Goal: Task Accomplishment & Management: Complete application form

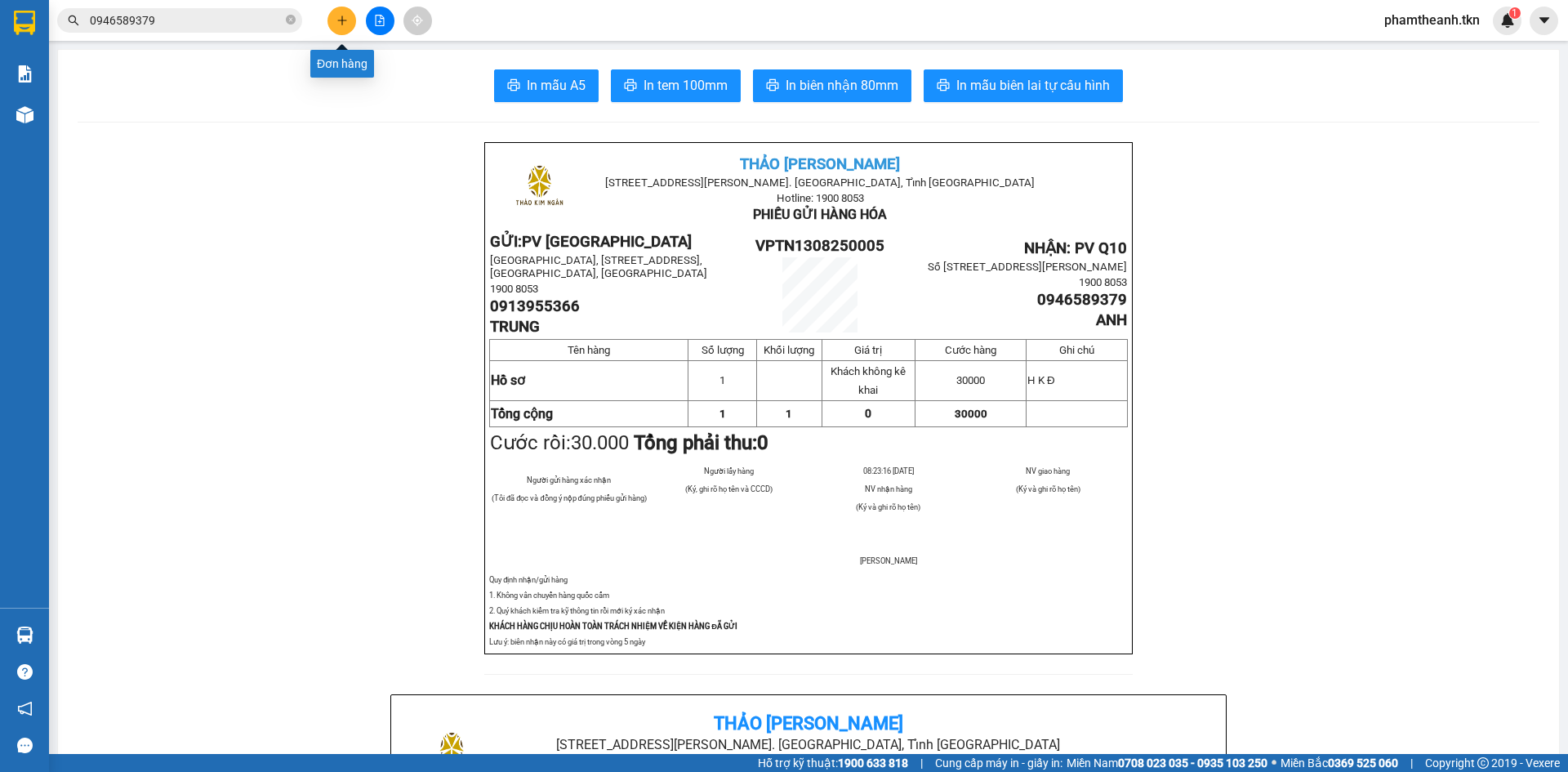
click at [342, 21] on icon "plus" at bounding box center [341, 20] width 9 height 1
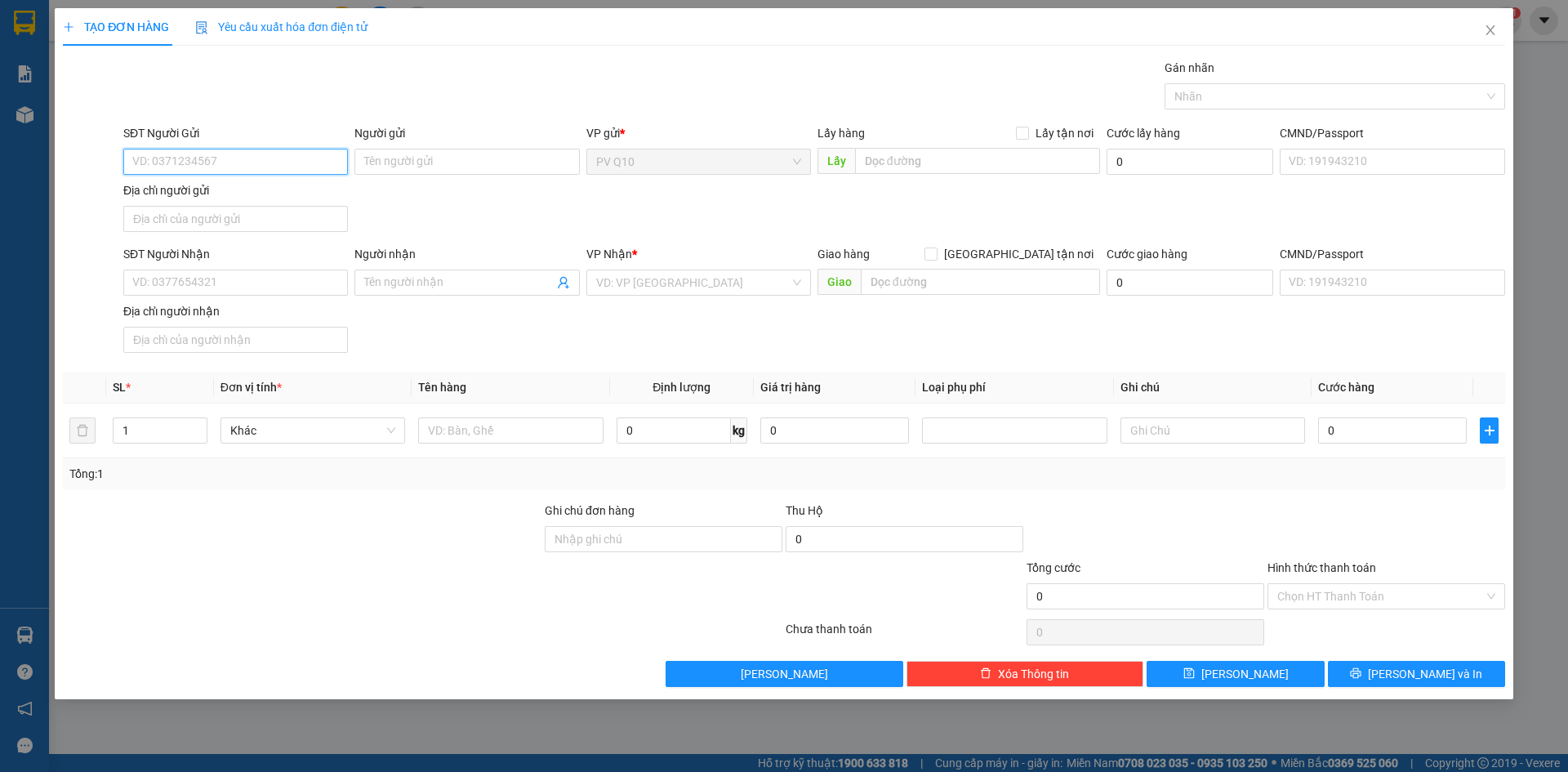
click at [284, 163] on input "SĐT Người Gửi" at bounding box center [235, 162] width 225 height 27
click at [228, 157] on input "SĐT Người Gửi" at bounding box center [235, 162] width 225 height 27
type input "0911744039"
drag, startPoint x: 228, startPoint y: 157, endPoint x: 543, endPoint y: 154, distance: 315.0
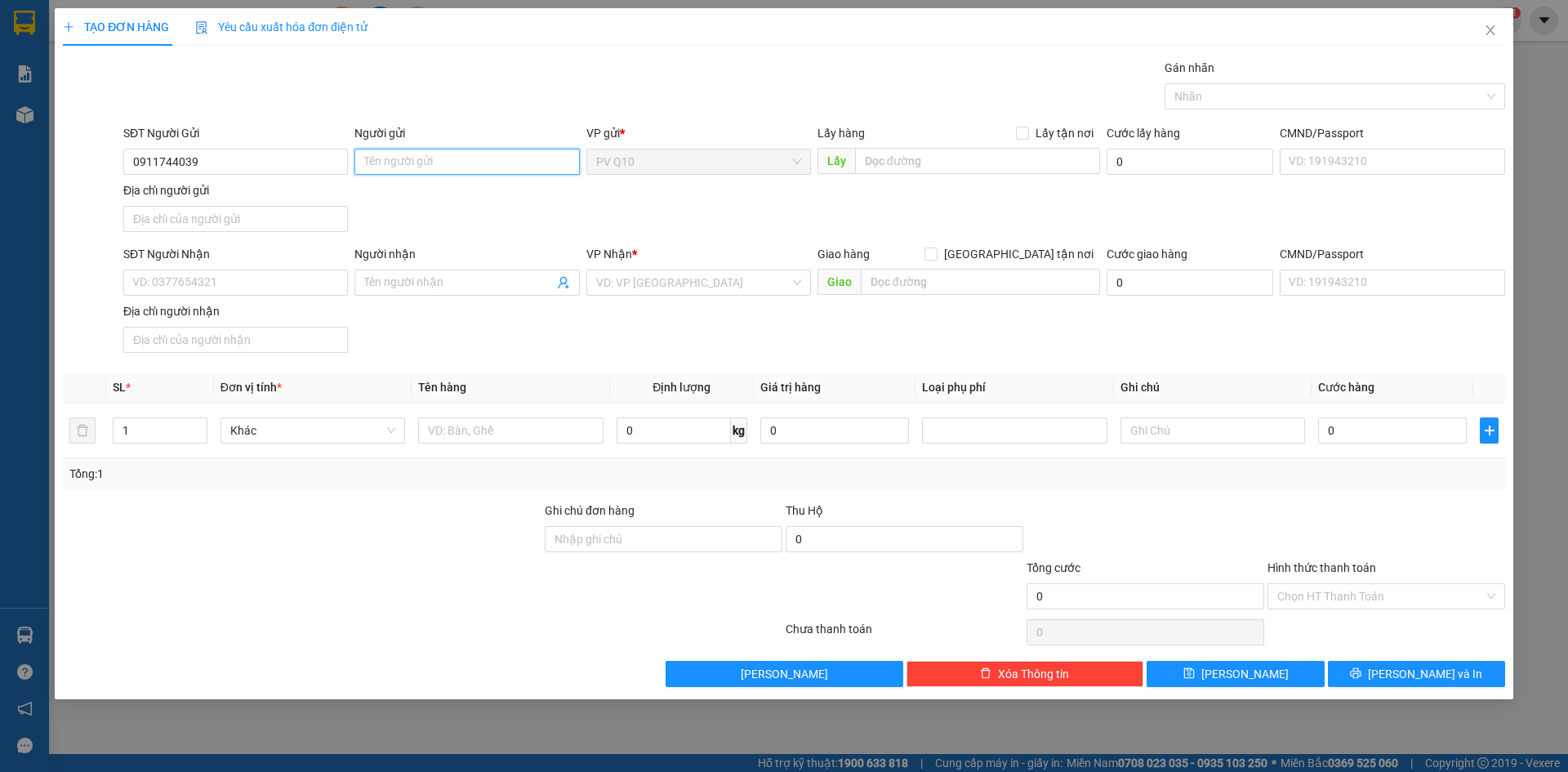
click at [543, 154] on input "Người gửi" at bounding box center [466, 162] width 225 height 27
type input "a diêu"
click at [225, 286] on input "SĐT Người Nhận" at bounding box center [235, 282] width 225 height 27
type input "0961869179"
click at [438, 282] on input "Người nhận" at bounding box center [459, 282] width 189 height 18
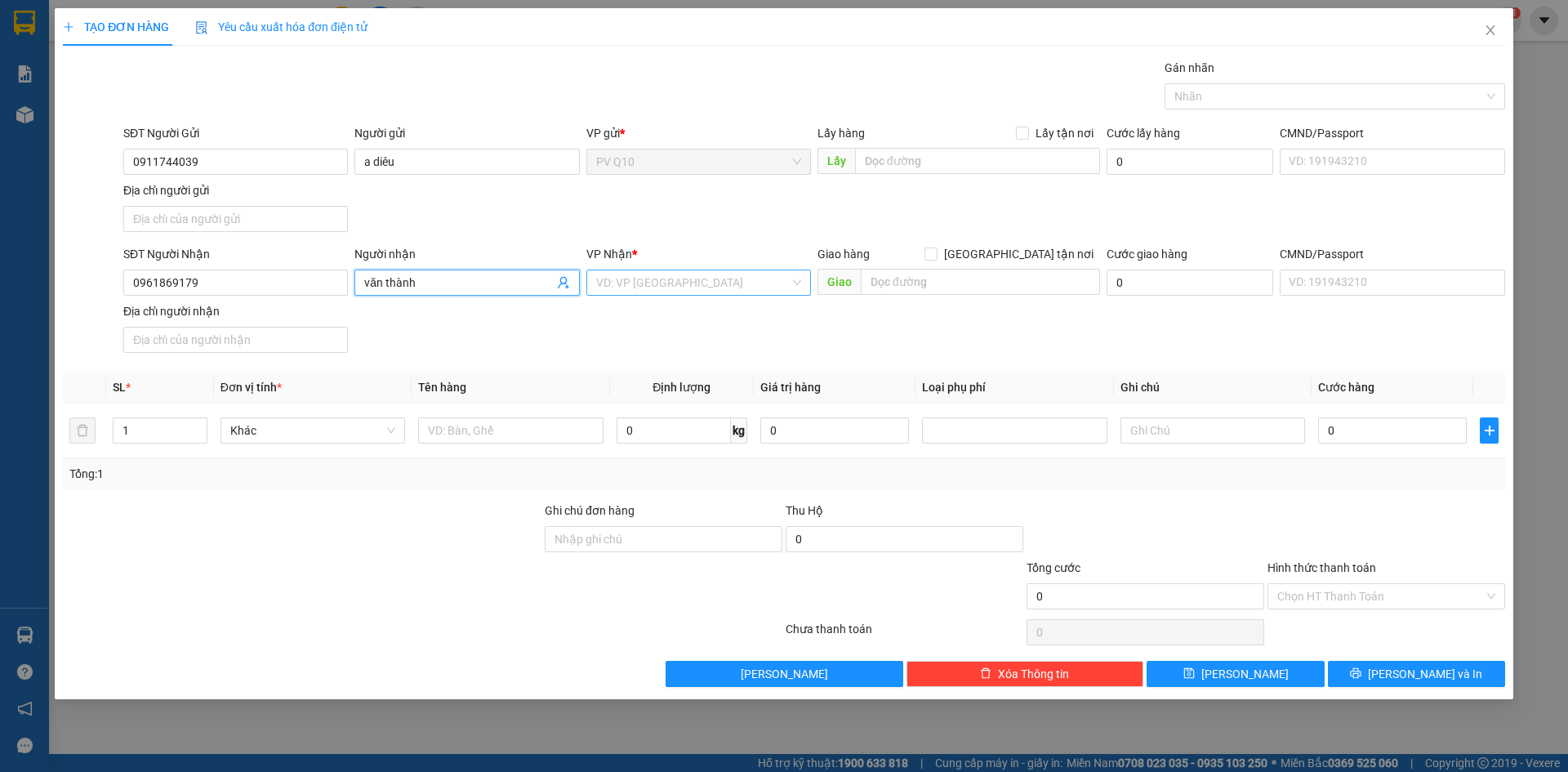
type input "văn thành"
click at [675, 273] on input "search" at bounding box center [693, 282] width 193 height 25
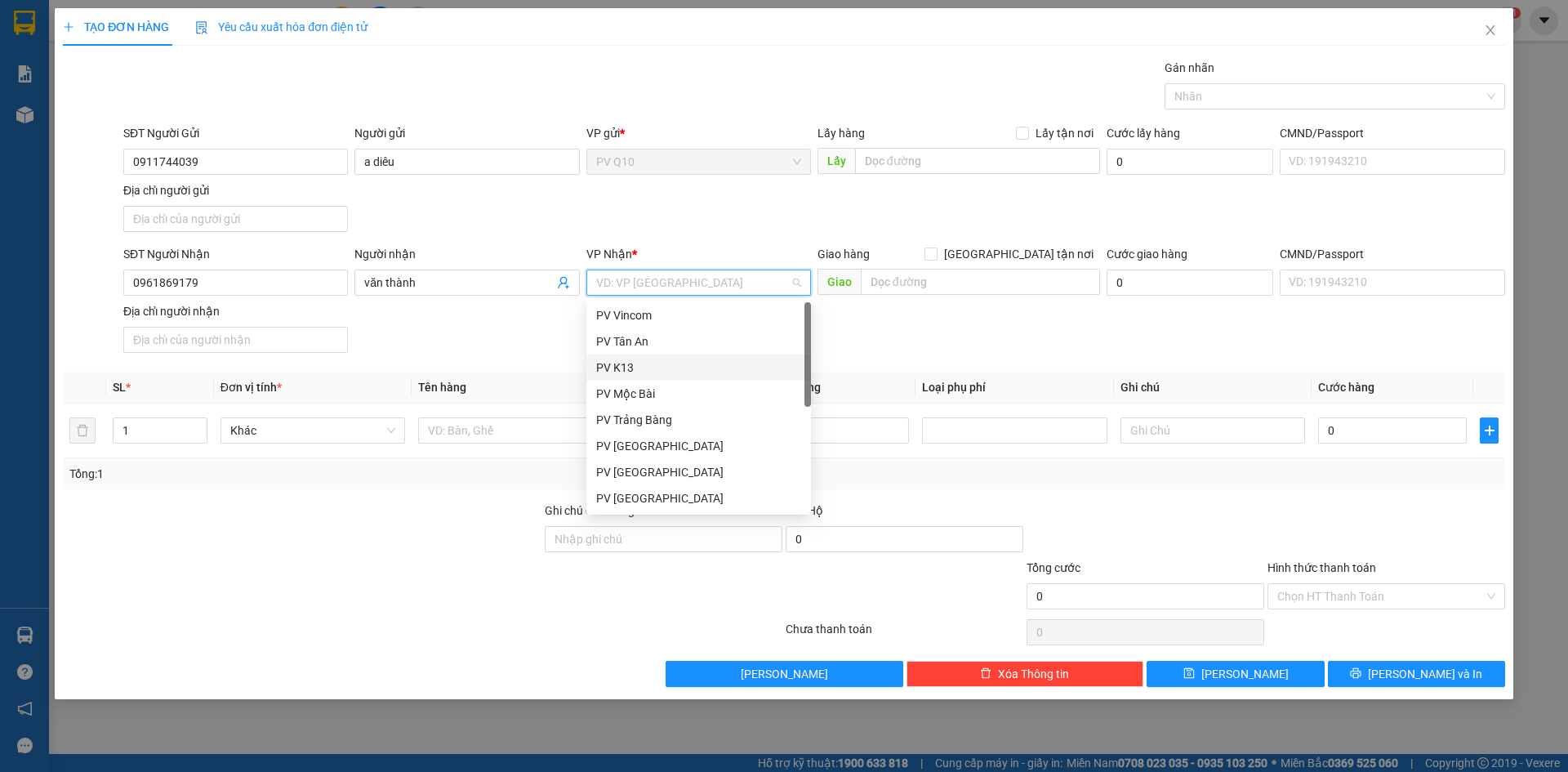
click at [623, 372] on div "PV K13" at bounding box center [699, 367] width 205 height 18
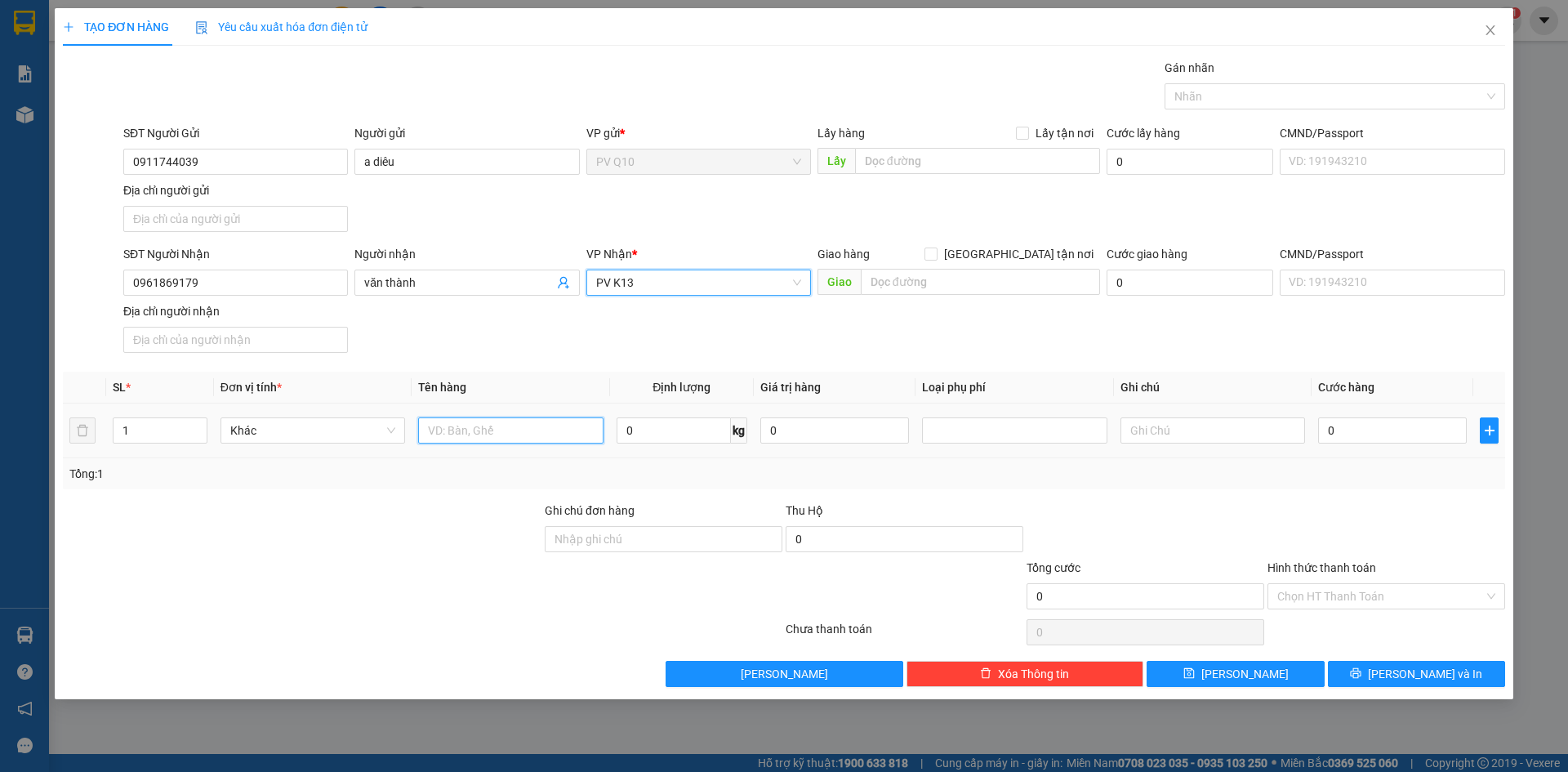
click at [504, 431] on input "text" at bounding box center [511, 431] width 185 height 27
type input "kiện team"
click at [1151, 428] on input "text" at bounding box center [1213, 431] width 185 height 27
type input "hư ướt k đền"
click at [1364, 437] on input "0" at bounding box center [1393, 431] width 149 height 27
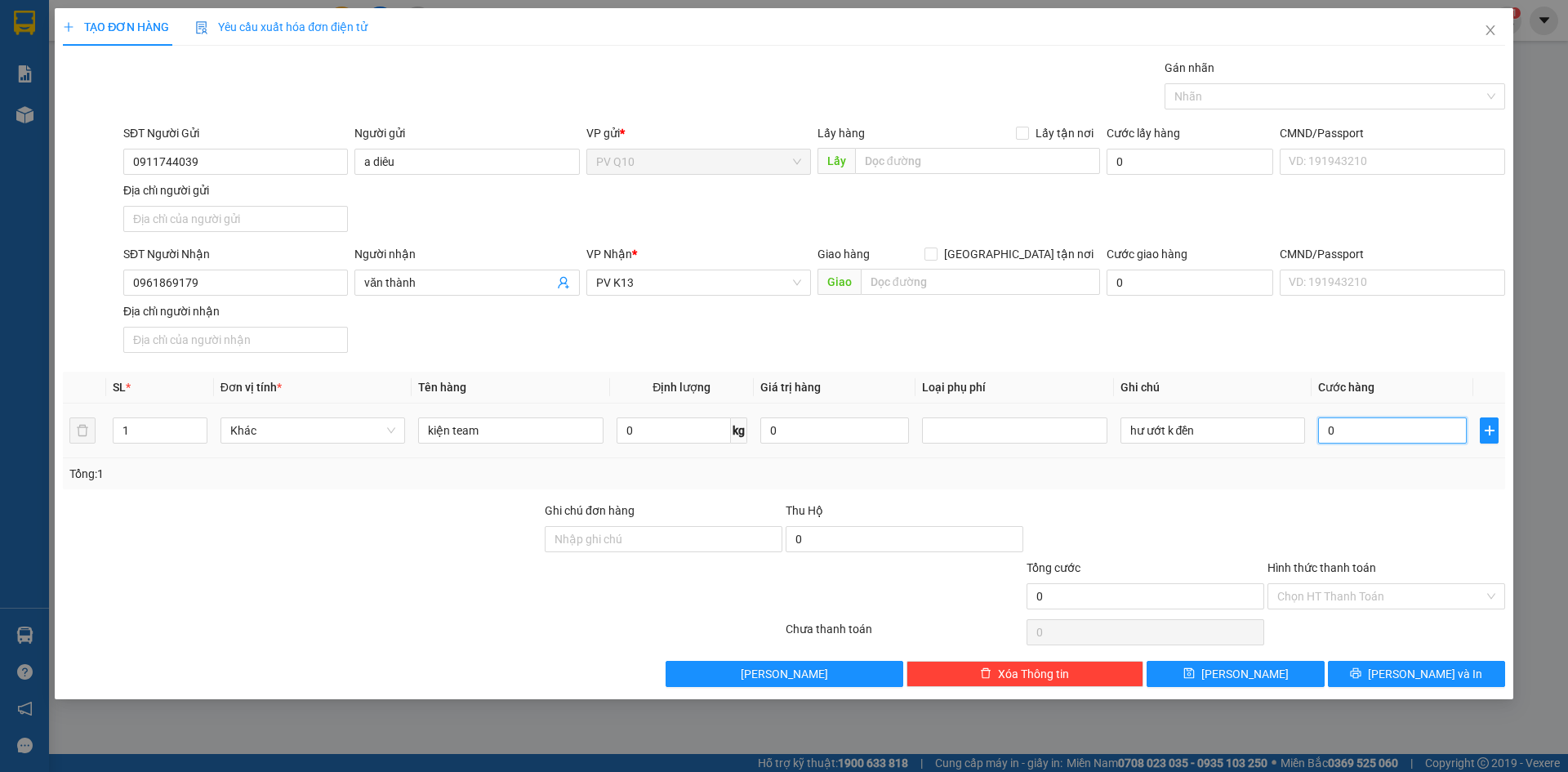
type input "5"
type input "50"
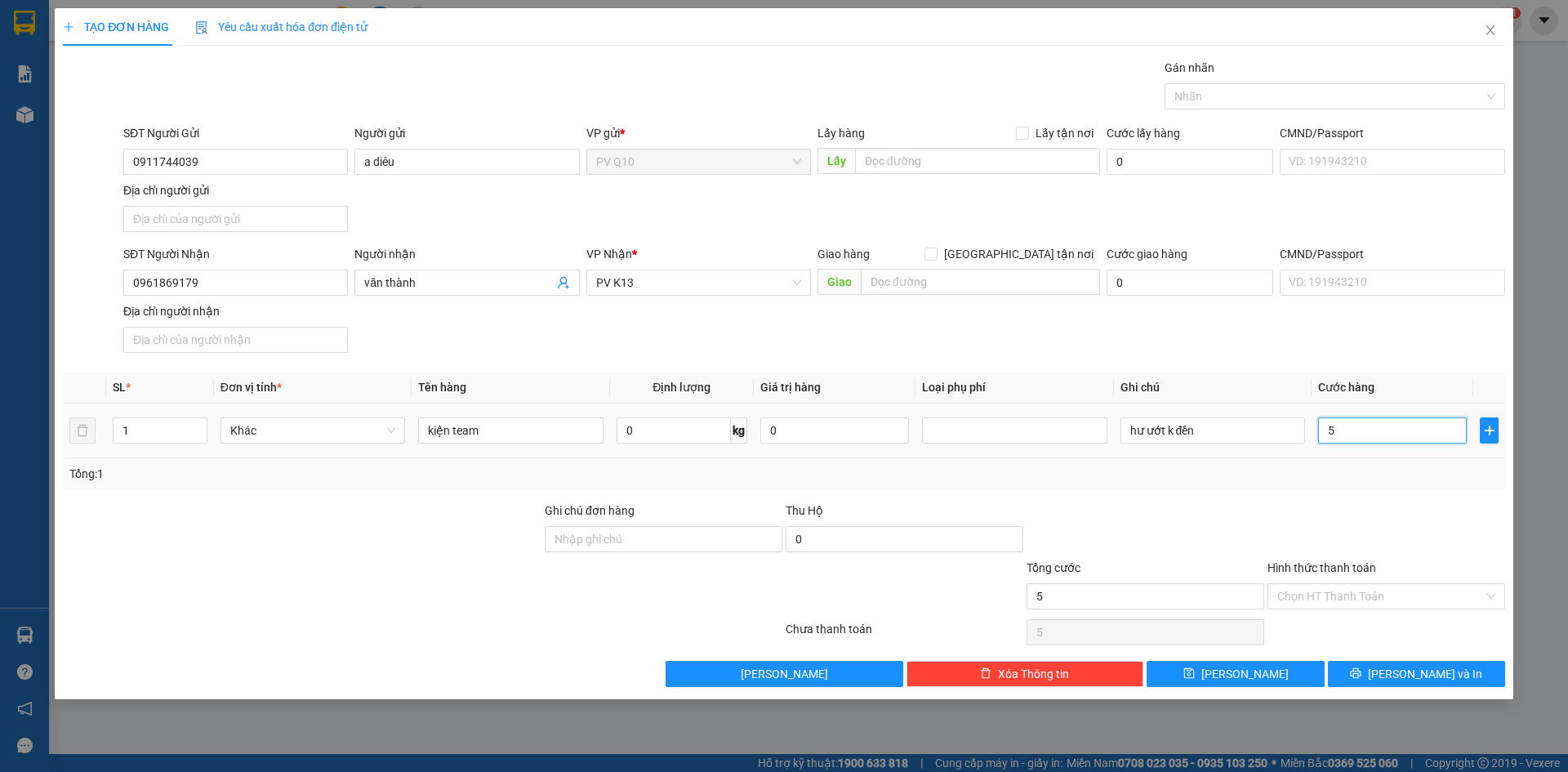
type input "50"
type input "50.000"
click at [1327, 591] on input "Hình thức thanh toán" at bounding box center [1382, 597] width 207 height 25
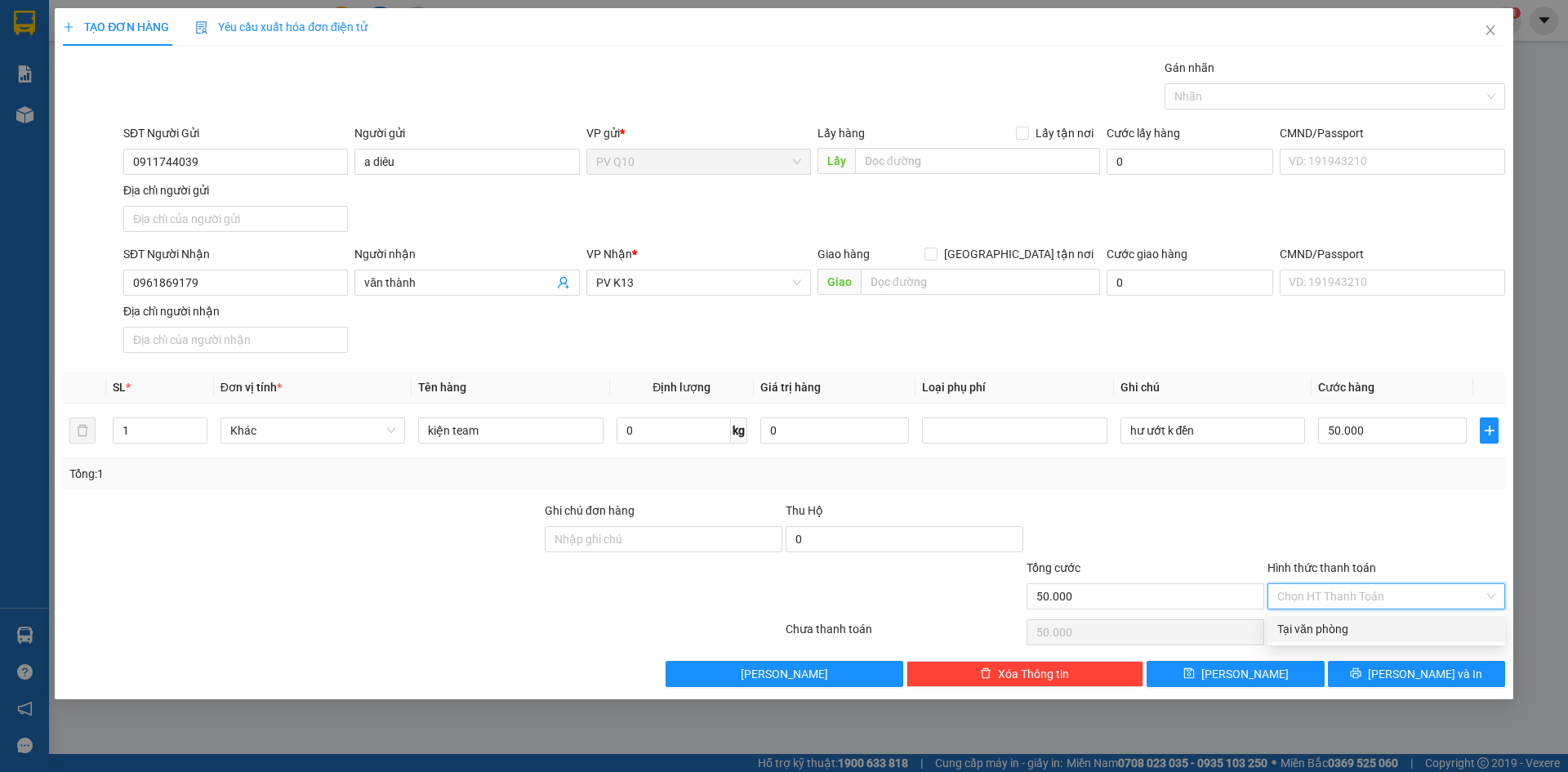
click at [1308, 638] on div "Tại văn phòng" at bounding box center [1387, 629] width 218 height 18
type input "0"
drag, startPoint x: 1370, startPoint y: 645, endPoint x: 1381, endPoint y: 658, distance: 17.0
click at [1372, 649] on div "Transit Pickup Surcharge Ids Transit Deliver Surcharge Ids Transit Deliver Surc…" at bounding box center [784, 373] width 1442 height 628
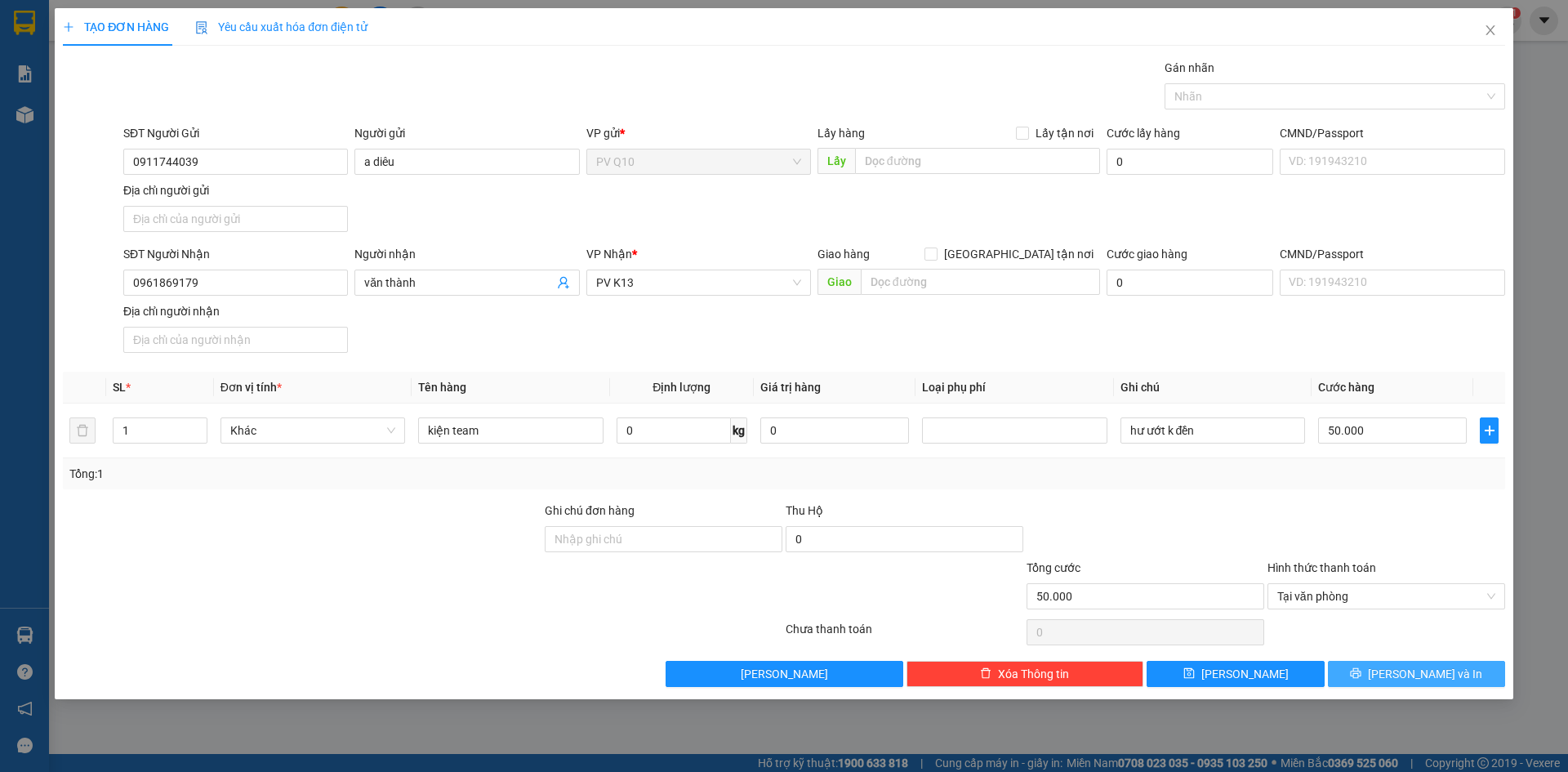
click at [1362, 670] on icon "printer" at bounding box center [1355, 673] width 11 height 11
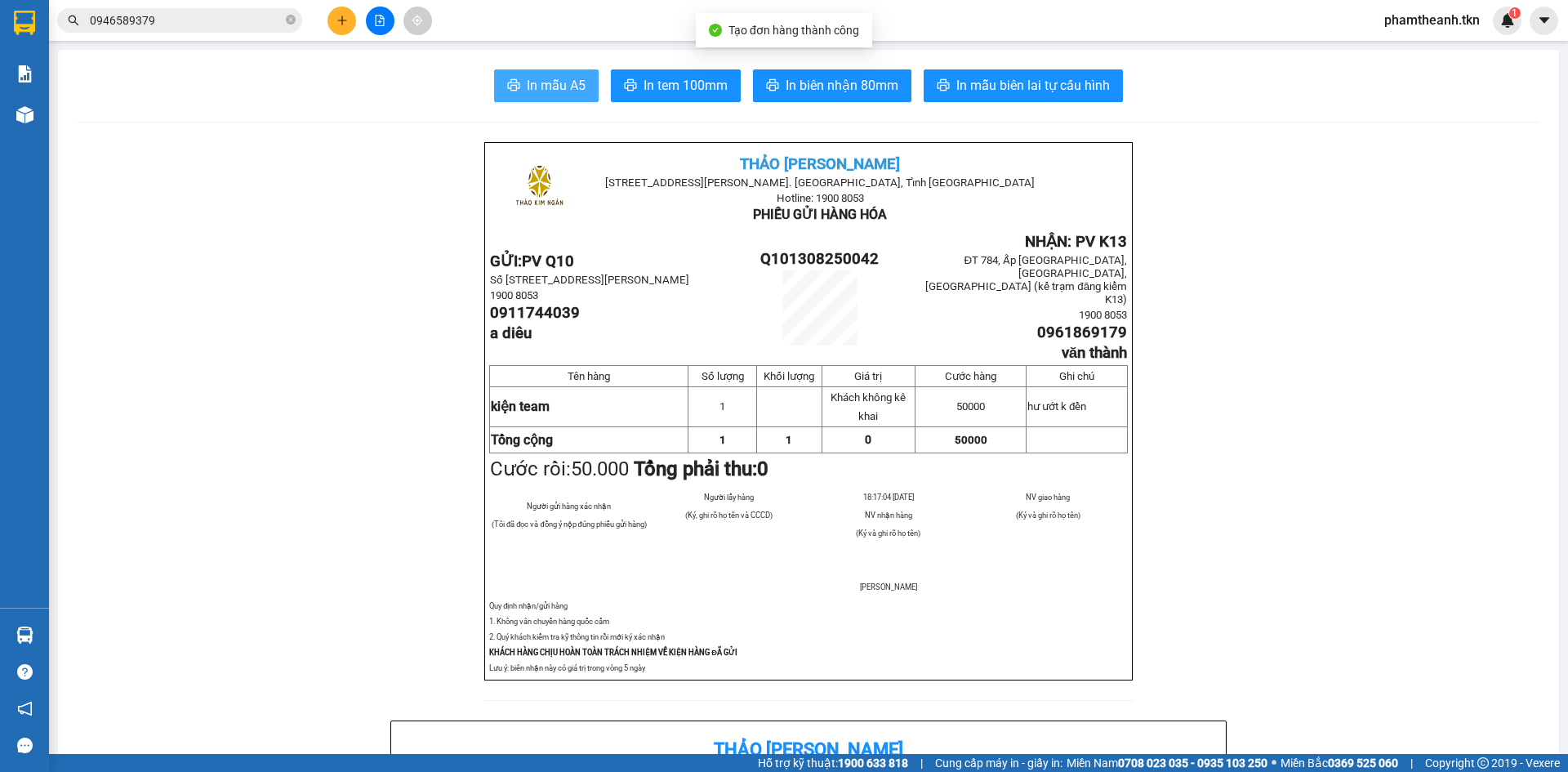
click at [565, 86] on span "In mẫu A5" at bounding box center [556, 86] width 59 height 21
drag, startPoint x: 539, startPoint y: 82, endPoint x: 528, endPoint y: 73, distance: 14.2
click at [540, 82] on span "In mẫu A5" at bounding box center [556, 86] width 59 height 21
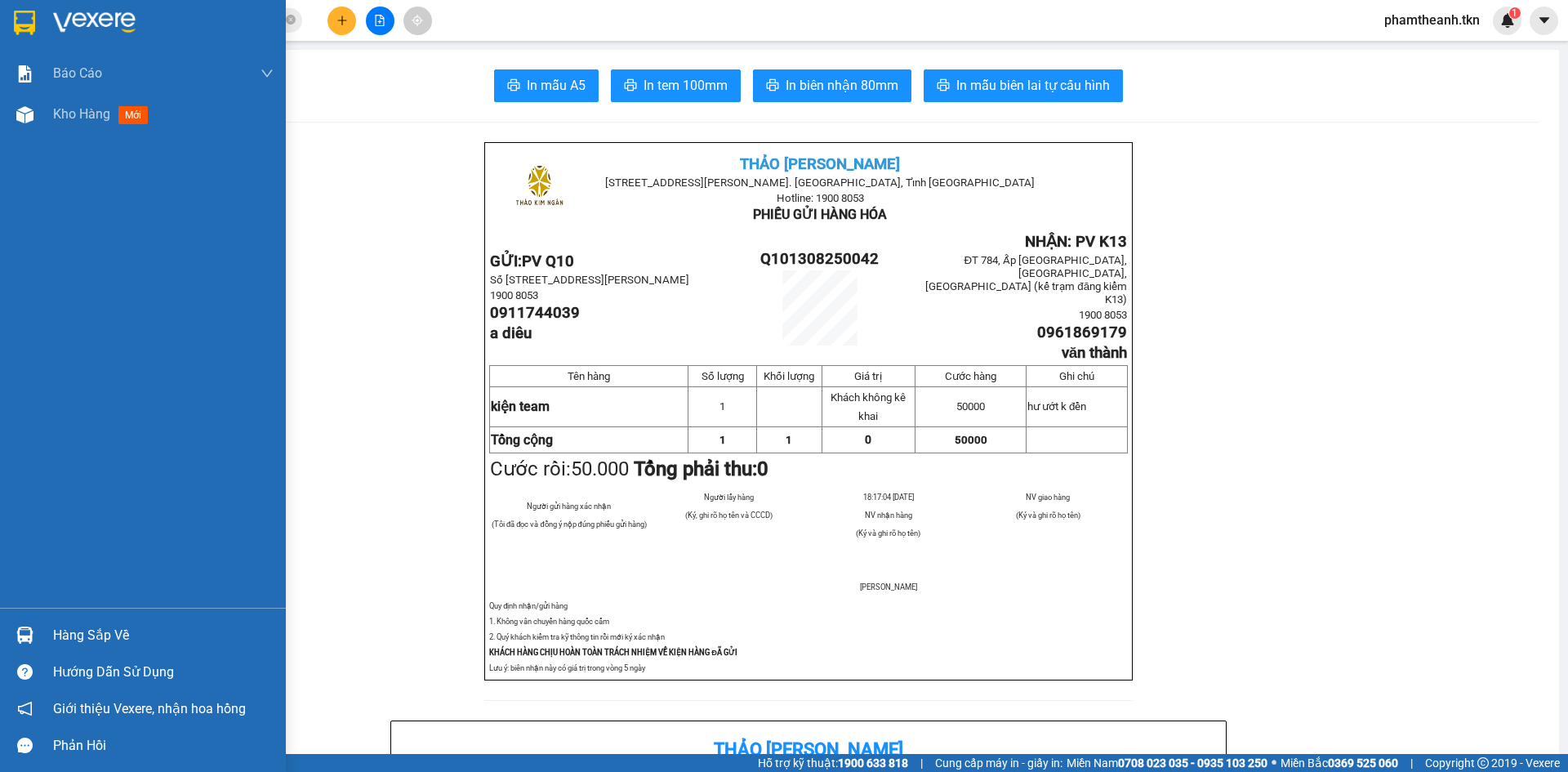
click at [28, 634] on img at bounding box center [25, 635] width 17 height 17
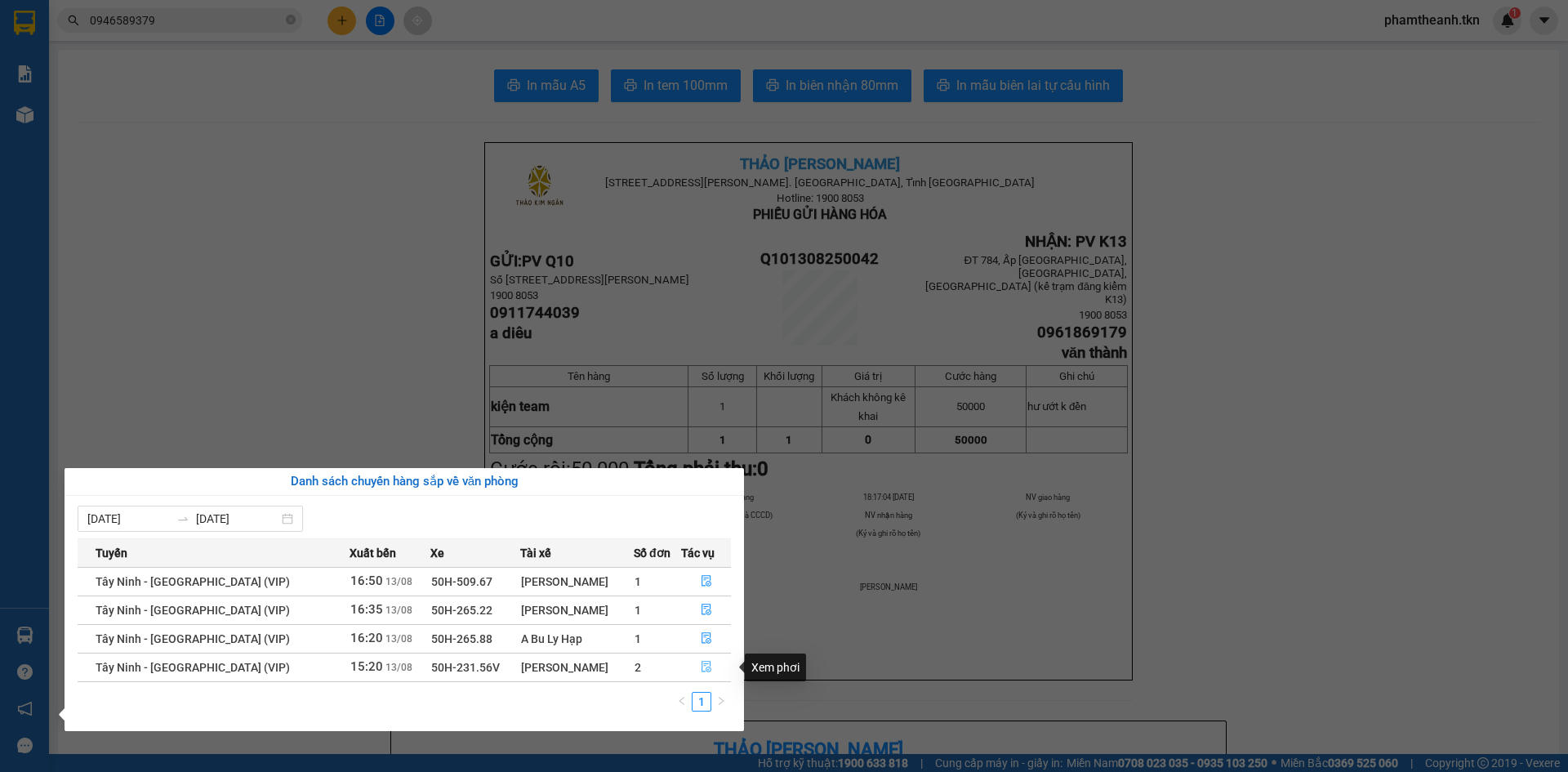
click at [705, 669] on icon "file-done" at bounding box center [706, 667] width 11 height 11
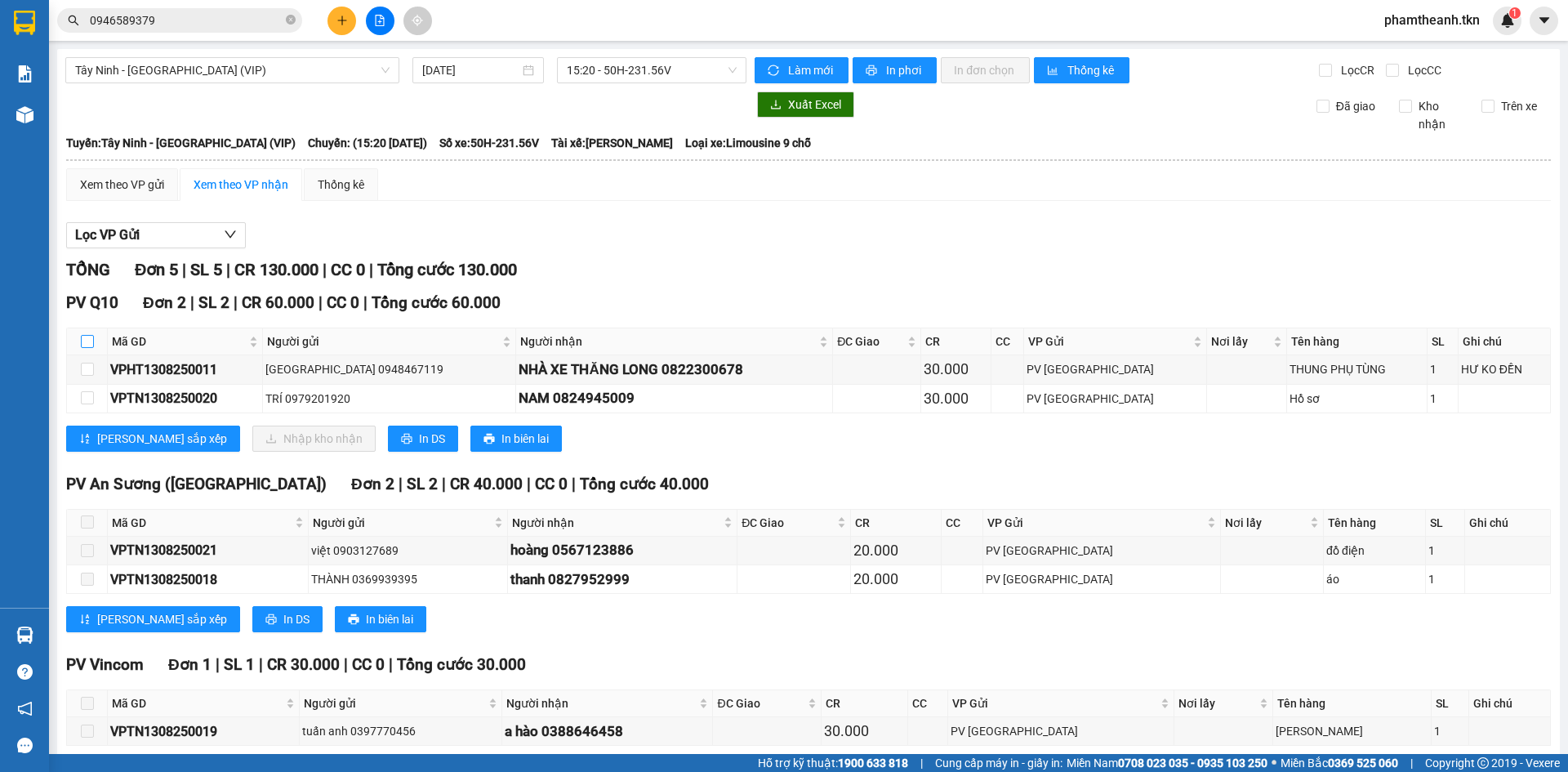
click at [91, 340] on input "checkbox" at bounding box center [87, 341] width 13 height 13
checkbox input "true"
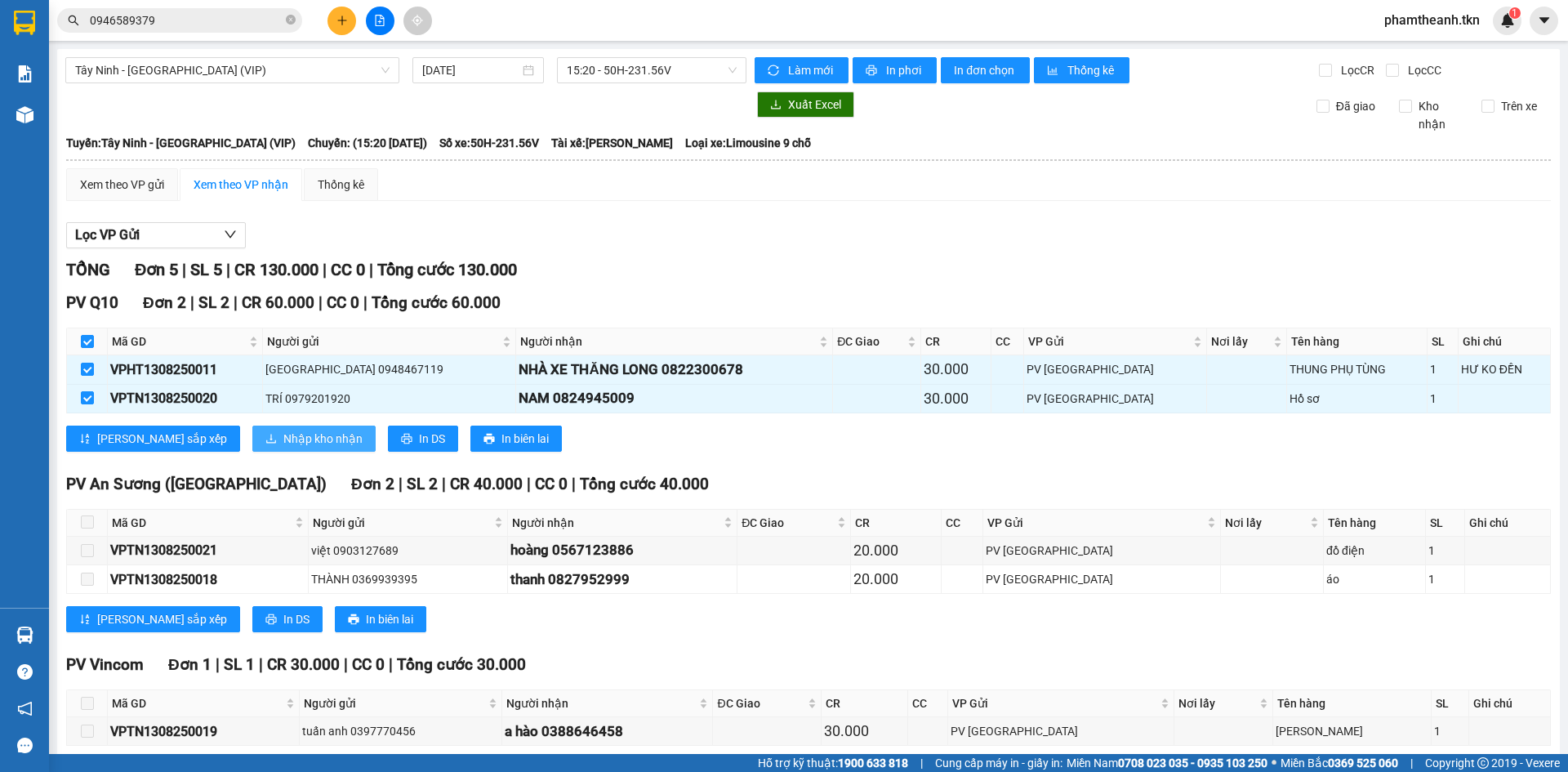
click at [283, 434] on span "Nhập kho nhận" at bounding box center [322, 438] width 80 height 18
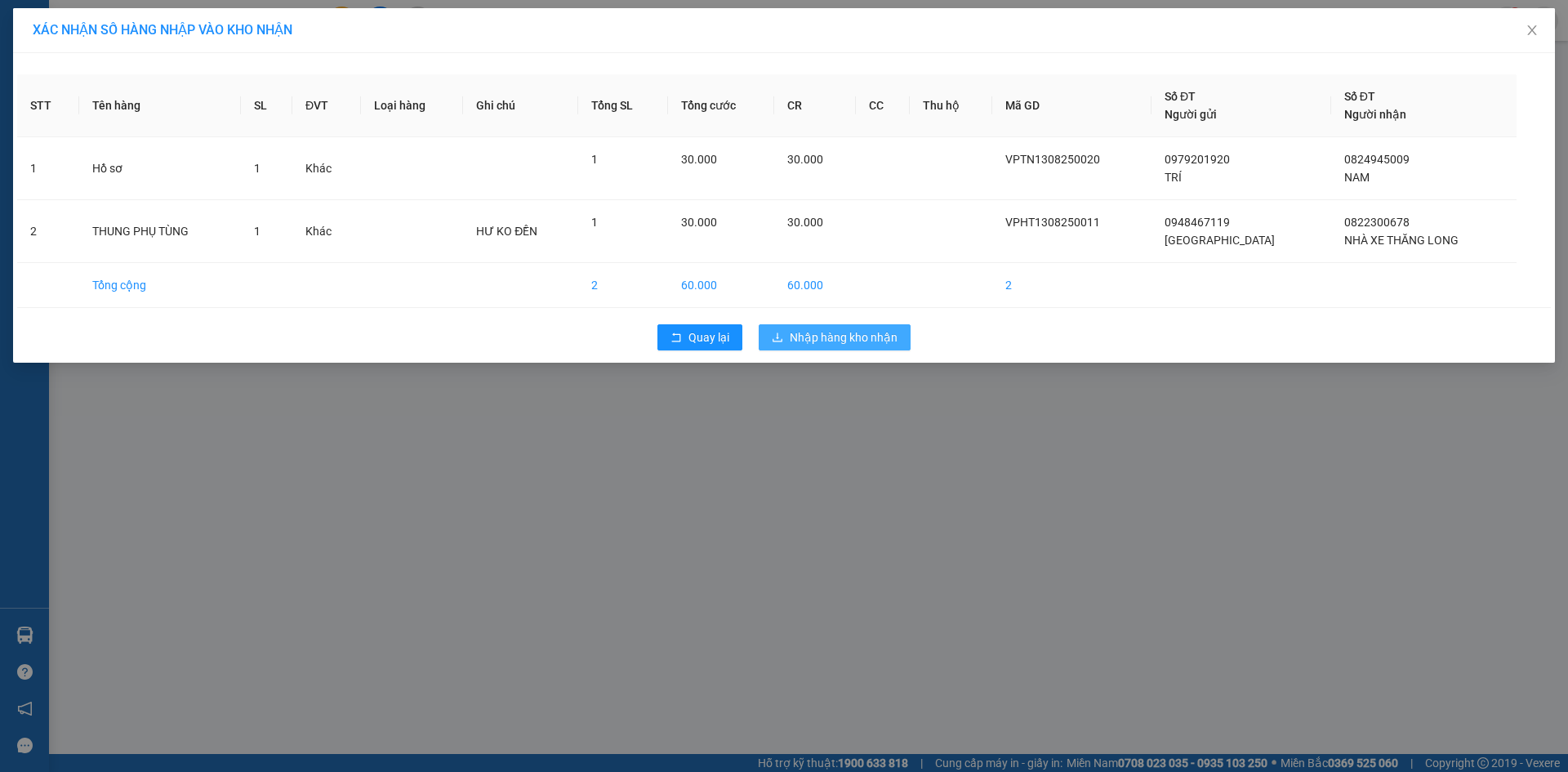
click at [884, 345] on span "Nhập hàng kho nhận" at bounding box center [843, 337] width 108 height 18
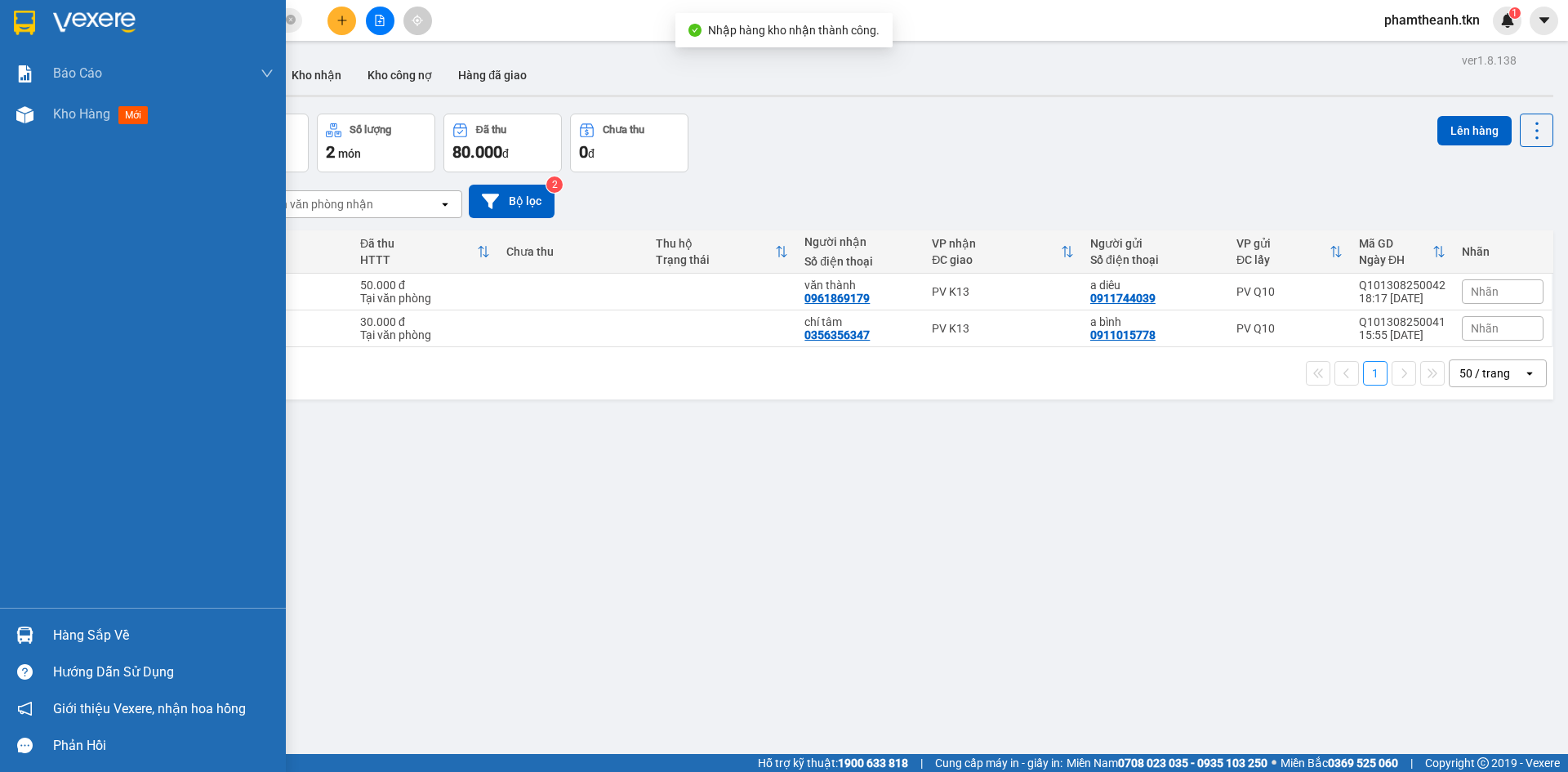
click at [68, 635] on div "Hàng sắp về" at bounding box center [163, 636] width 221 height 25
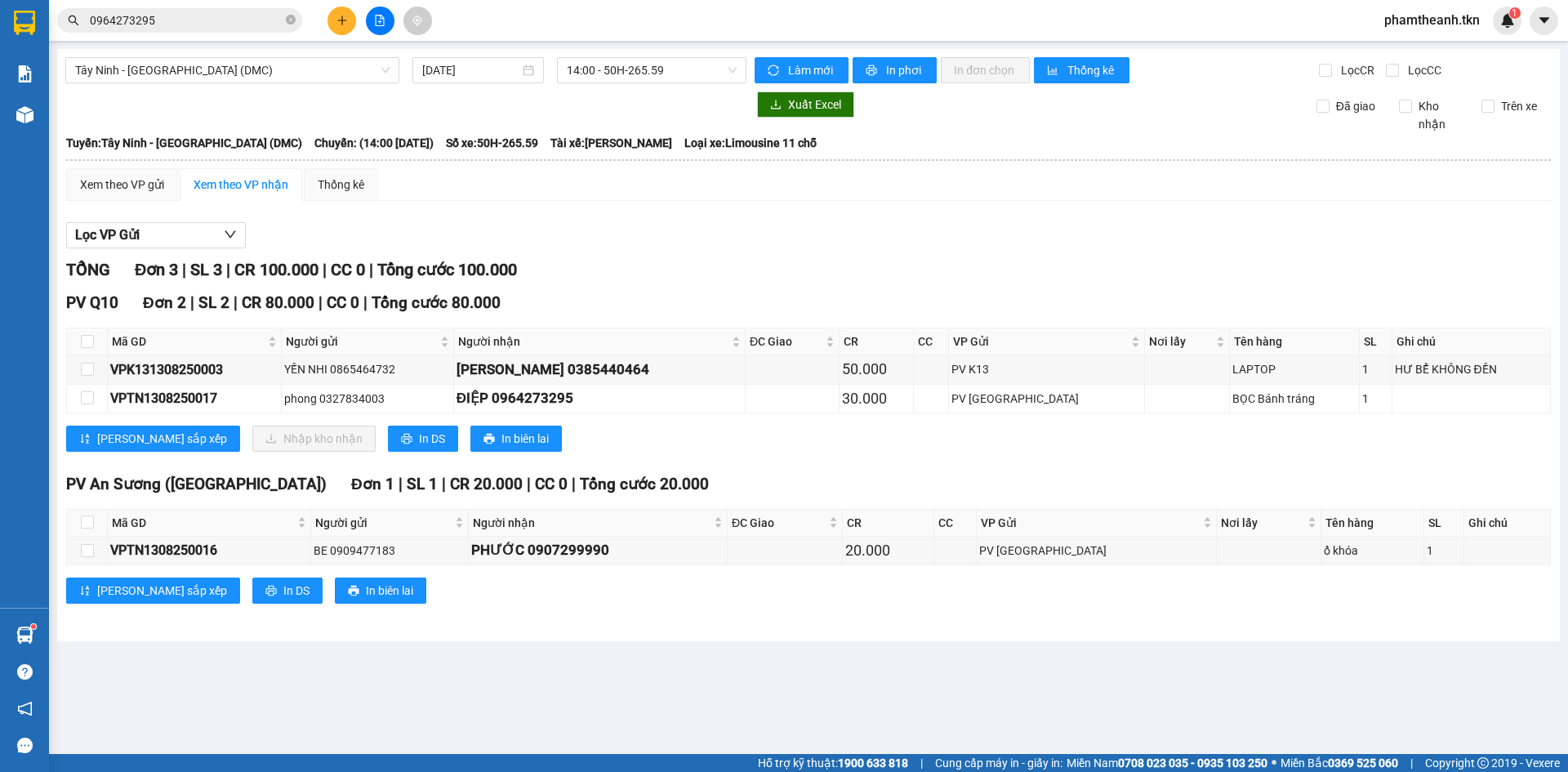
click at [157, 9] on span "0964273295" at bounding box center [180, 21] width 245 height 25
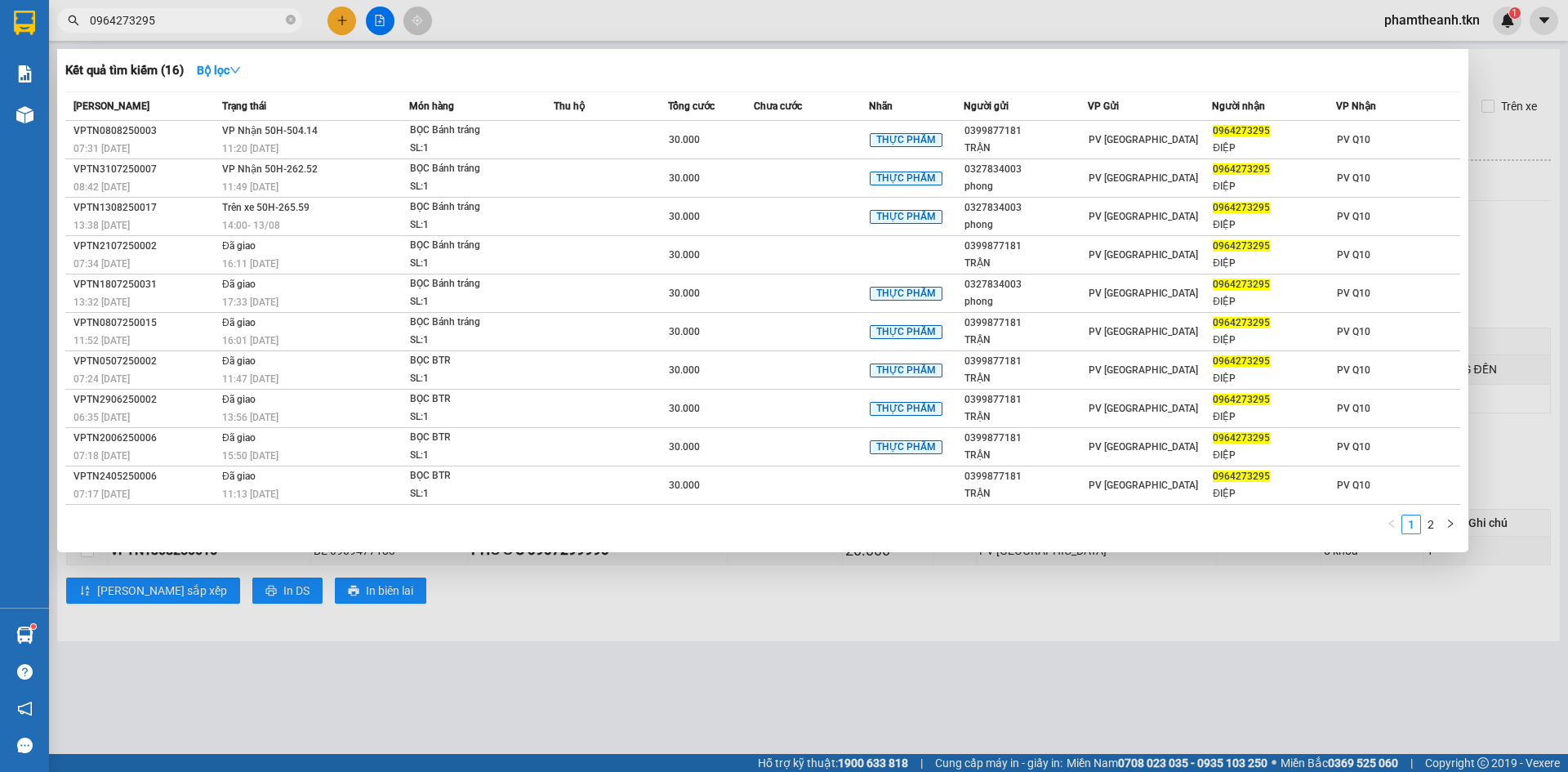
click at [157, 9] on span "0964273295" at bounding box center [180, 21] width 245 height 25
click at [166, 17] on input "0964273295" at bounding box center [186, 20] width 192 height 18
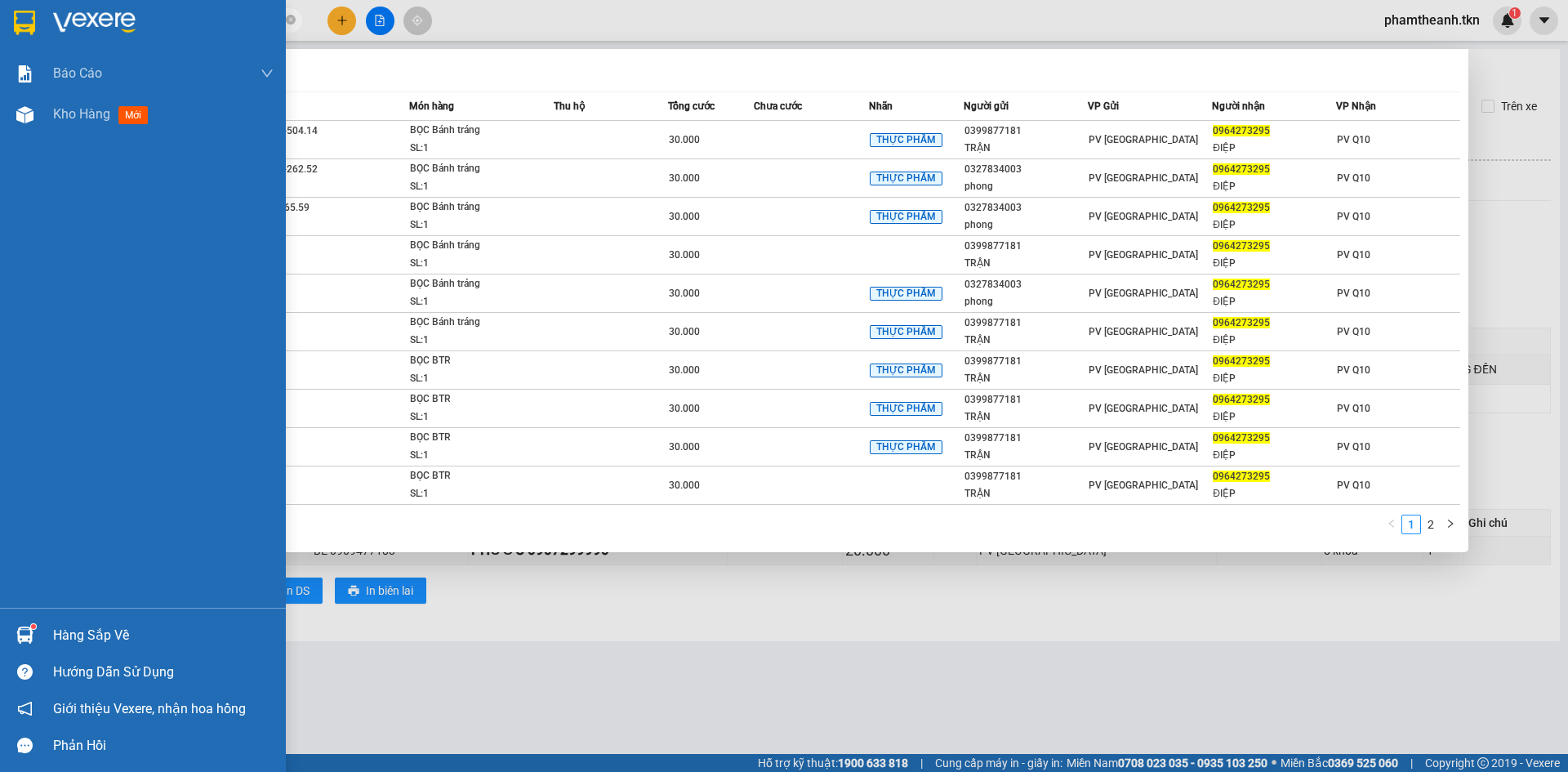
click at [30, 640] on img at bounding box center [25, 635] width 17 height 17
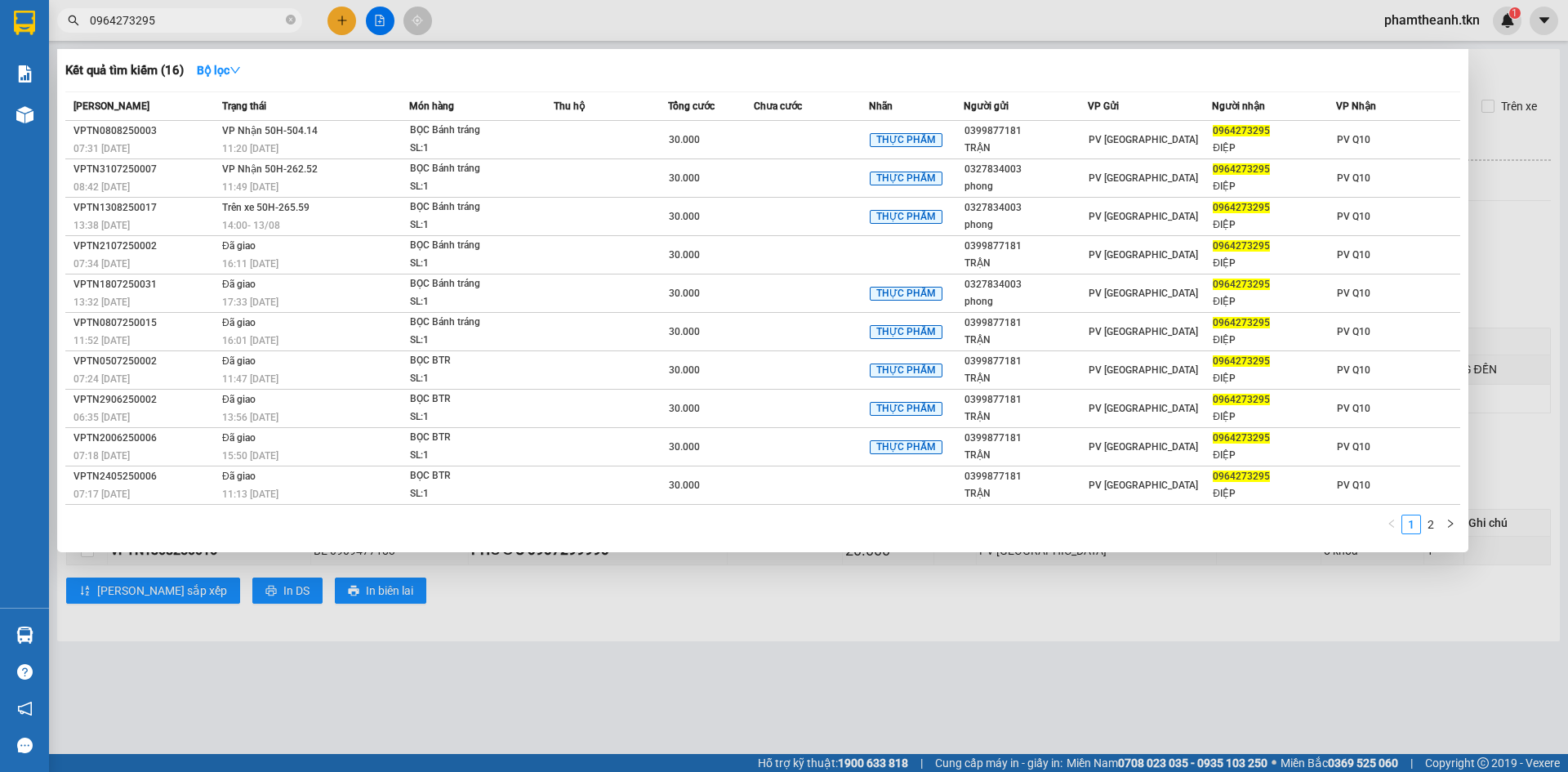
click at [453, 739] on section "Kết quả tìm kiếm ( 16 ) Bộ lọc Mã ĐH Trạng thái Món hàng Thu hộ Tổng cước Chưa …" at bounding box center [784, 386] width 1568 height 772
click at [537, 680] on div at bounding box center [784, 386] width 1568 height 772
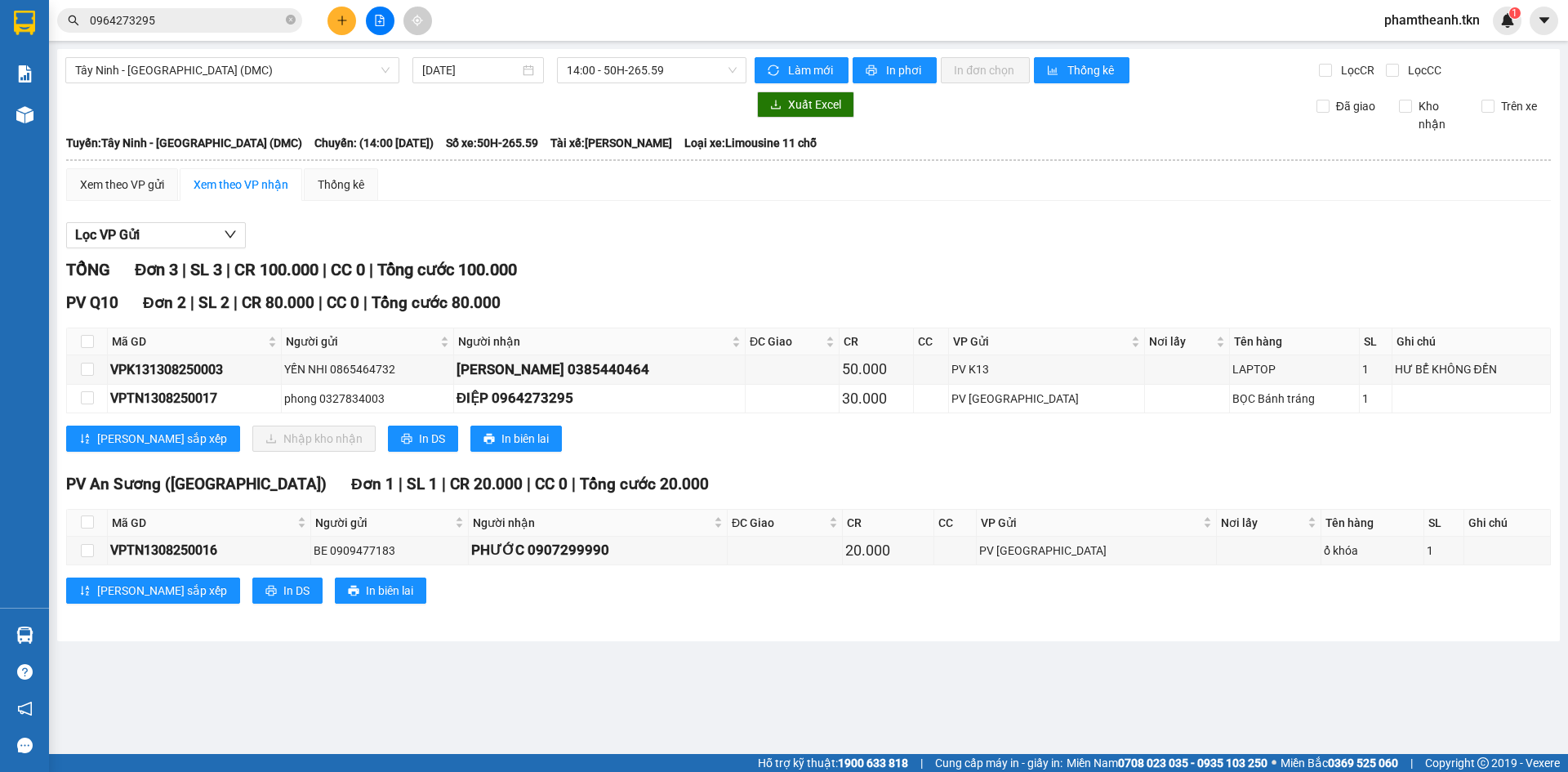
click at [228, 15] on input "0964273295" at bounding box center [186, 20] width 192 height 18
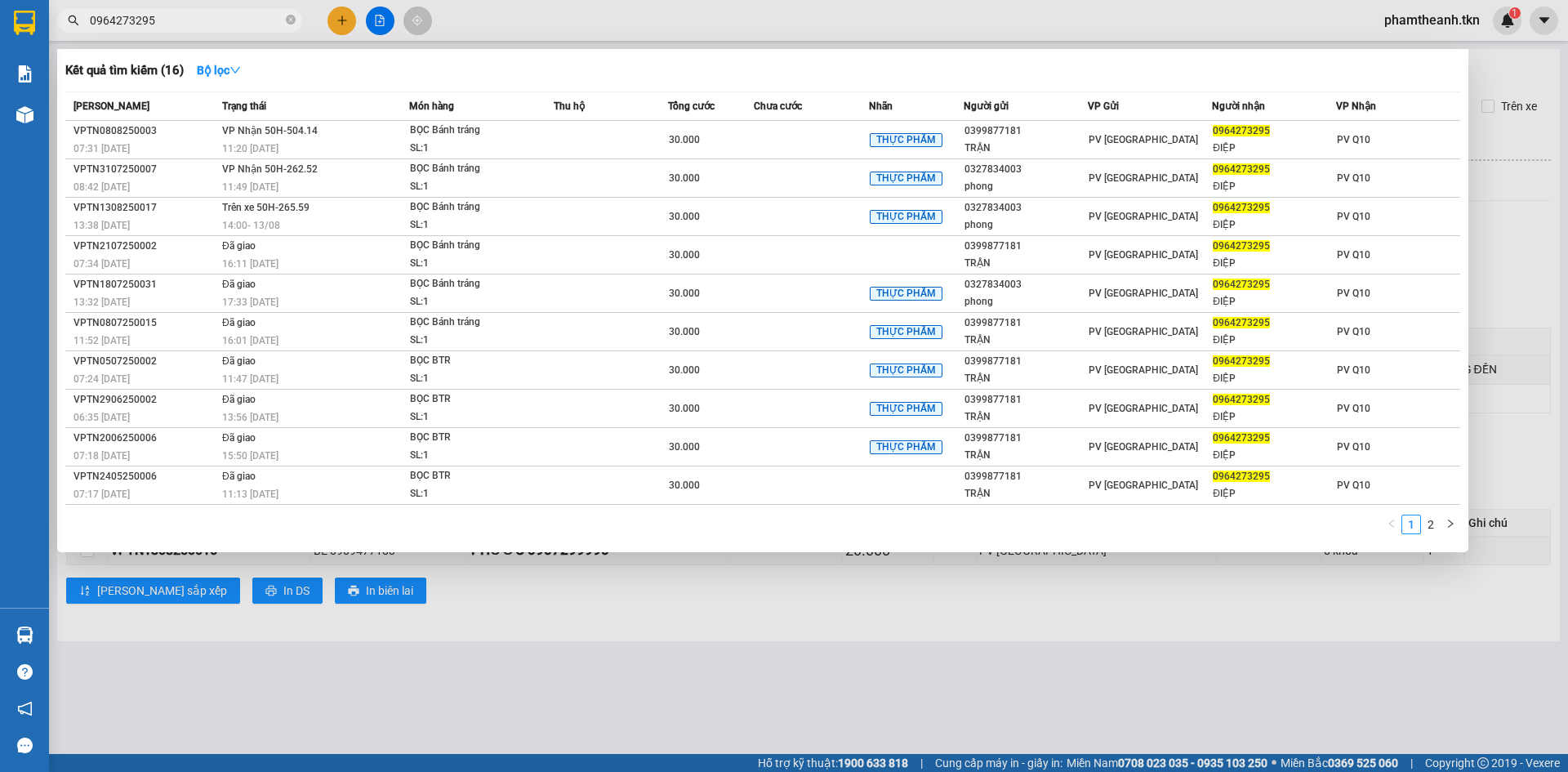
click at [228, 20] on input "0964273295" at bounding box center [186, 20] width 192 height 18
type input "0964273295"
click at [589, 134] on td at bounding box center [611, 140] width 115 height 39
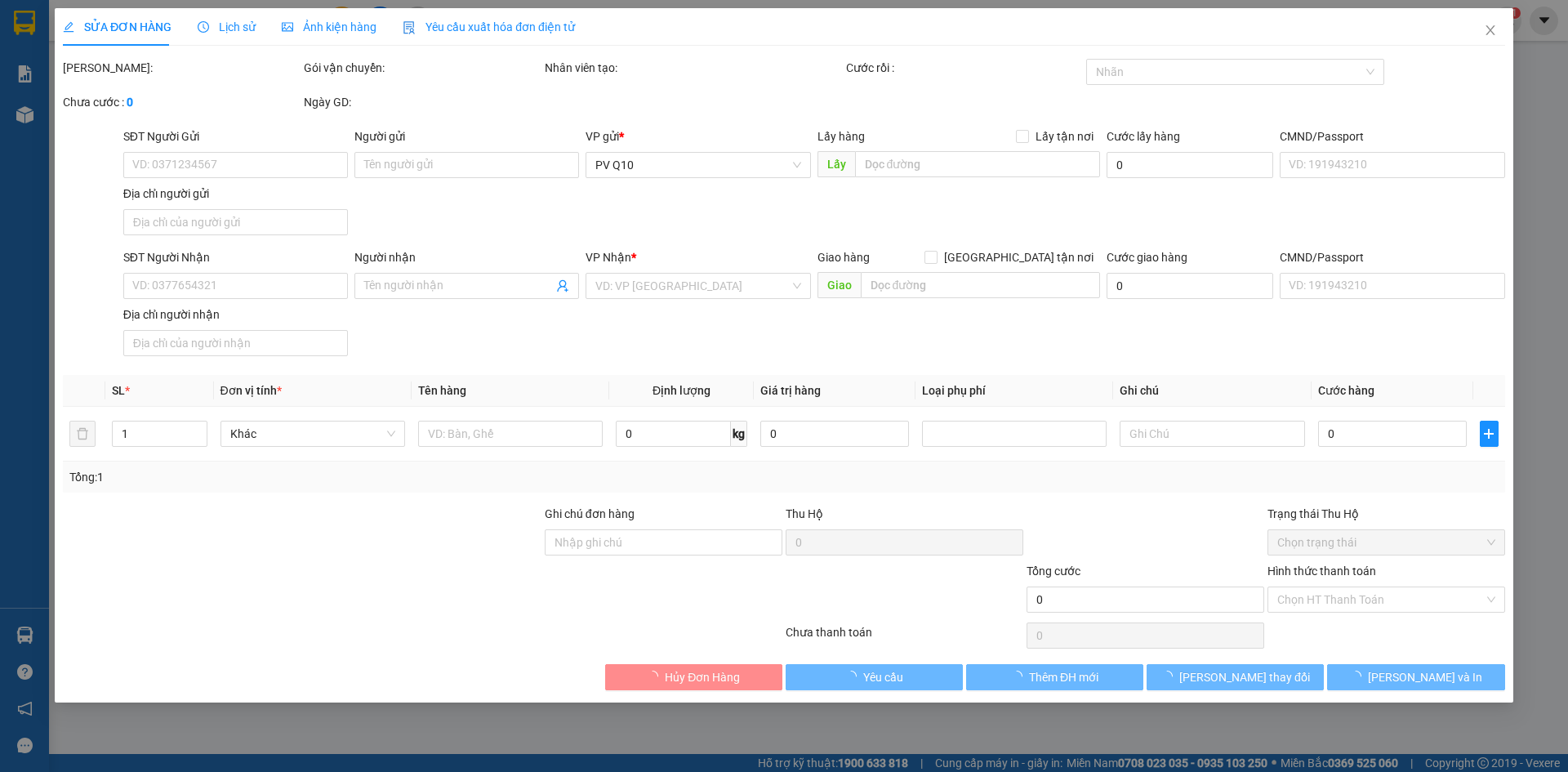
type input "0327834003"
type input "phong"
type input "0964273295"
type input "ĐIỆP"
type input "30.000"
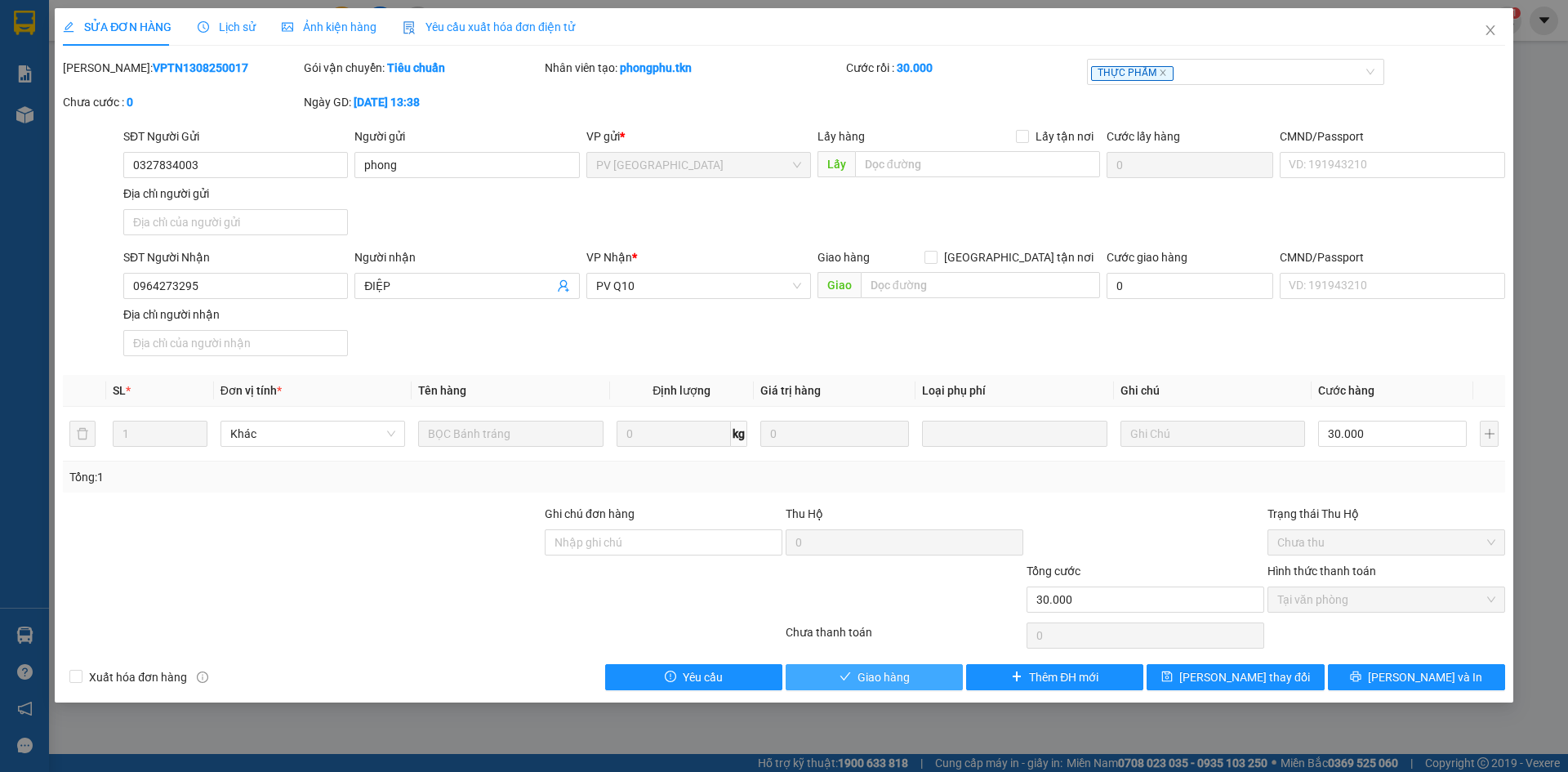
click at [850, 684] on span "check" at bounding box center [845, 677] width 11 height 13
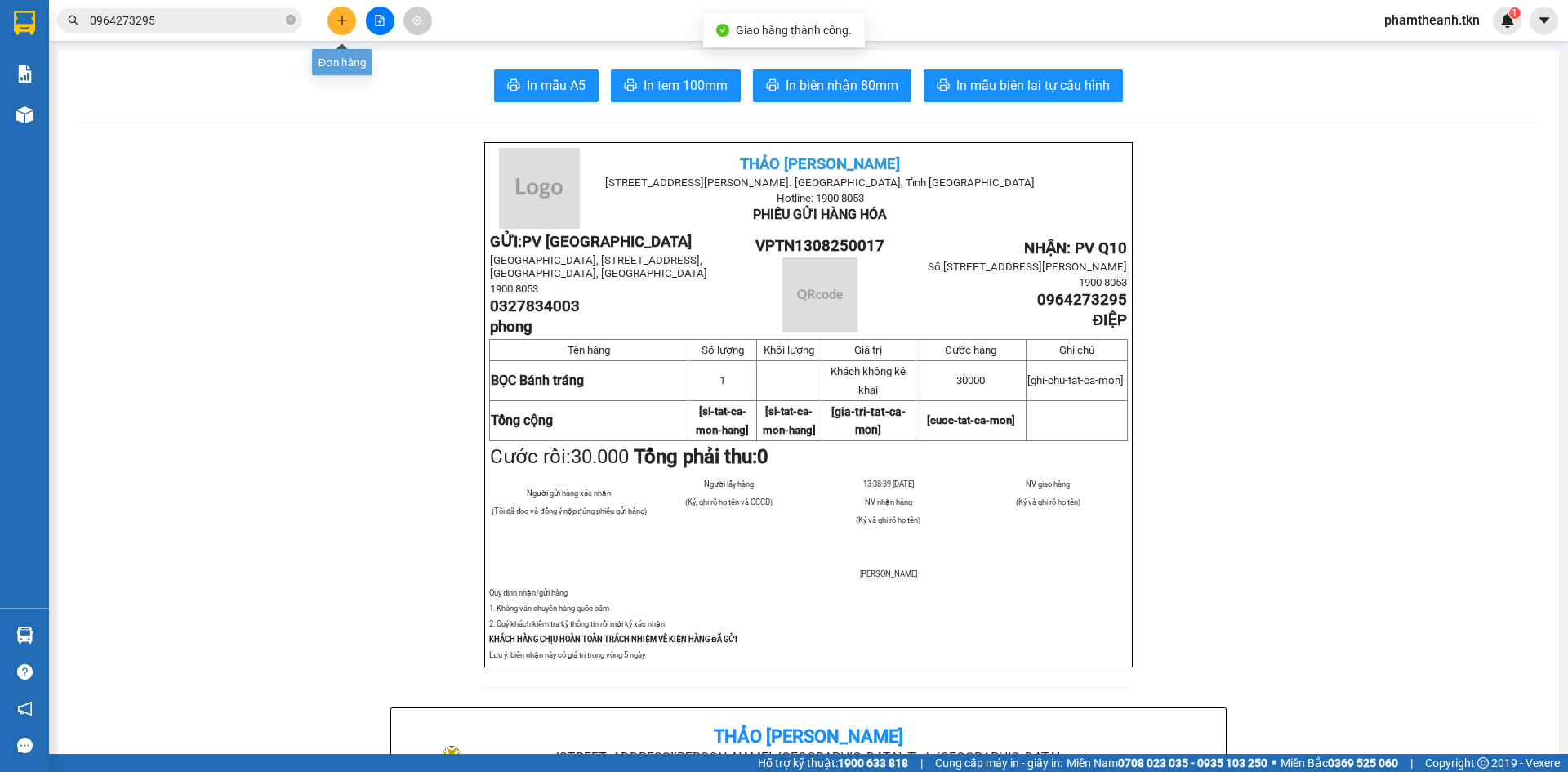
click at [327, 16] on div at bounding box center [379, 21] width 122 height 28
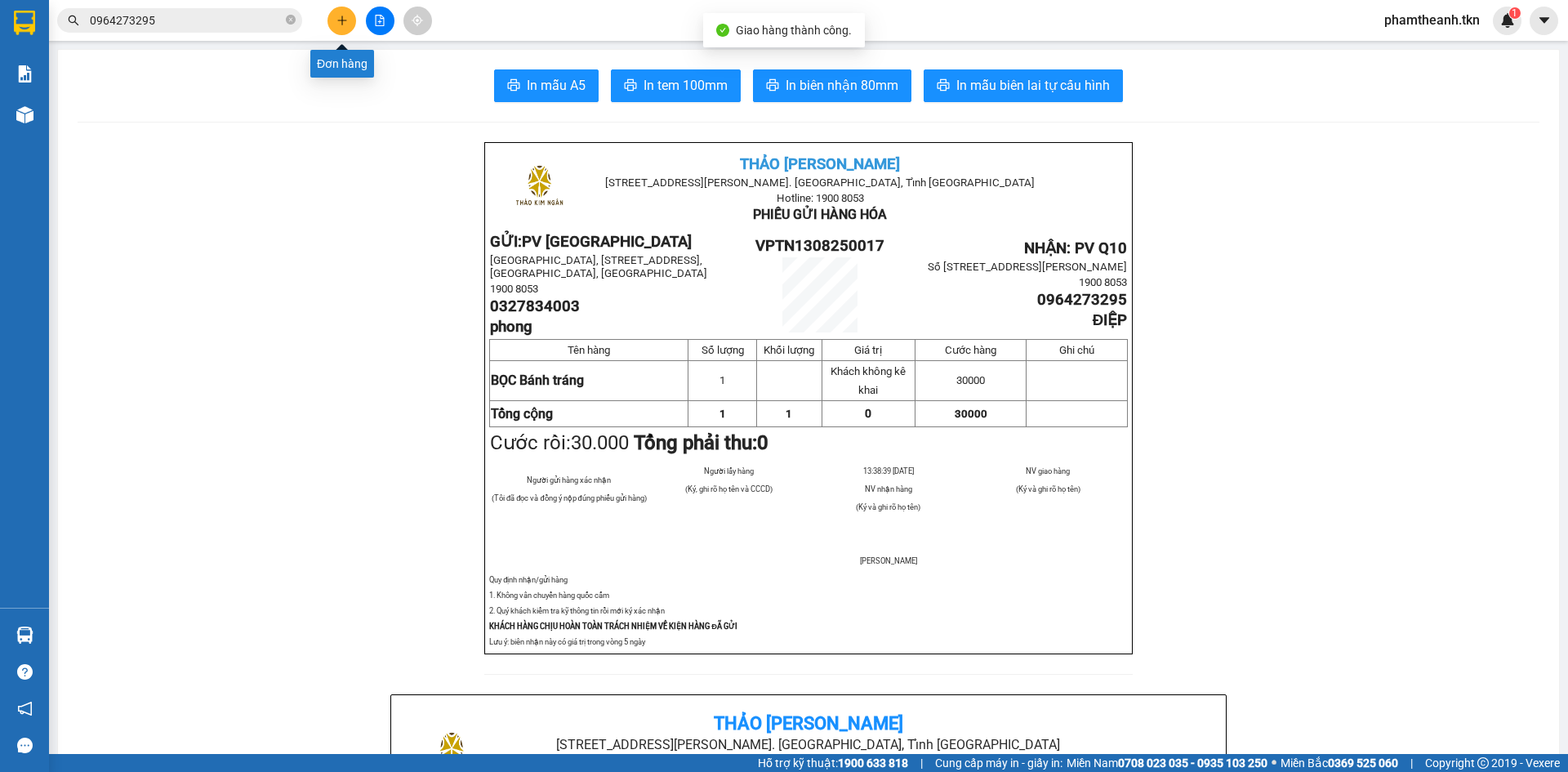
click at [349, 28] on button at bounding box center [341, 21] width 28 height 28
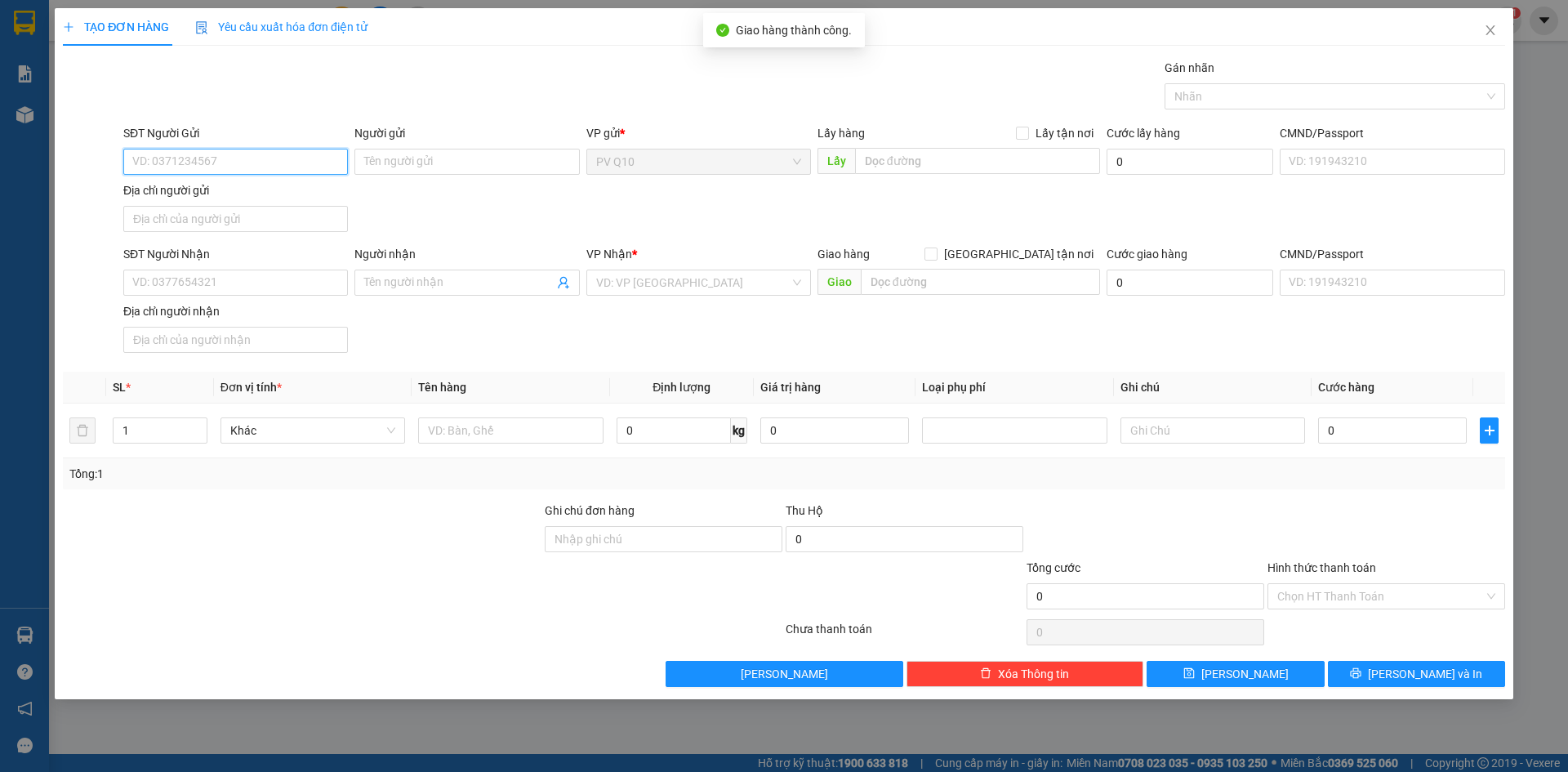
click at [232, 164] on input "SĐT Người Gửi" at bounding box center [235, 162] width 225 height 27
type input "0983302410"
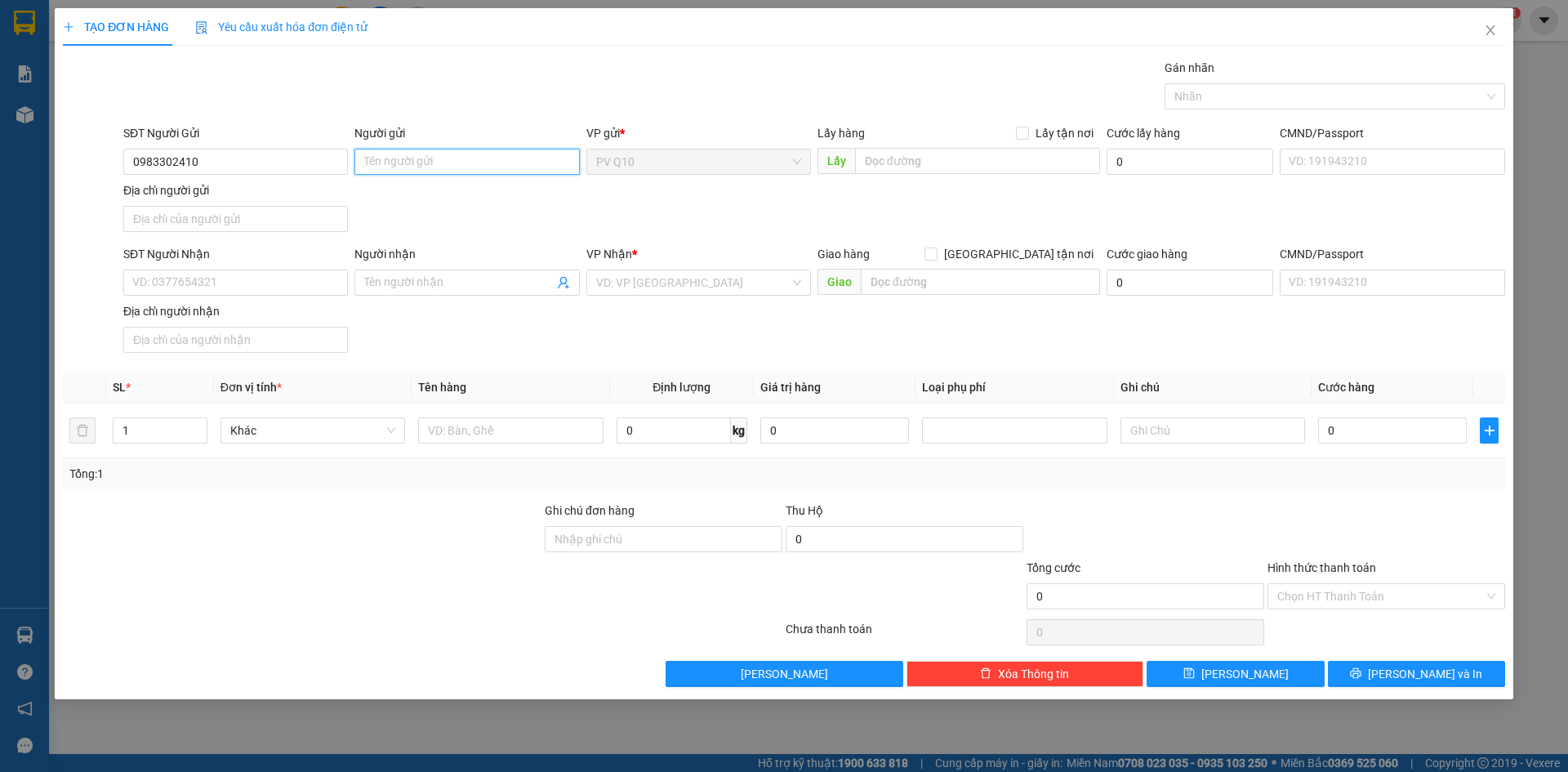
click at [389, 169] on input "Người gửi" at bounding box center [466, 162] width 225 height 27
type input "c trân"
click at [166, 262] on div "SĐT Người Nhận" at bounding box center [235, 253] width 225 height 18
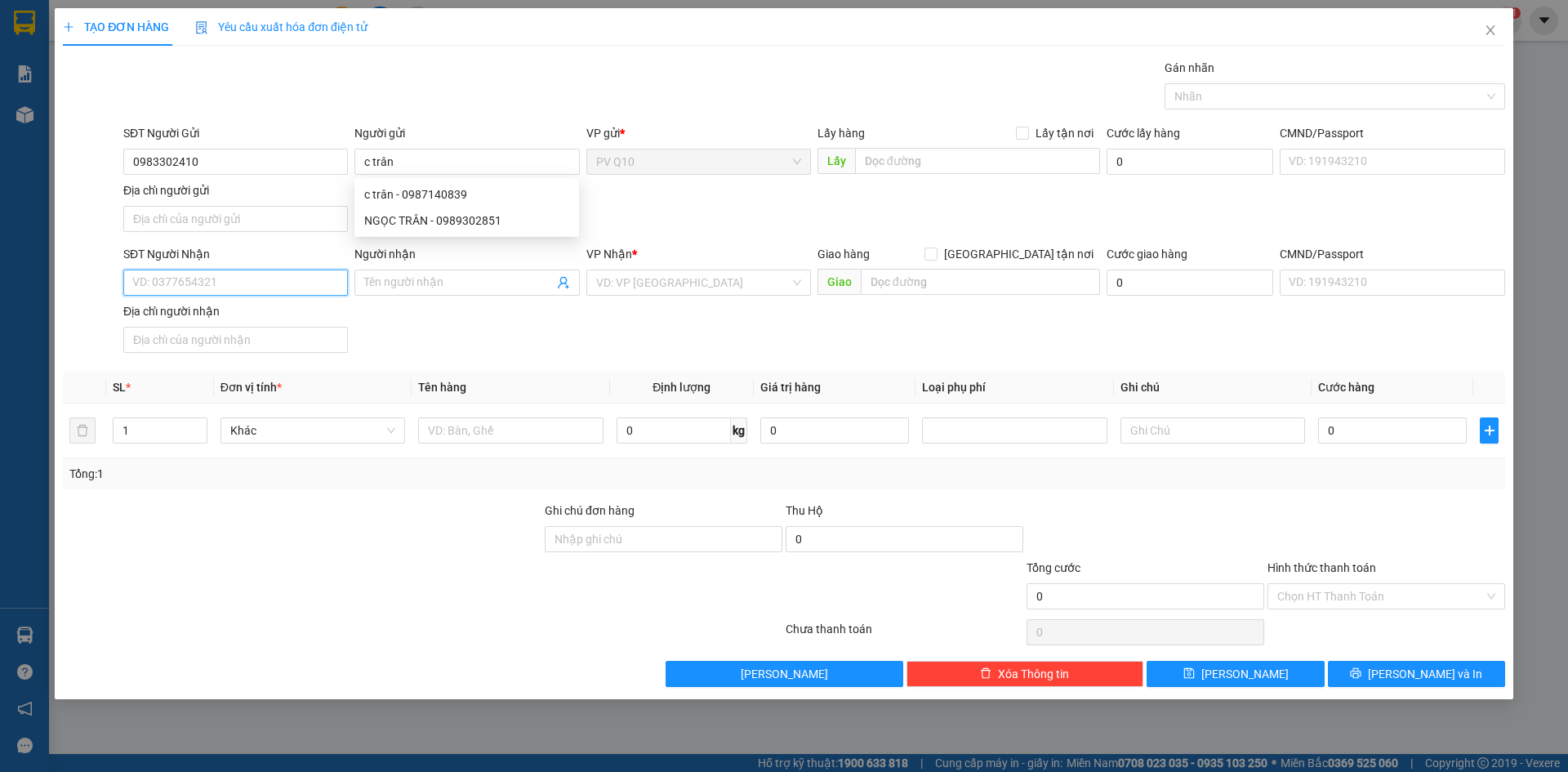
click at [166, 270] on input "SĐT Người Nhận" at bounding box center [235, 282] width 225 height 27
click at [166, 275] on input "SĐT Người Nhận" at bounding box center [235, 282] width 225 height 27
type input "0918320109"
click at [399, 290] on input "Người nhận" at bounding box center [459, 282] width 189 height 18
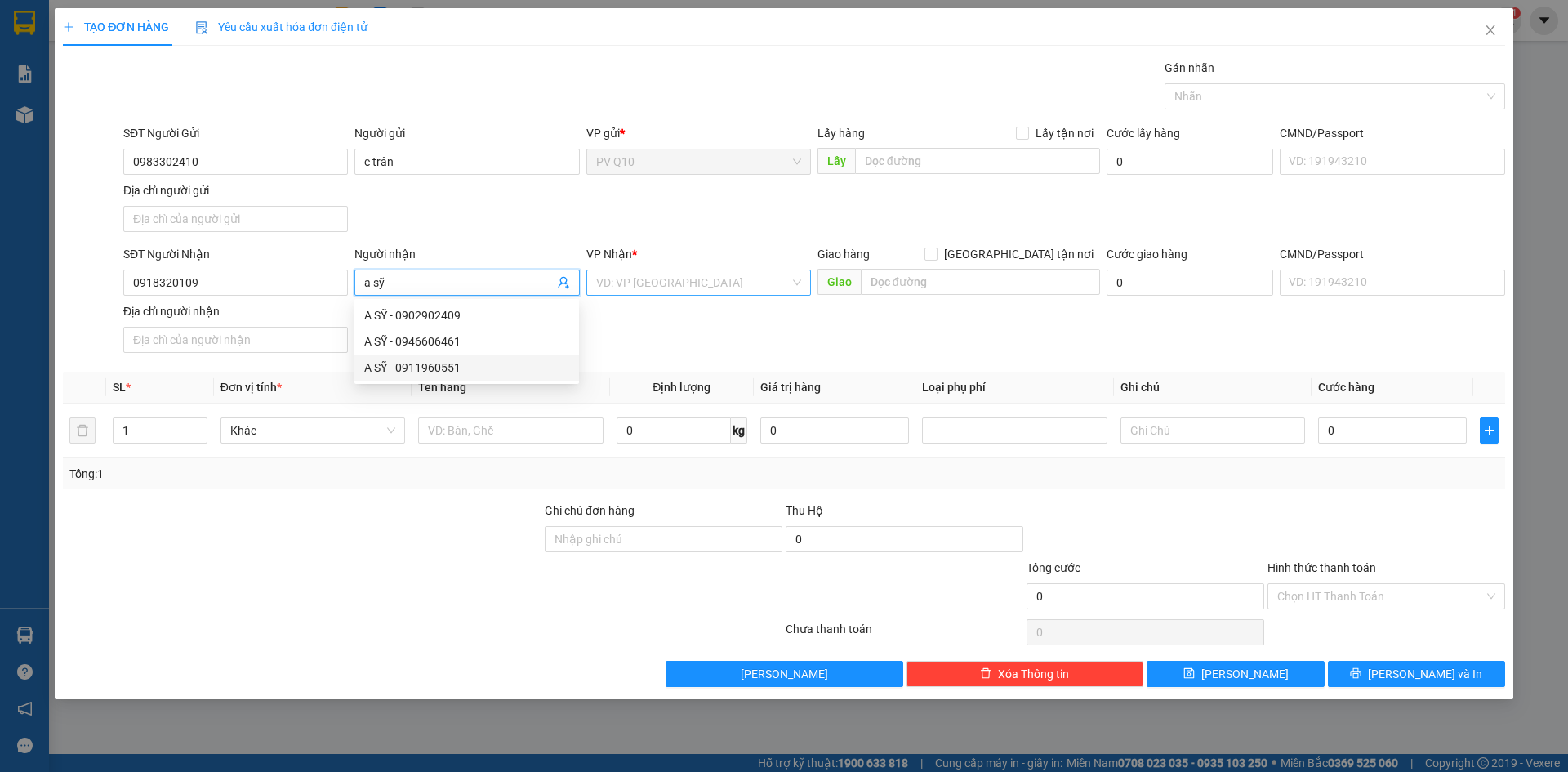
type input "a sỹ"
click at [689, 290] on input "search" at bounding box center [693, 282] width 193 height 25
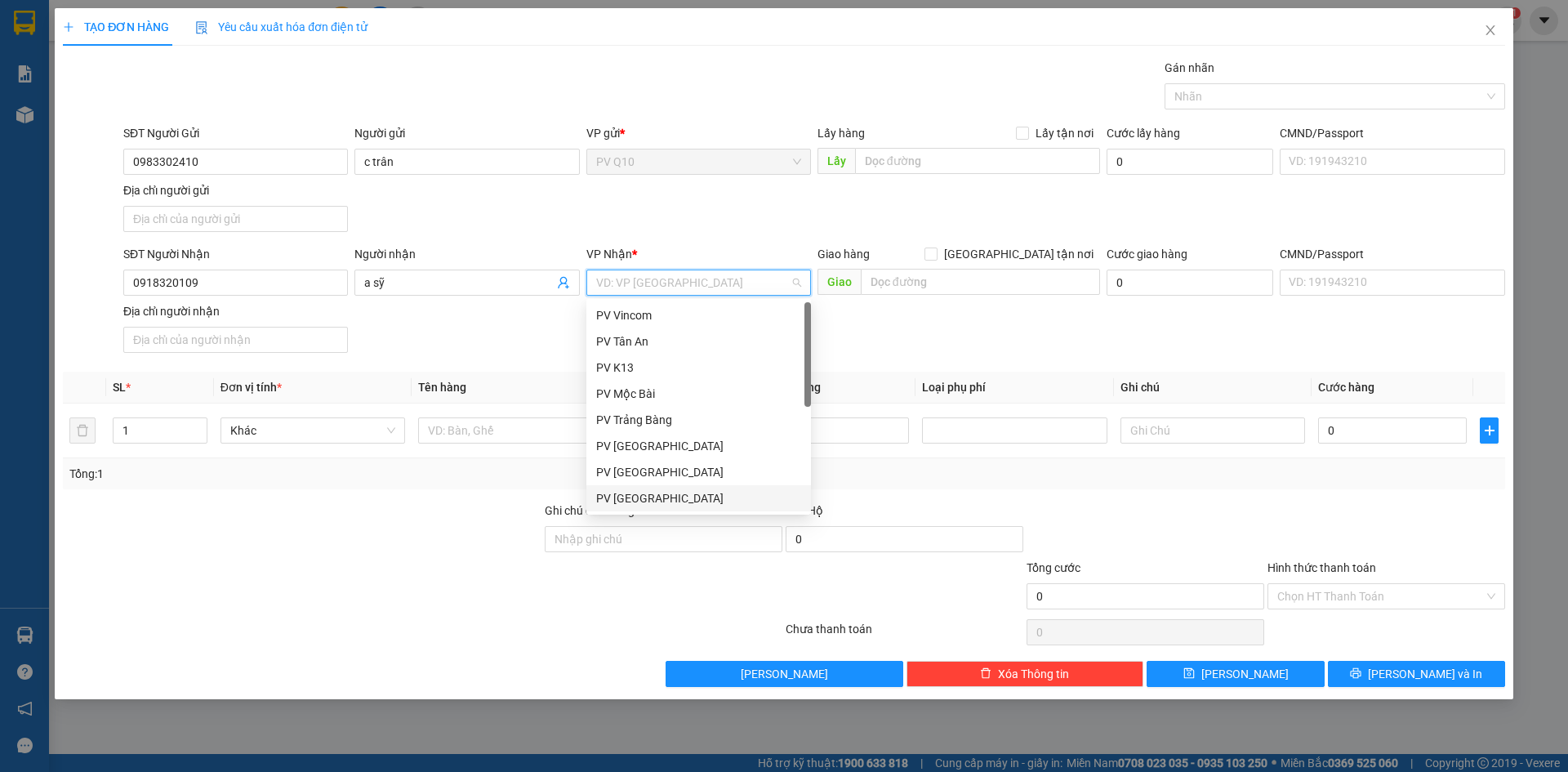
click at [645, 495] on div "PV [GEOGRAPHIC_DATA]" at bounding box center [699, 498] width 205 height 18
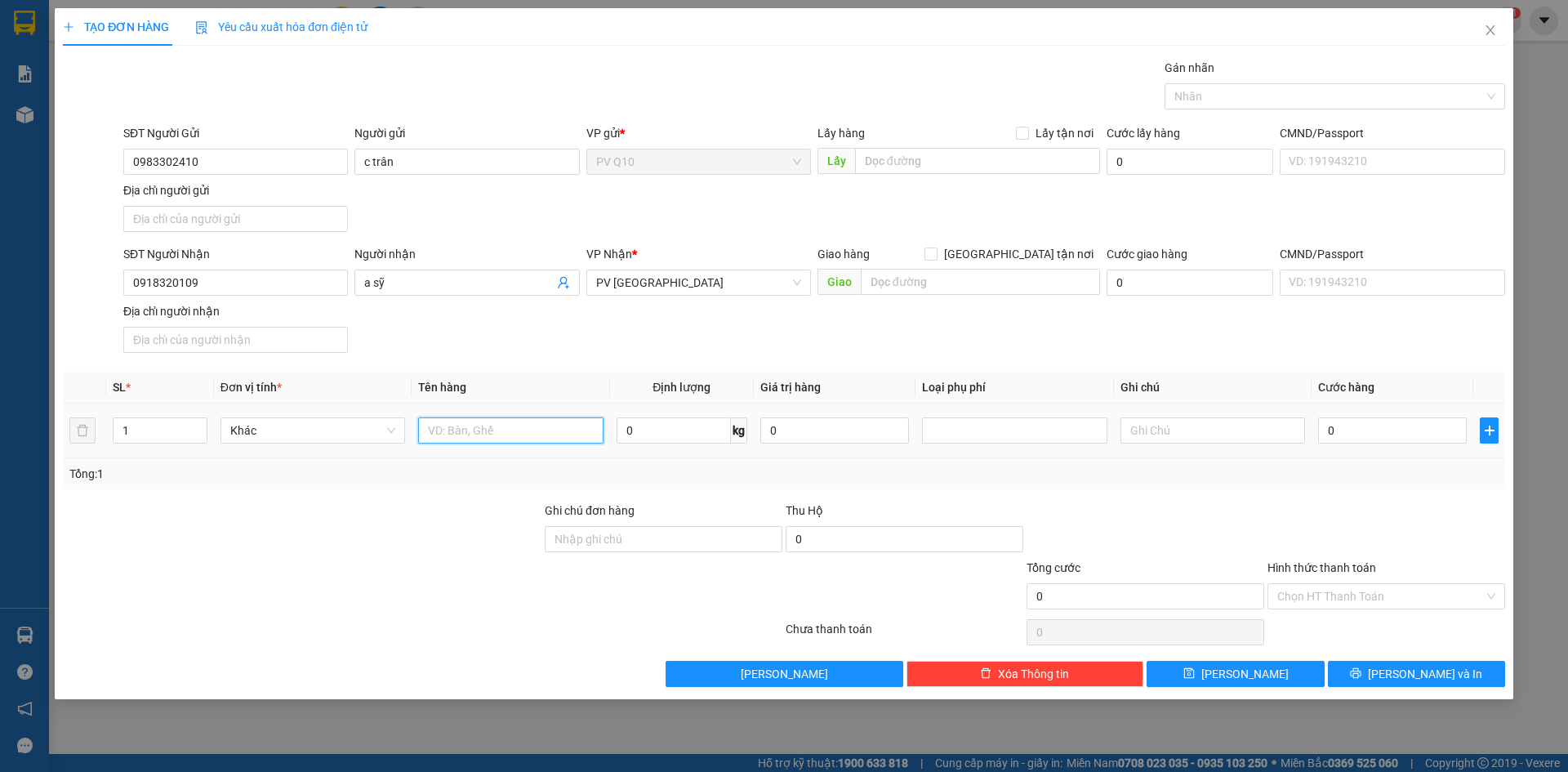
click at [499, 431] on input "text" at bounding box center [511, 431] width 185 height 27
type input "bịch giày"
click at [1200, 425] on input "text" at bounding box center [1213, 431] width 185 height 27
type input "mất k đền"
click at [1370, 449] on td "0" at bounding box center [1393, 431] width 162 height 55
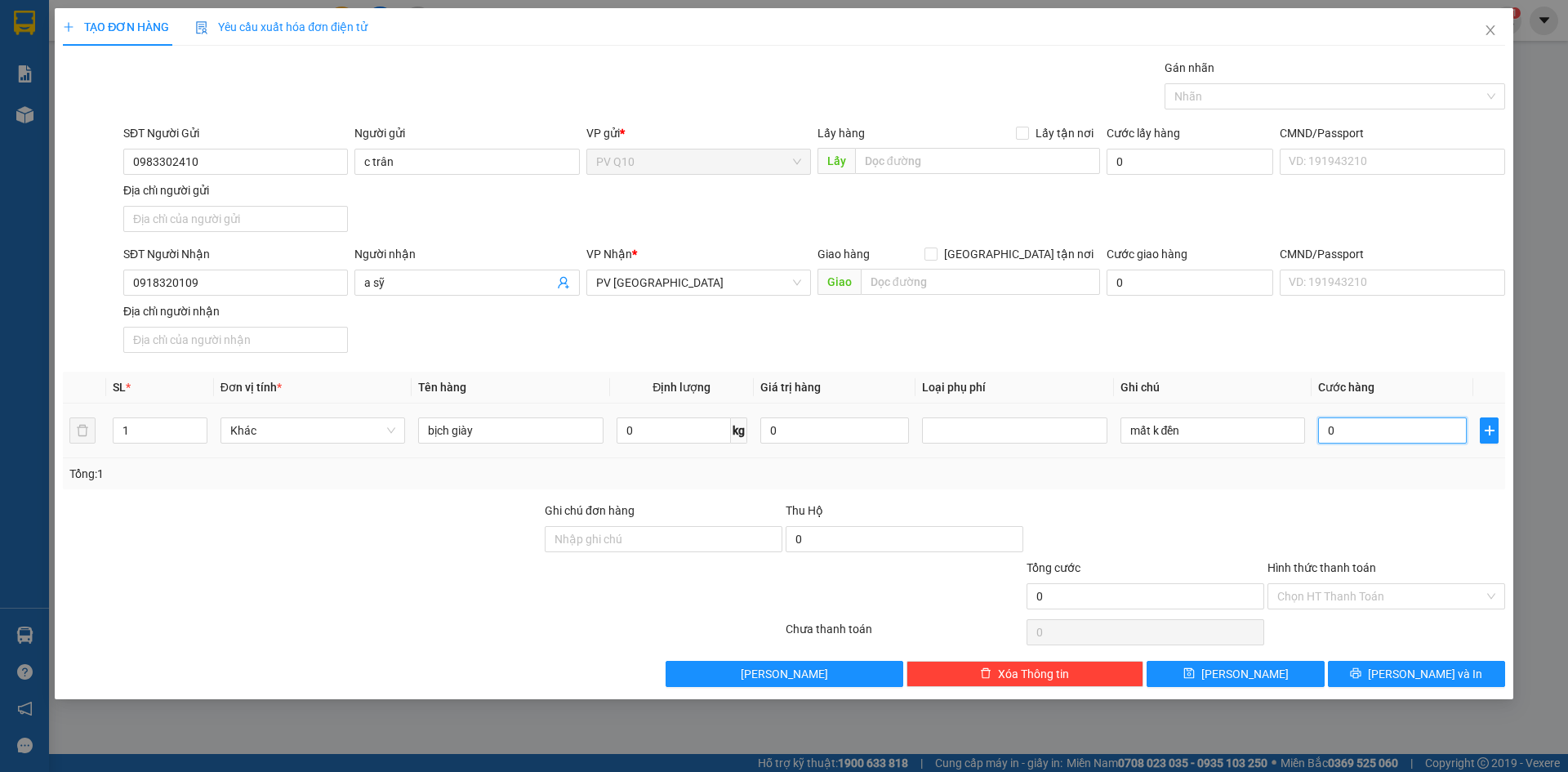
click at [1370, 429] on input "0" at bounding box center [1393, 431] width 149 height 27
type input "3"
type input "30"
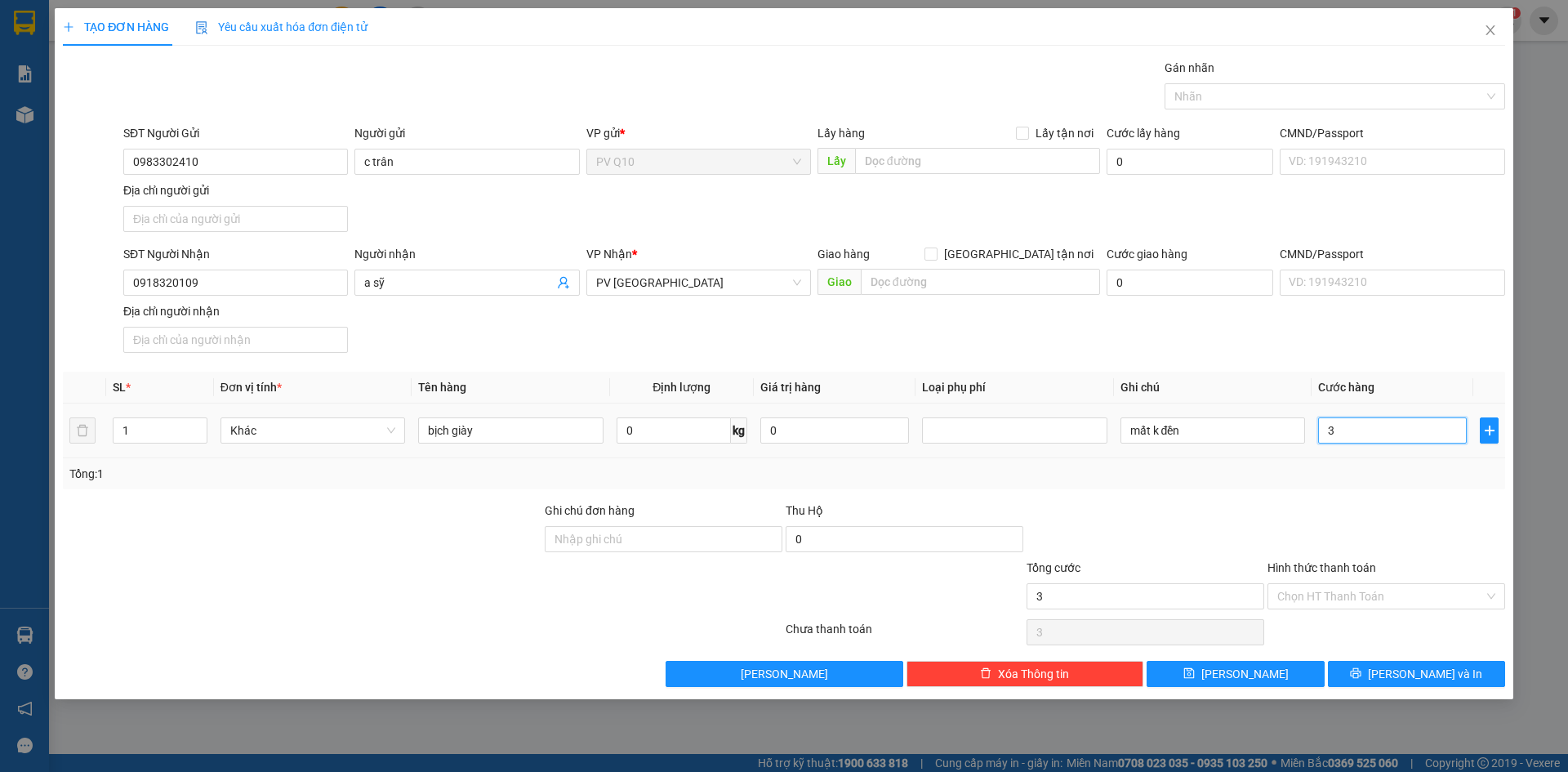
type input "30"
type input "30.000"
click at [1286, 594] on input "Hình thức thanh toán" at bounding box center [1382, 597] width 207 height 25
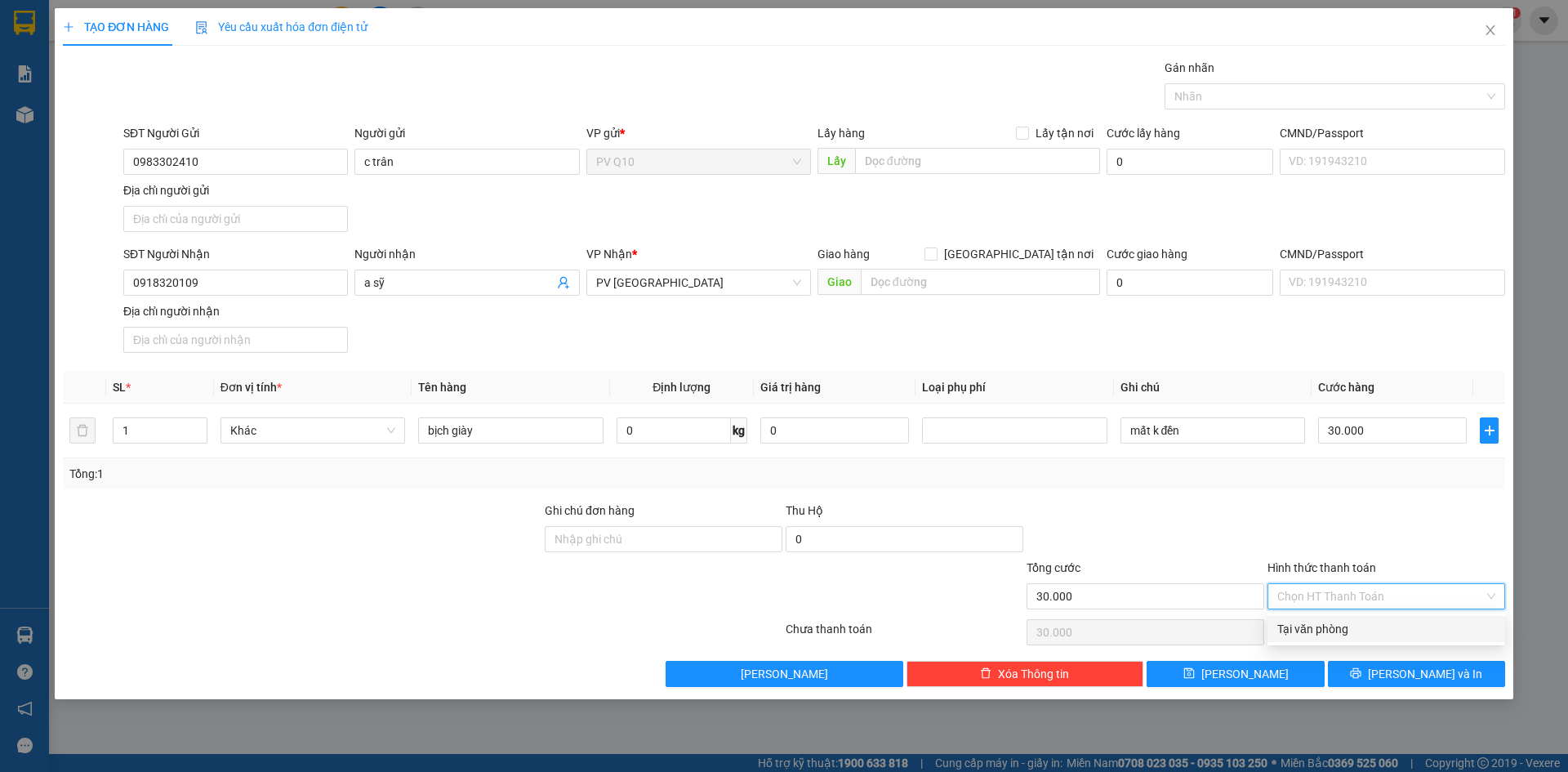
click at [1332, 627] on div "Tại văn phòng" at bounding box center [1387, 629] width 218 height 18
type input "0"
click at [1376, 677] on button "[PERSON_NAME] và In" at bounding box center [1417, 674] width 177 height 27
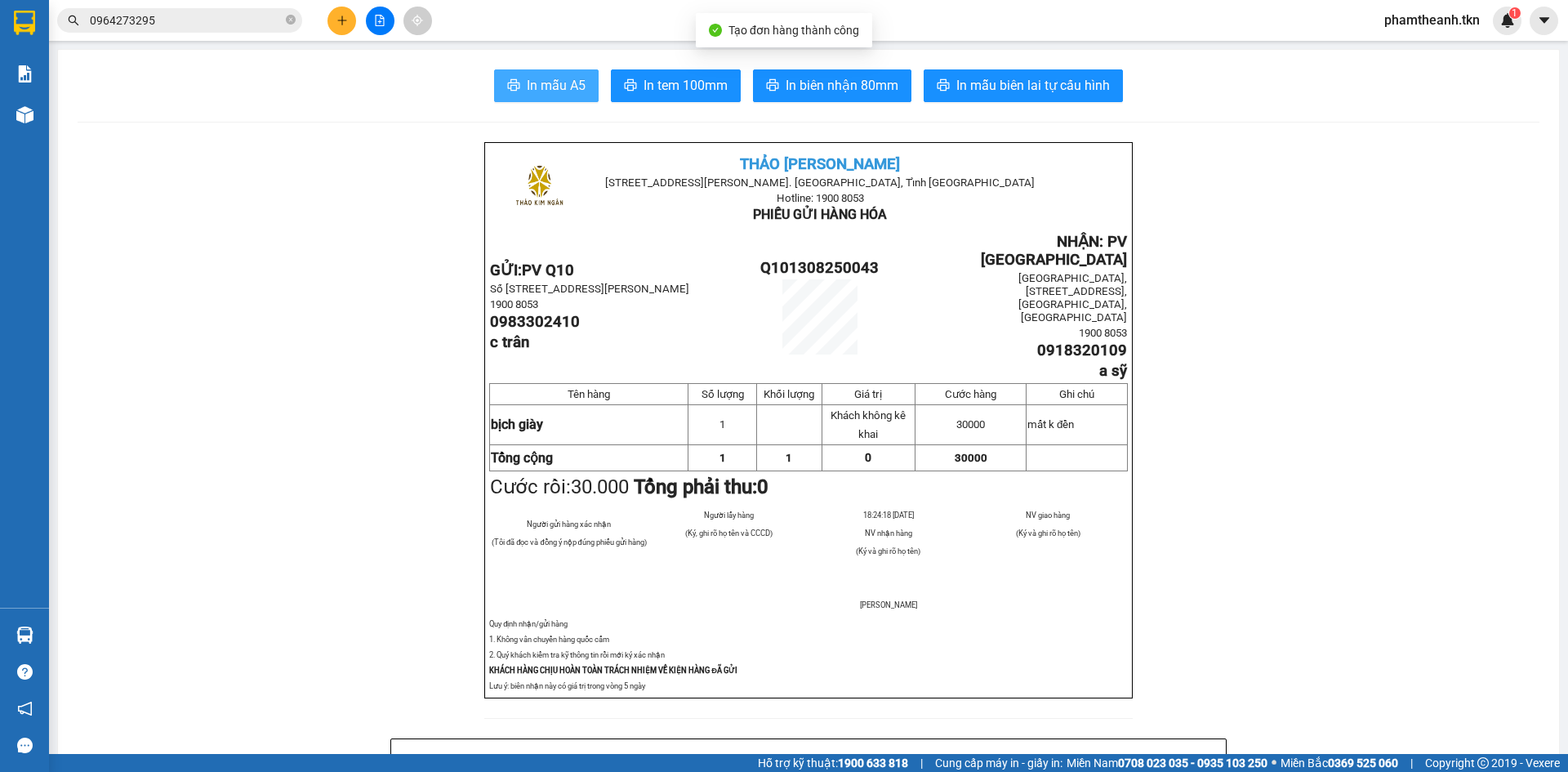
click at [527, 97] on button "In mẫu A5" at bounding box center [547, 86] width 104 height 33
click at [348, 37] on div "Kết quả tìm kiếm ( 16 ) Bộ lọc Mã ĐH Trạng thái Món hàng Thu hộ Tổng cước Chưa …" at bounding box center [784, 21] width 1568 height 41
click at [340, 23] on icon "plus" at bounding box center [341, 20] width 11 height 11
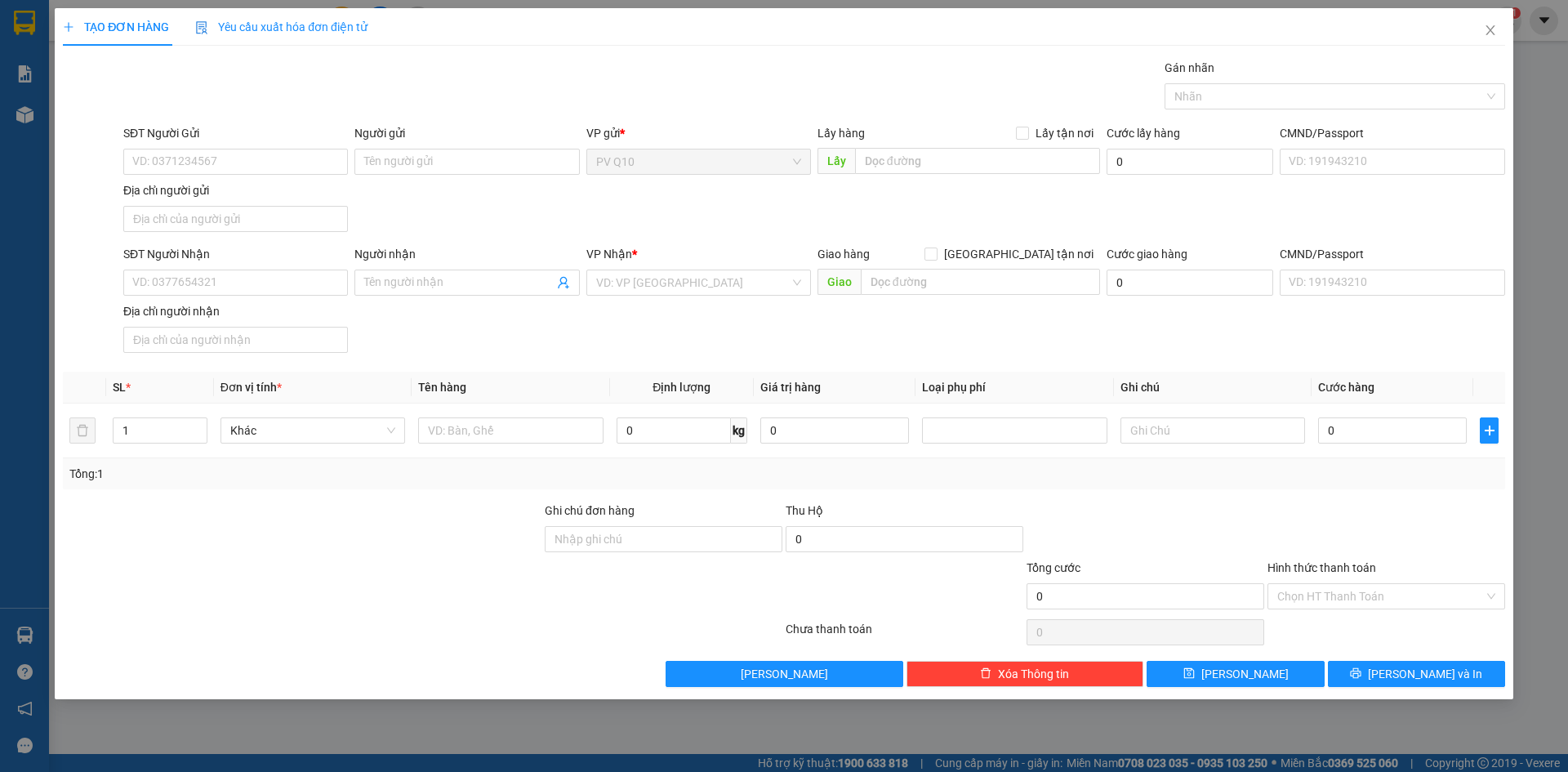
click at [250, 187] on div "Địa chỉ người gửi" at bounding box center [235, 190] width 225 height 18
click at [250, 206] on input "Địa chỉ người gửi" at bounding box center [235, 219] width 225 height 27
drag, startPoint x: 211, startPoint y: 158, endPoint x: 187, endPoint y: 143, distance: 28.3
click at [211, 159] on input "SĐT Người Gửi" at bounding box center [235, 162] width 225 height 27
type input "0393837692"
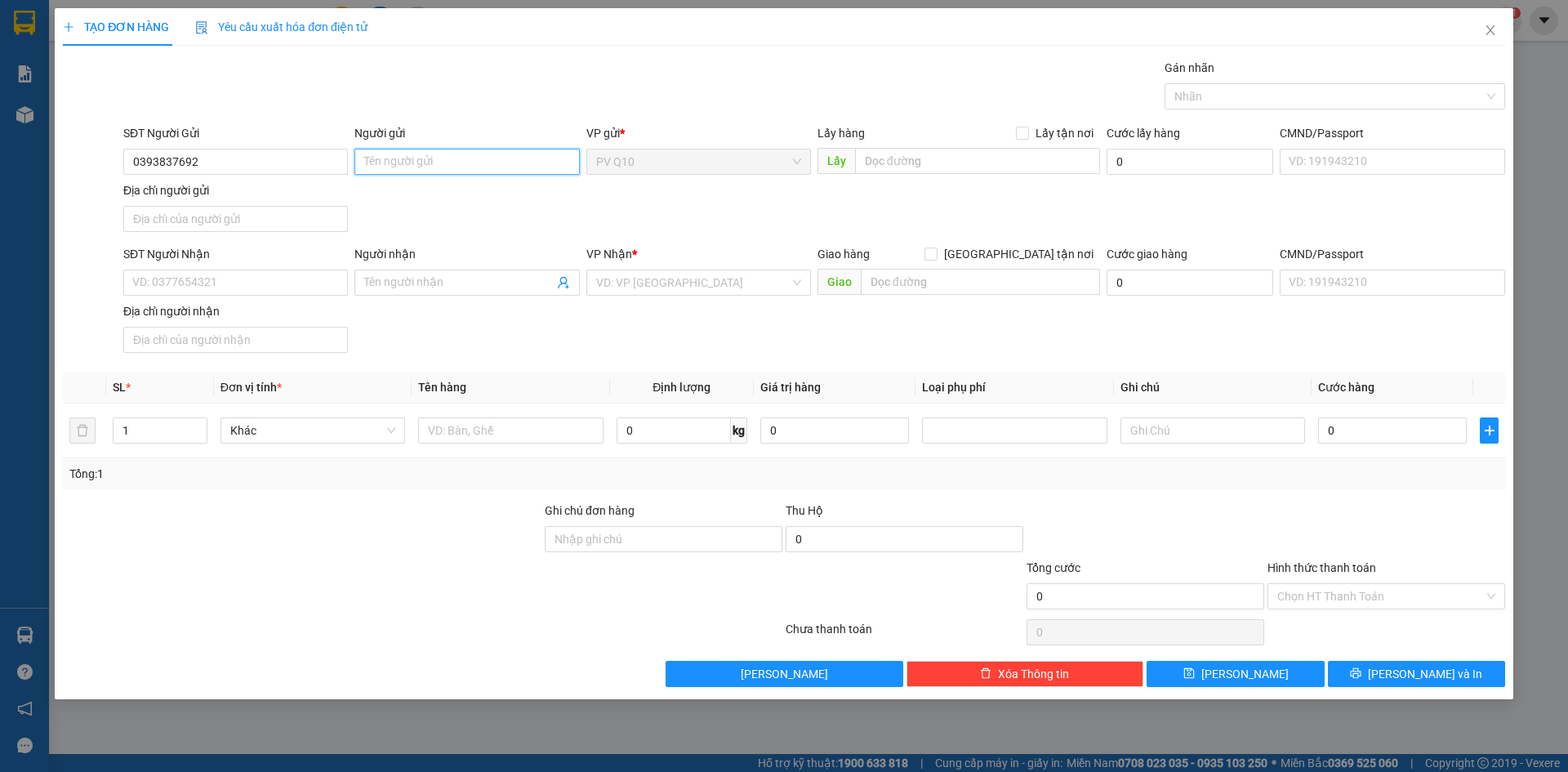
click at [444, 165] on input "Người gửi" at bounding box center [466, 162] width 225 height 27
type input "a dương"
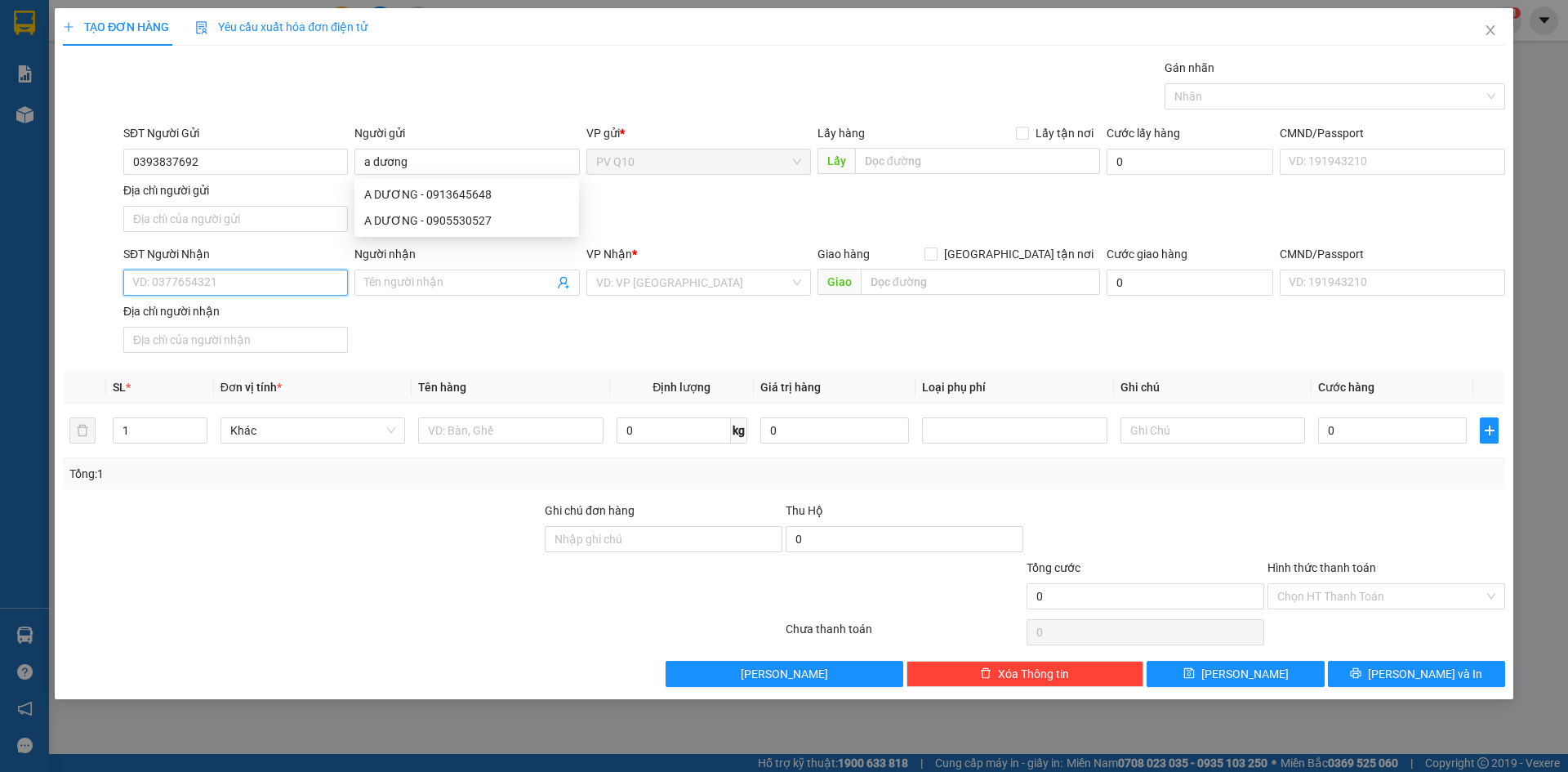
click at [191, 288] on input "SĐT Người Nhận" at bounding box center [235, 282] width 225 height 27
type input "0933290993"
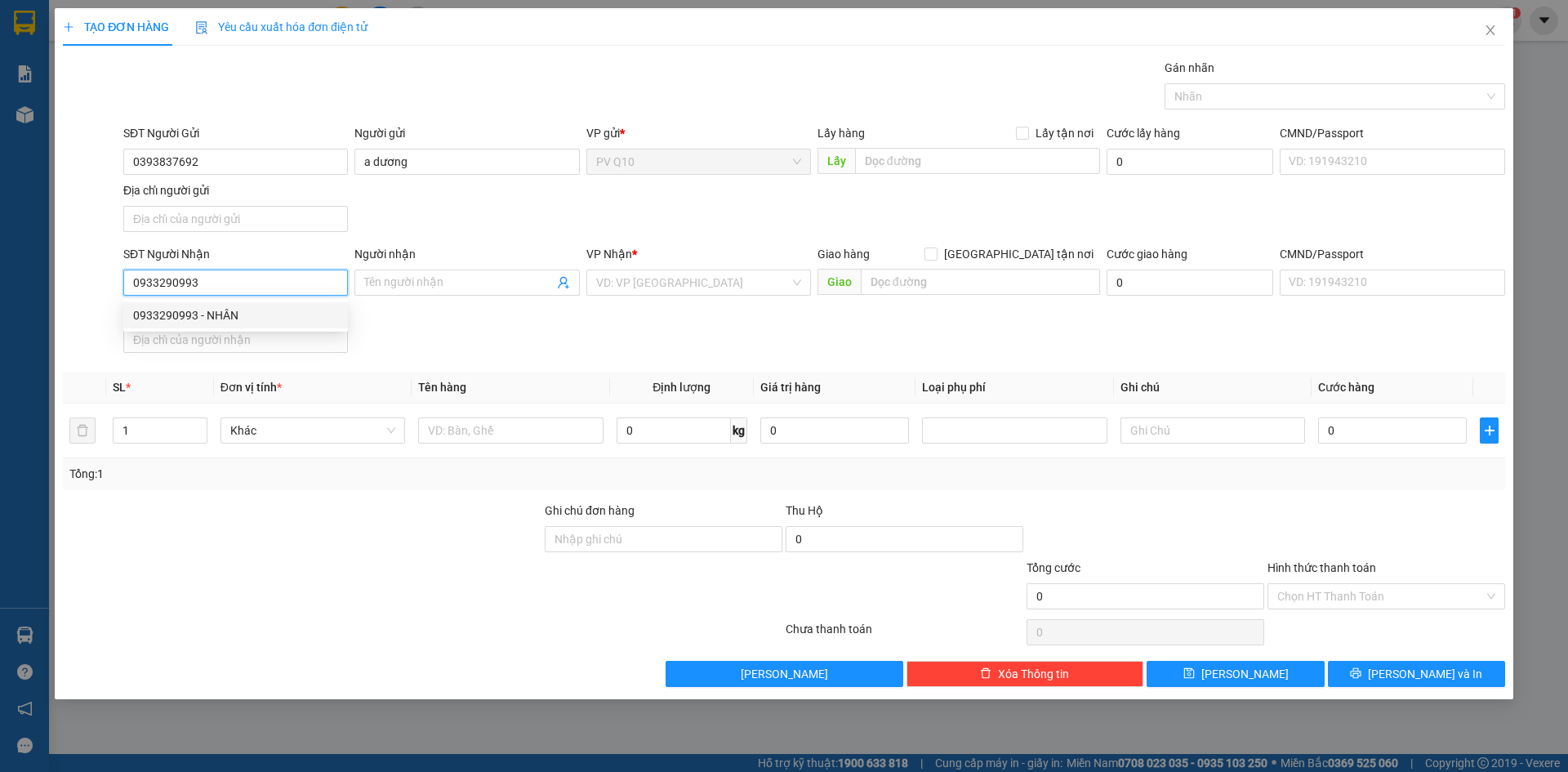
click at [247, 321] on div "0933290993 - NHÂN" at bounding box center [236, 315] width 205 height 18
type input "NHÂN"
type input "45.000"
type input "0933290993"
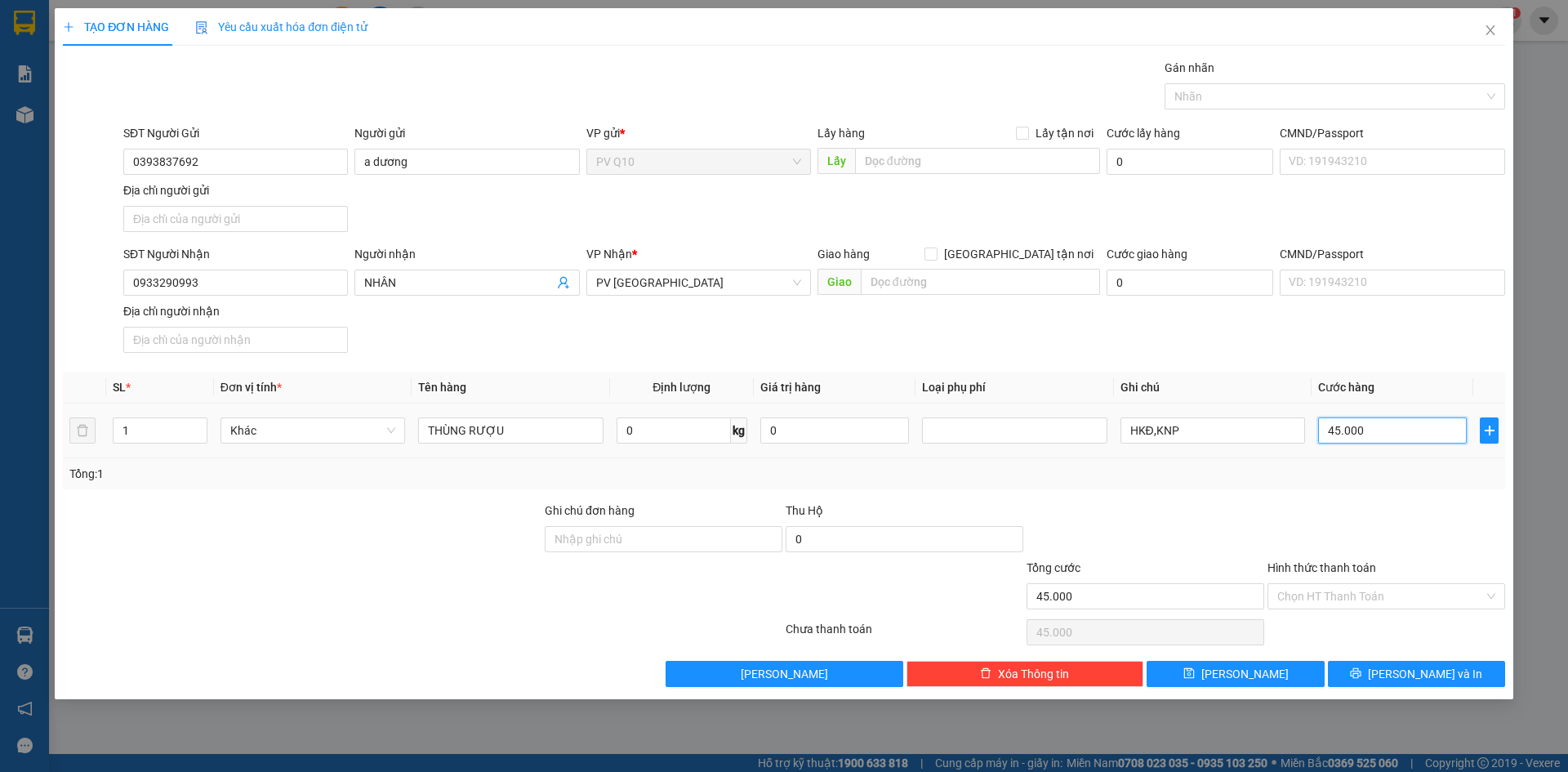
click at [1387, 436] on input "45.000" at bounding box center [1393, 431] width 149 height 27
type input "0"
type input "5"
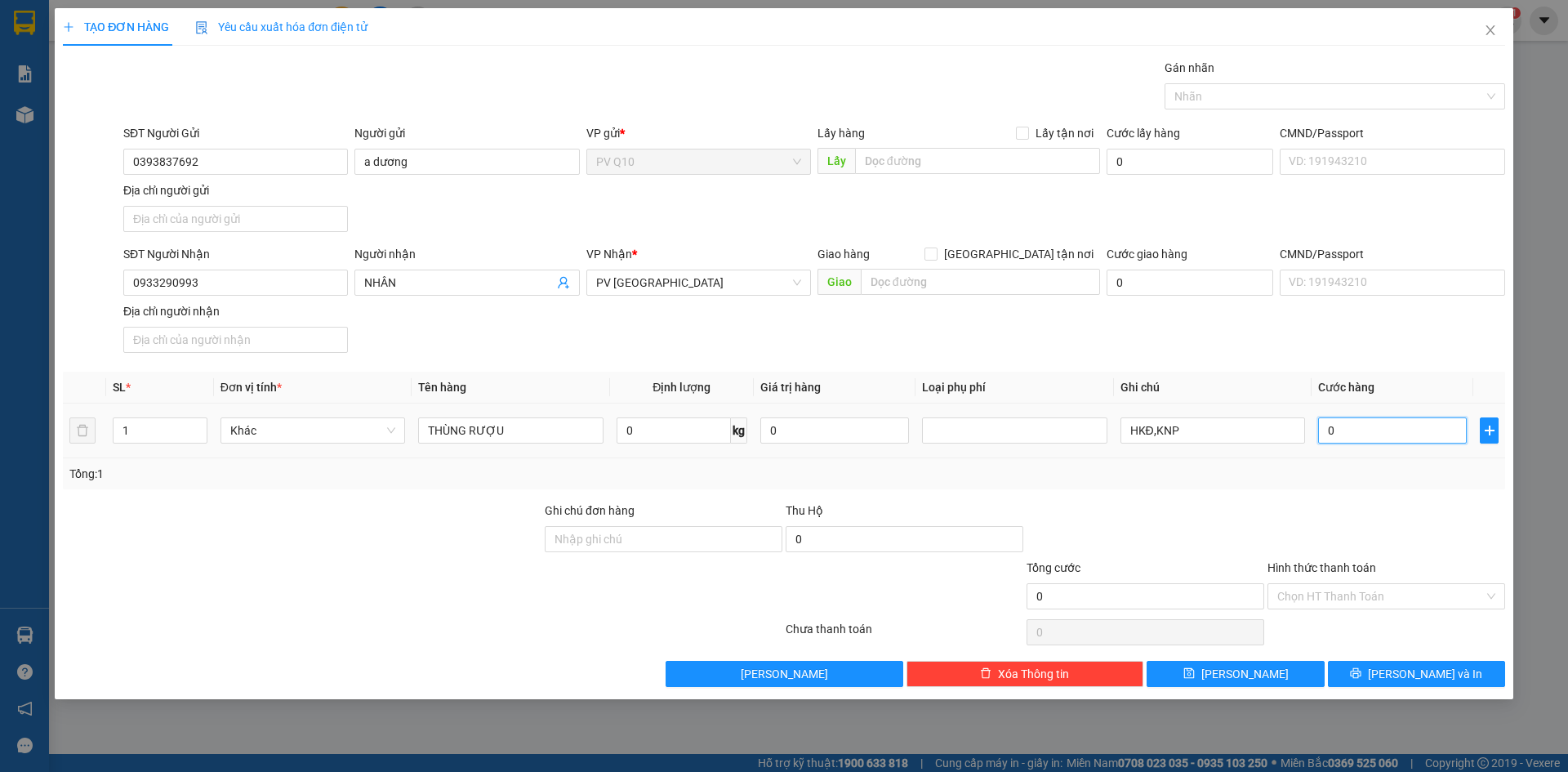
type input "5"
type input "05"
type input "50"
type input "050"
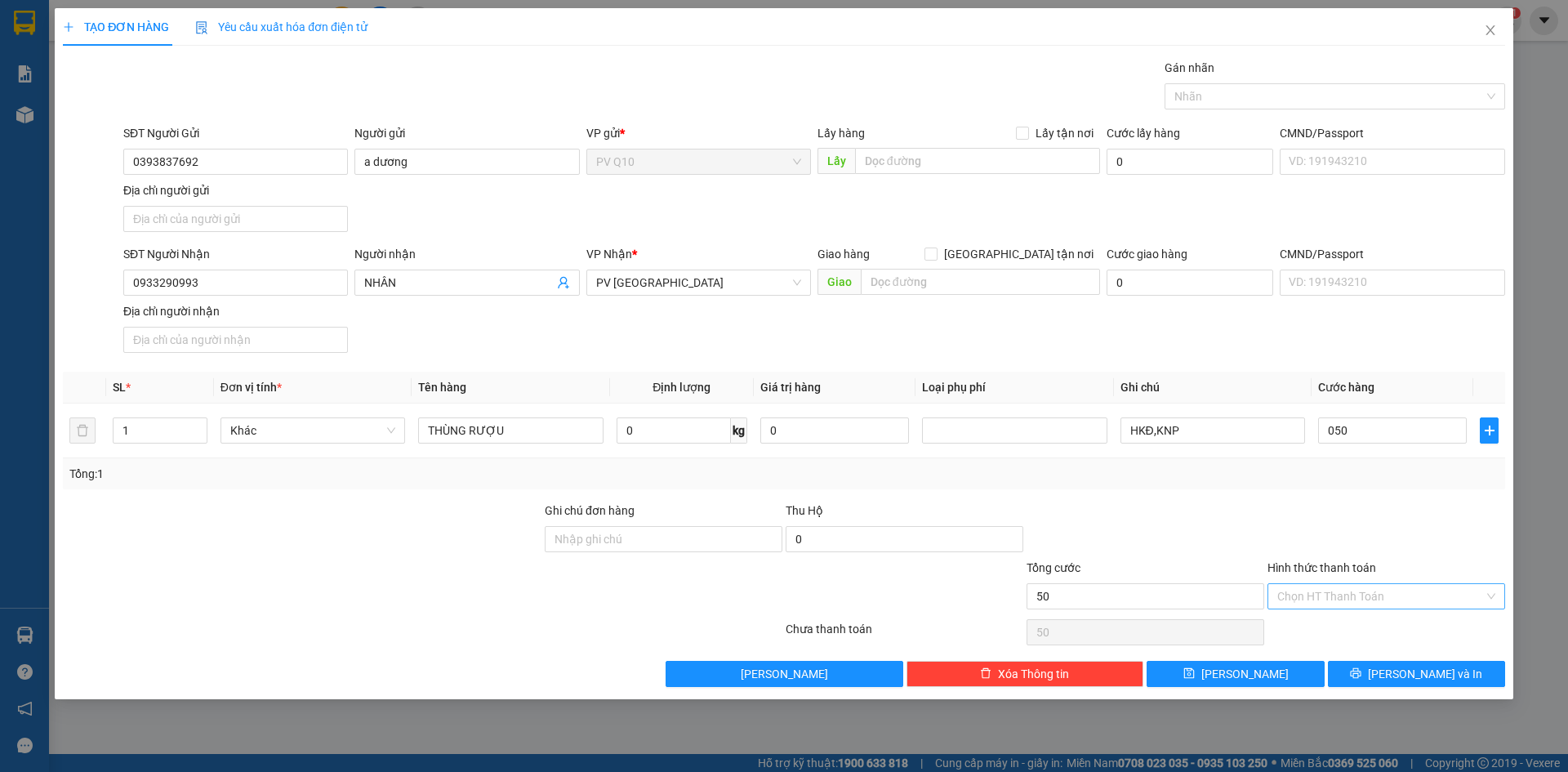
type input "50.000"
click at [1389, 603] on input "Hình thức thanh toán" at bounding box center [1382, 597] width 207 height 25
click at [1350, 632] on div "Tại văn phòng" at bounding box center [1387, 629] width 218 height 18
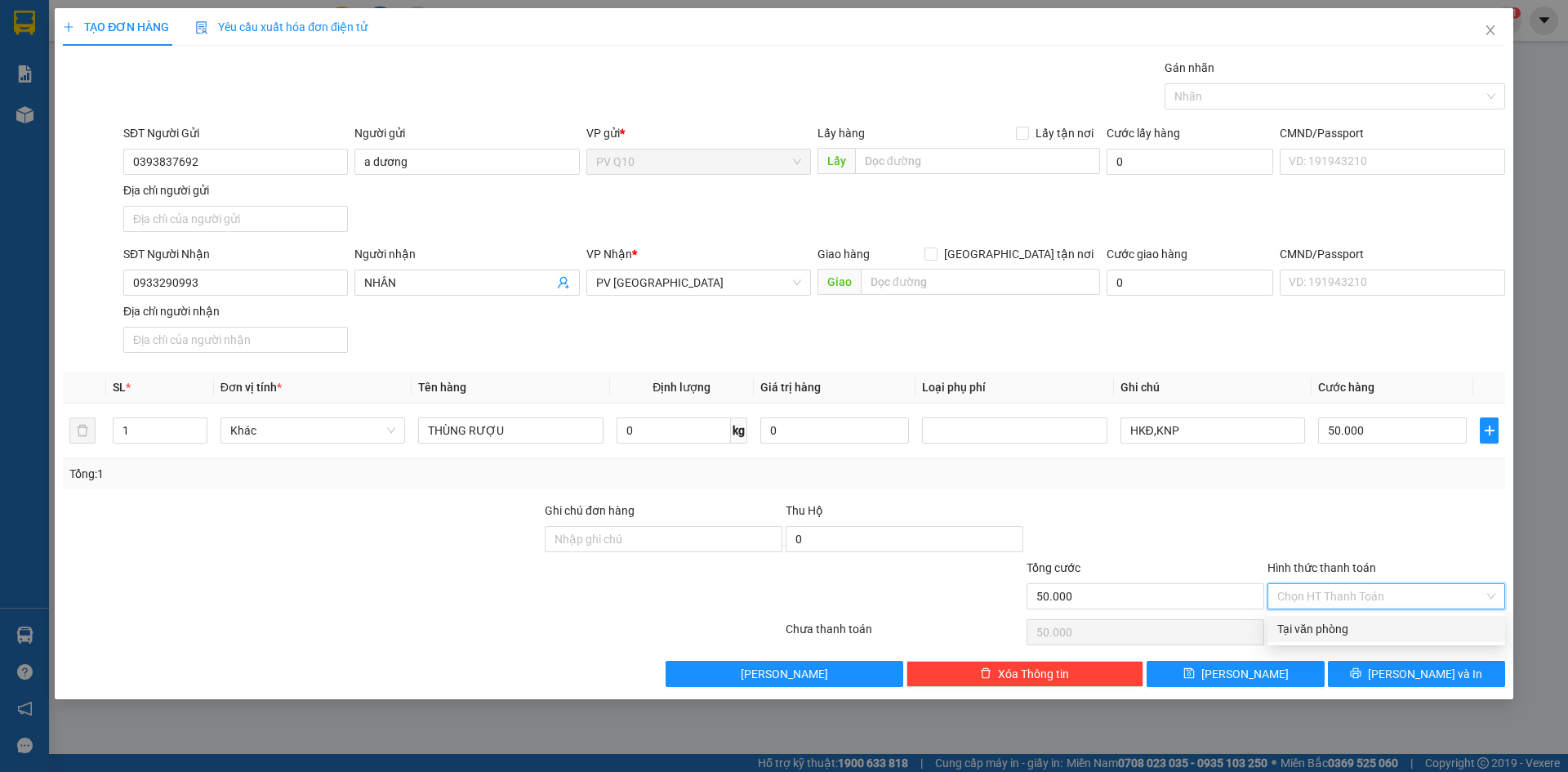
type input "0"
drag, startPoint x: 1391, startPoint y: 674, endPoint x: 1393, endPoint y: 644, distance: 30.1
click at [1362, 676] on icon "printer" at bounding box center [1355, 673] width 11 height 11
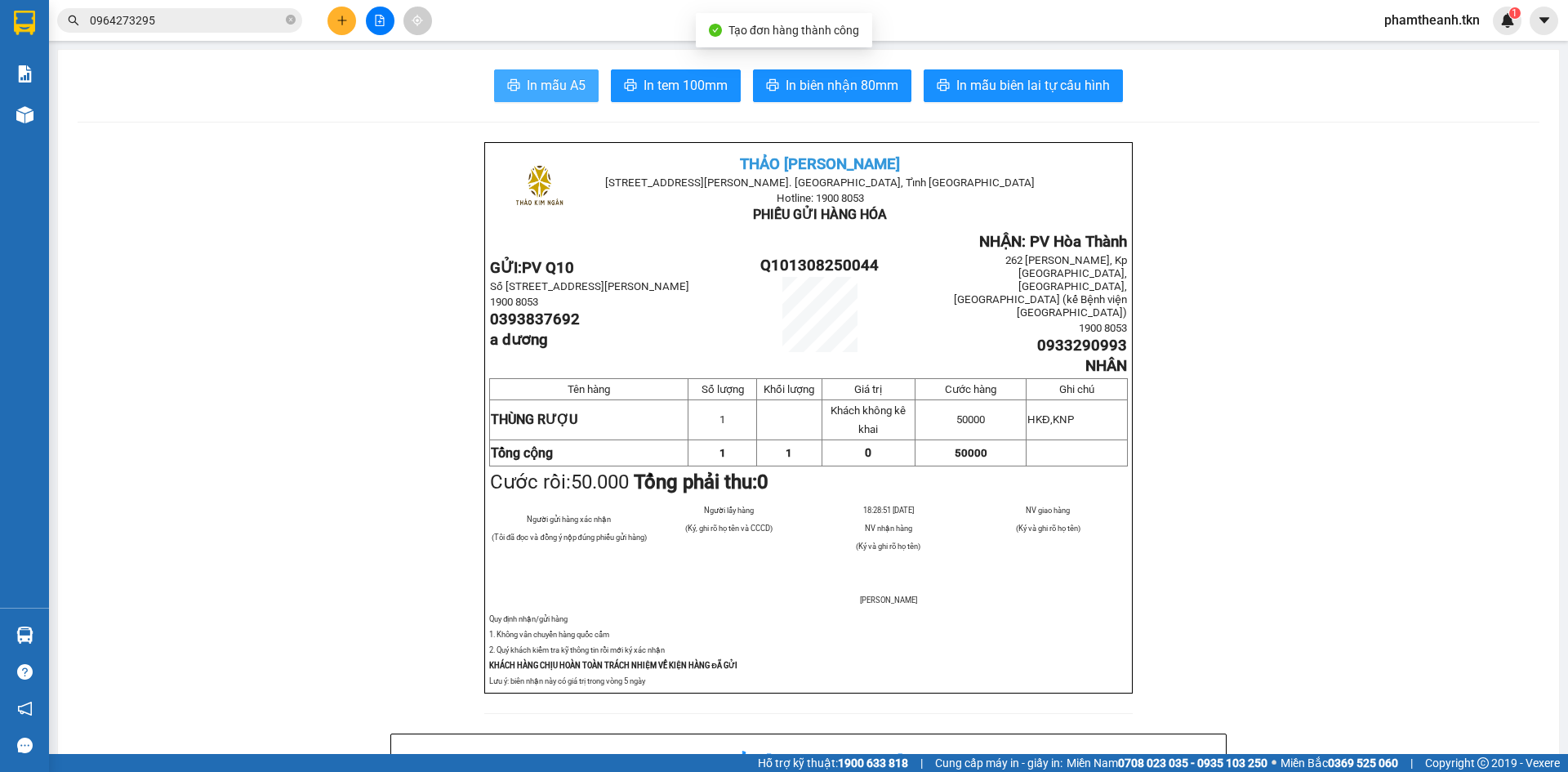
drag, startPoint x: 530, startPoint y: 78, endPoint x: 535, endPoint y: 65, distance: 13.9
click at [528, 79] on span "In mẫu A5" at bounding box center [556, 86] width 59 height 21
click at [338, 19] on icon "plus" at bounding box center [341, 20] width 11 height 11
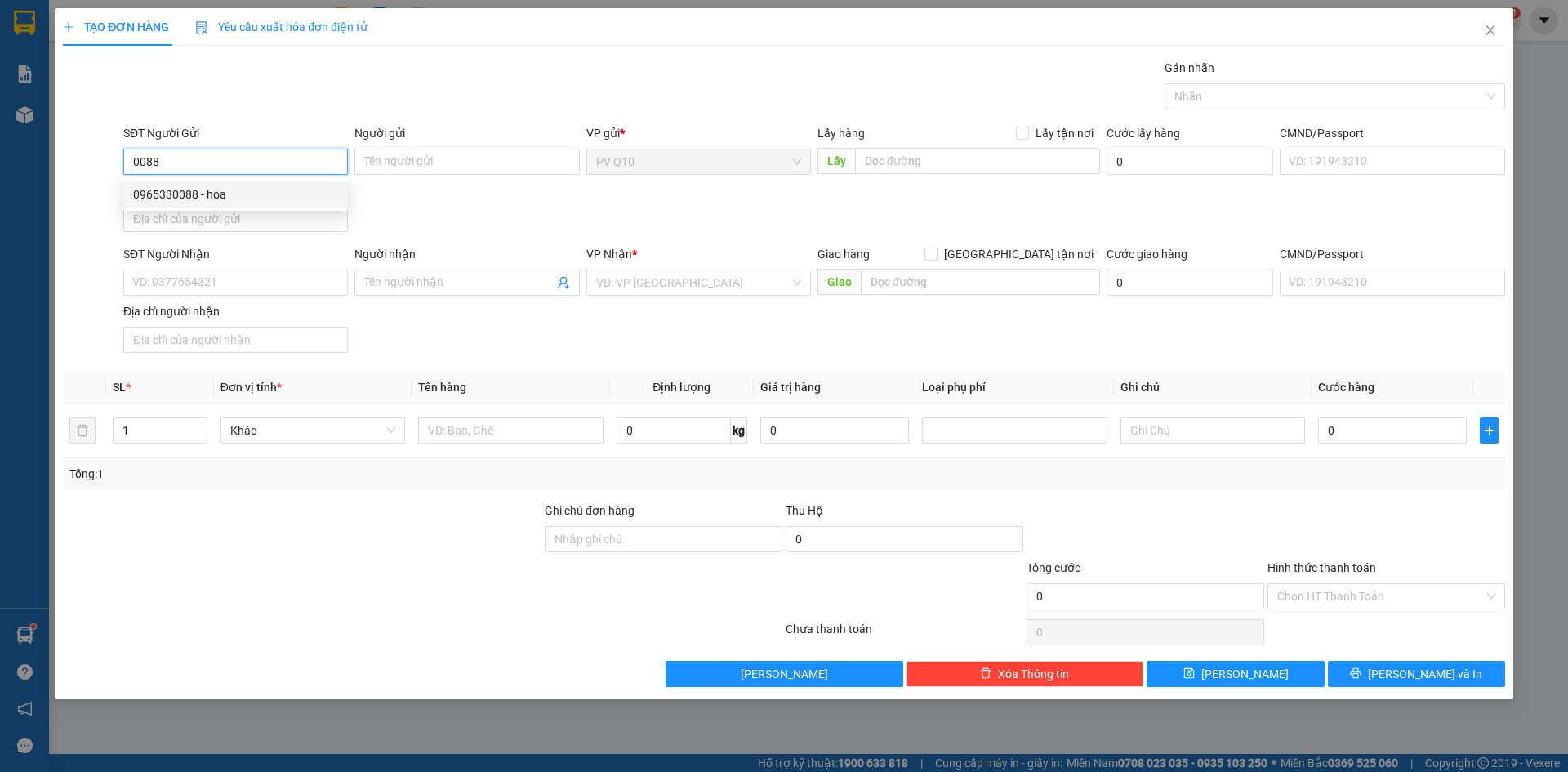
click at [251, 199] on div "0965330088 - hòa" at bounding box center [236, 194] width 205 height 18
type input "0965330088"
type input "hòa"
type input "0918414342"
type input "đào"
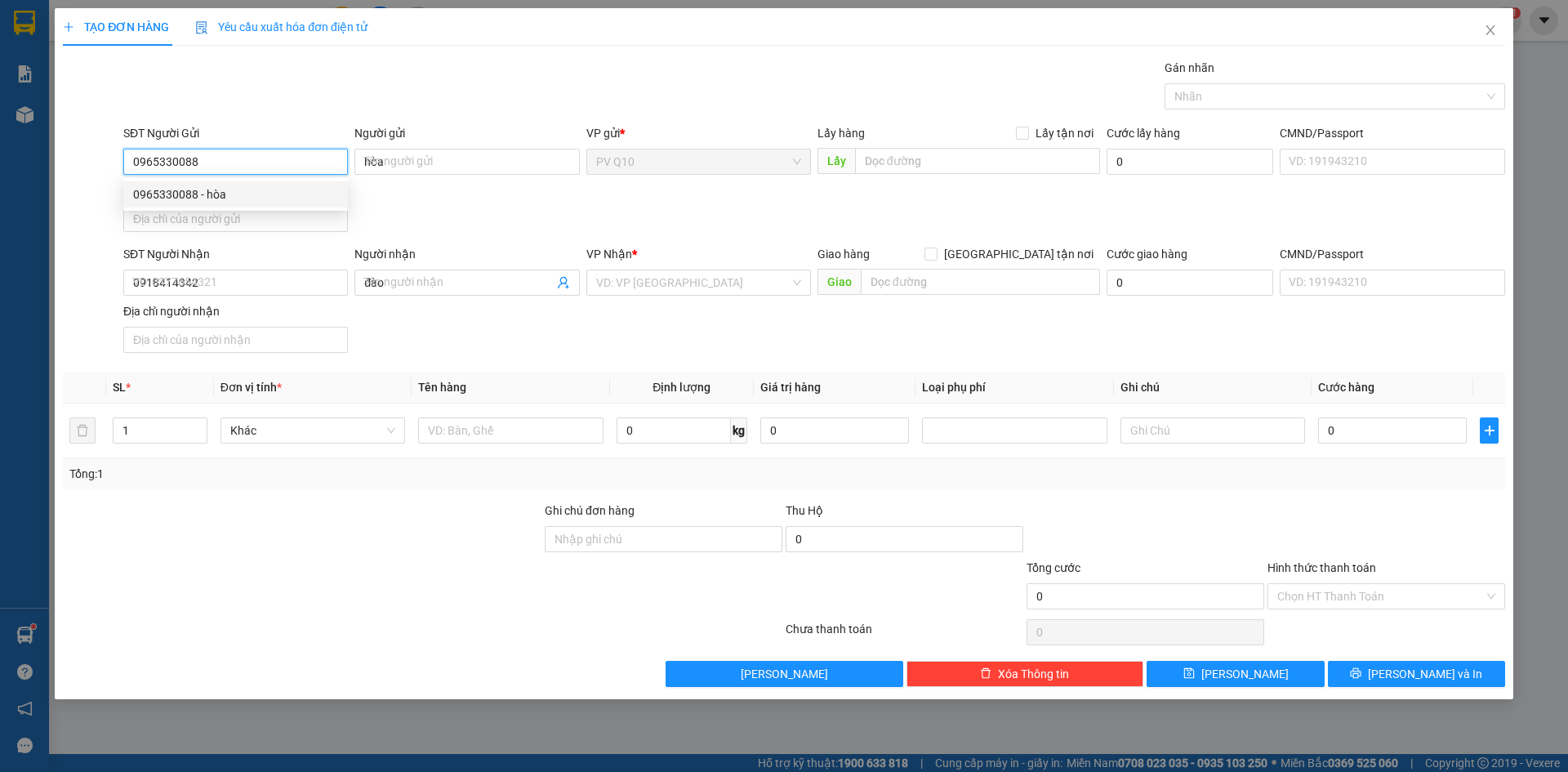
type input "30.000"
type input "0965330088"
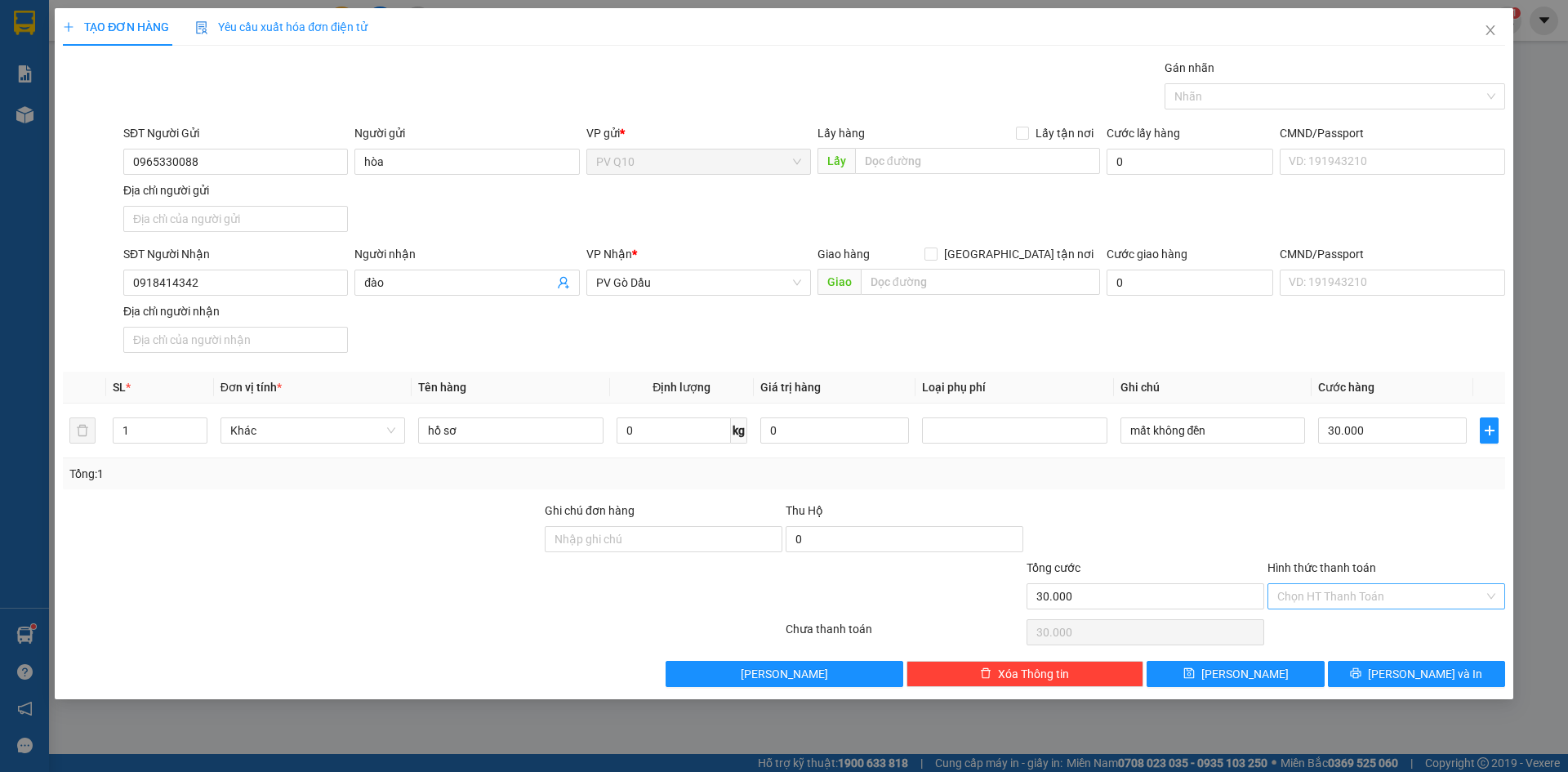
click at [1307, 595] on input "Hình thức thanh toán" at bounding box center [1382, 597] width 207 height 25
click at [1300, 627] on div "Tại văn phòng" at bounding box center [1387, 629] width 218 height 18
type input "0"
click at [1364, 671] on button "[PERSON_NAME] và In" at bounding box center [1417, 674] width 177 height 27
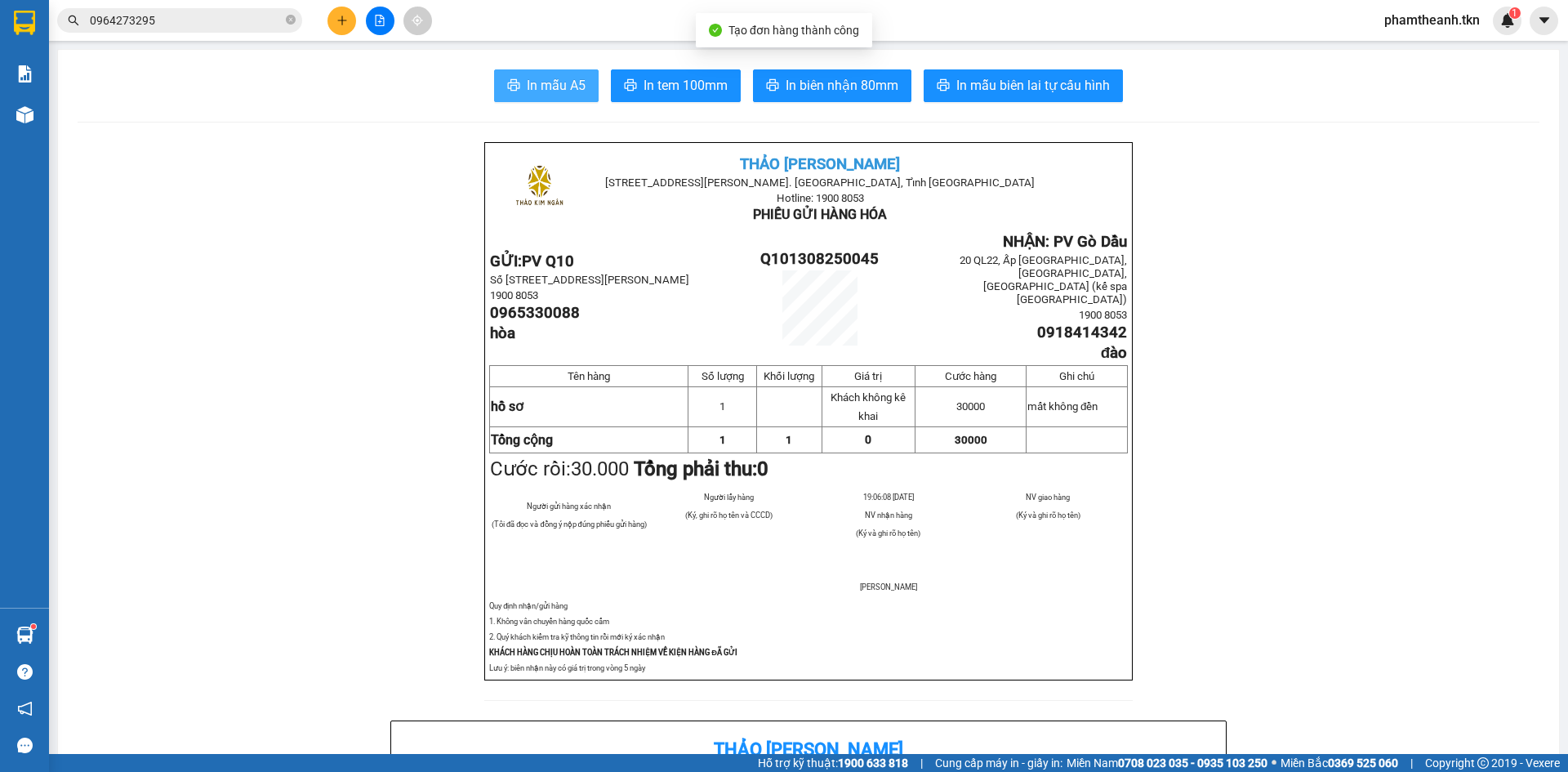
click at [570, 89] on span "In mẫu A5" at bounding box center [556, 86] width 59 height 21
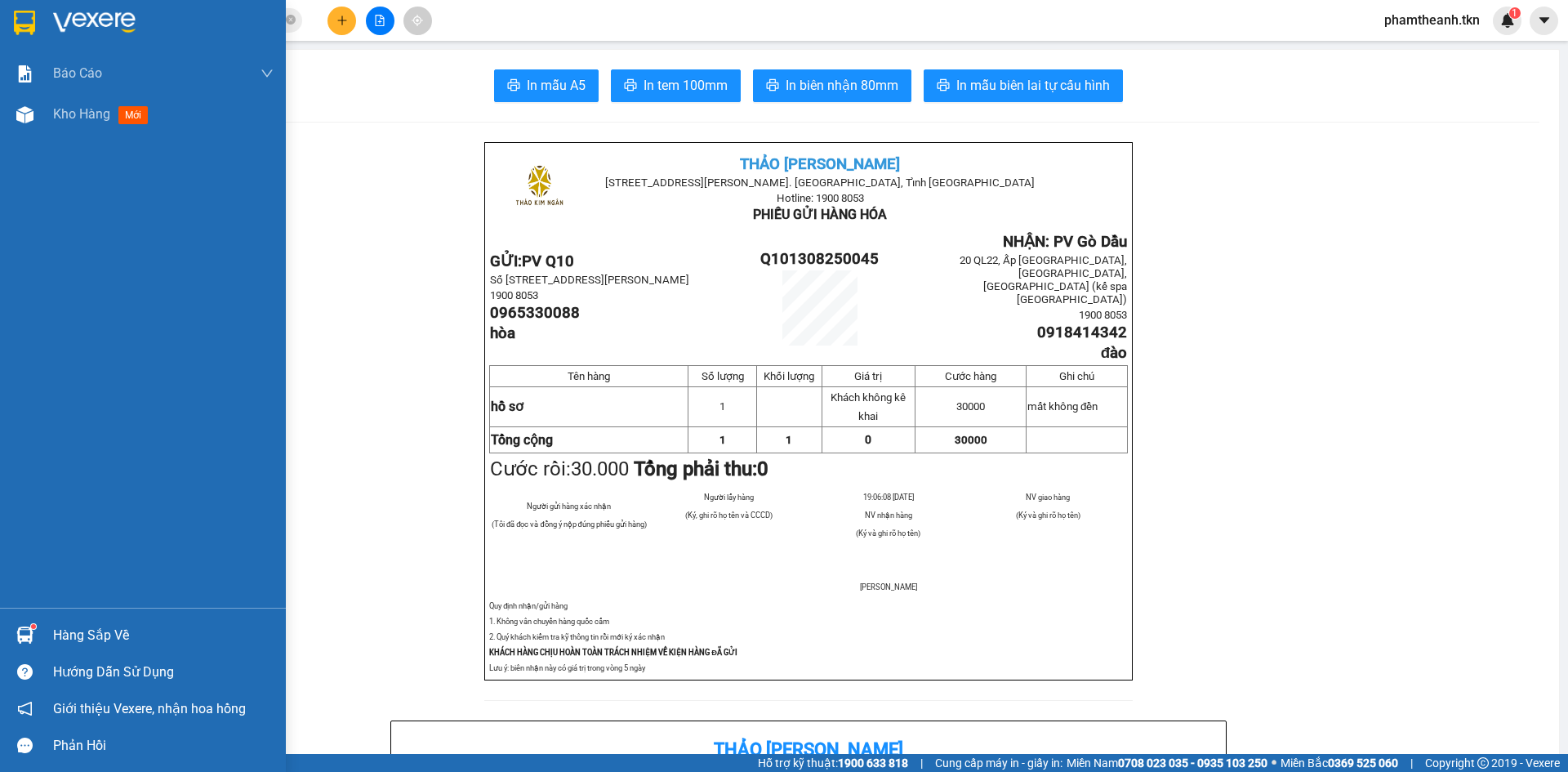
click at [33, 628] on sup at bounding box center [33, 627] width 5 height 5
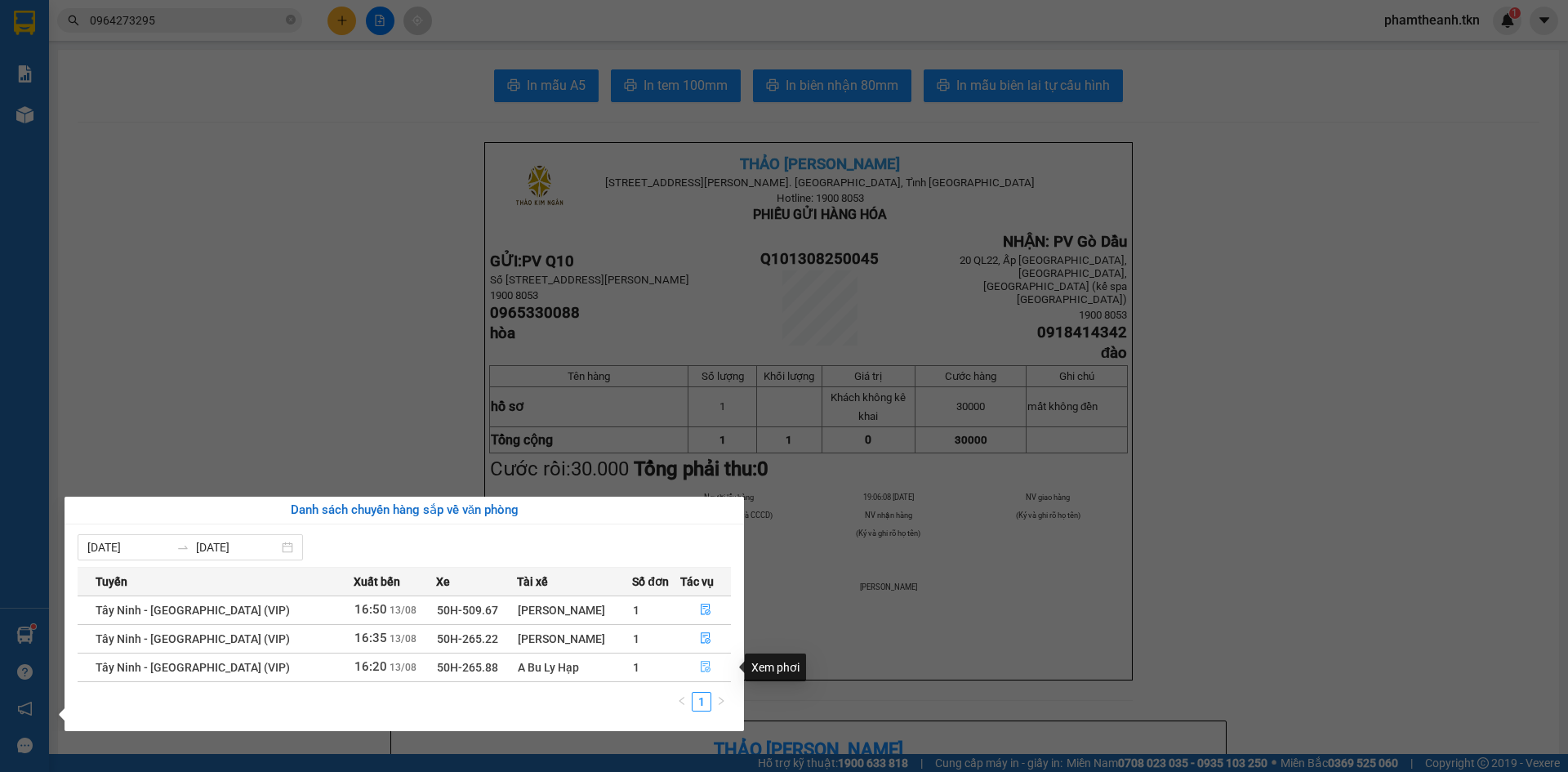
click at [704, 663] on icon "file-done" at bounding box center [705, 667] width 11 height 11
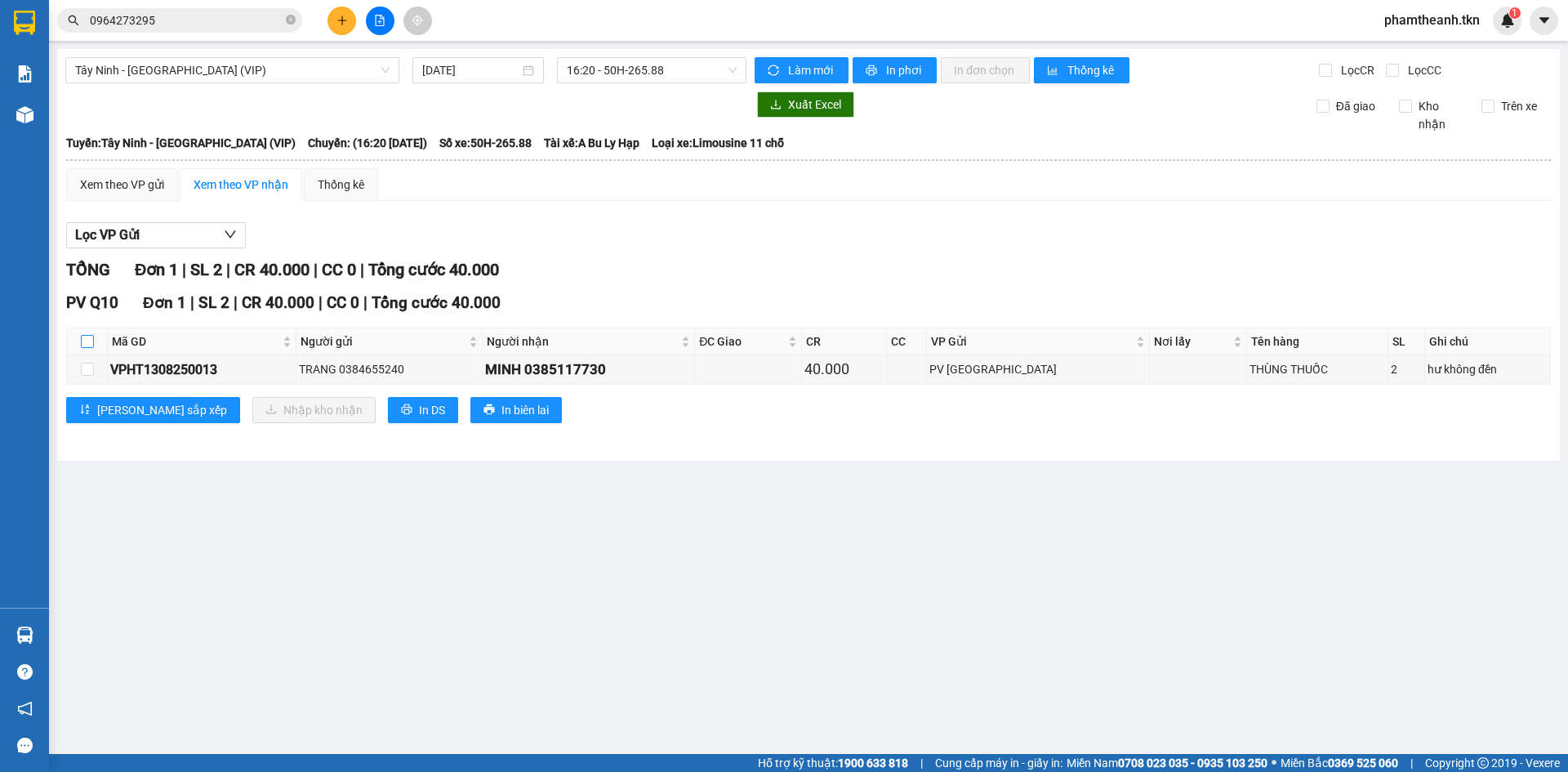
click at [82, 338] on input "checkbox" at bounding box center [87, 341] width 13 height 13
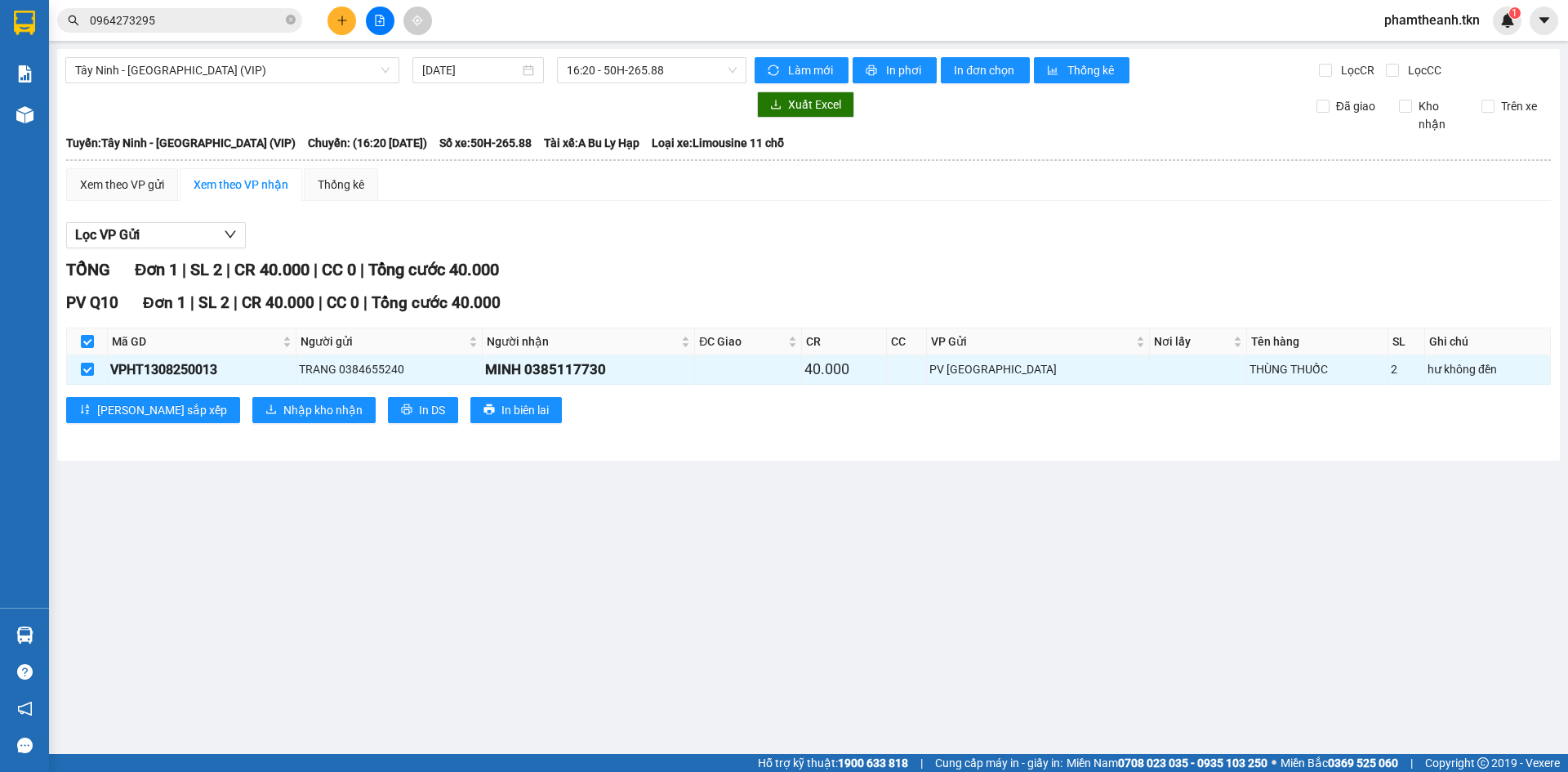
click at [192, 537] on main "Tây Ninh - Sài Gòn (VIP) 13/08/2025 16:20 - 50H-265.88 Làm mới In phơi In đơn c…" at bounding box center [784, 377] width 1568 height 754
click at [283, 408] on span "Nhập kho nhận" at bounding box center [322, 410] width 80 height 18
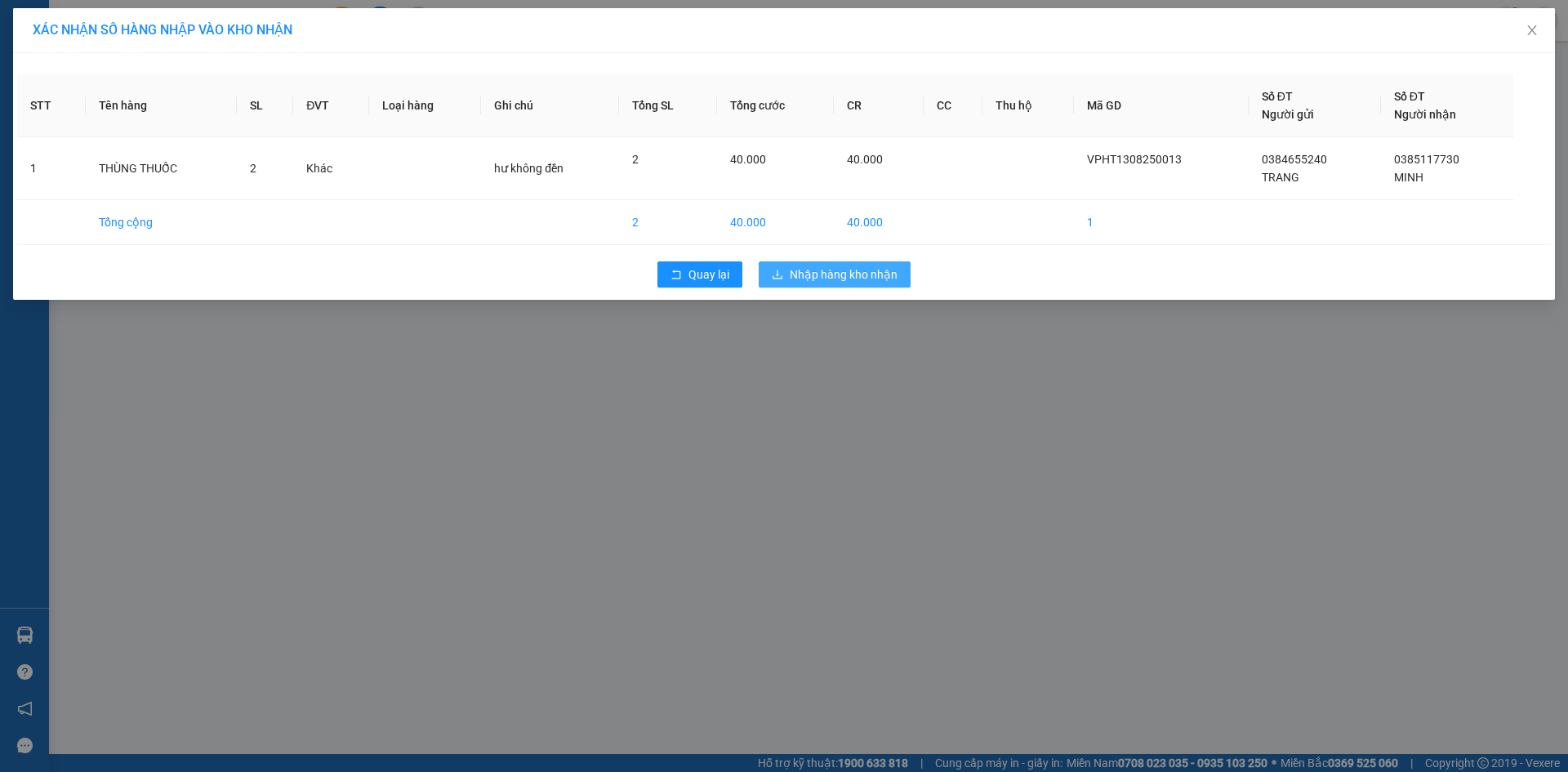
click at [794, 274] on span "Nhập hàng kho nhận" at bounding box center [843, 274] width 108 height 18
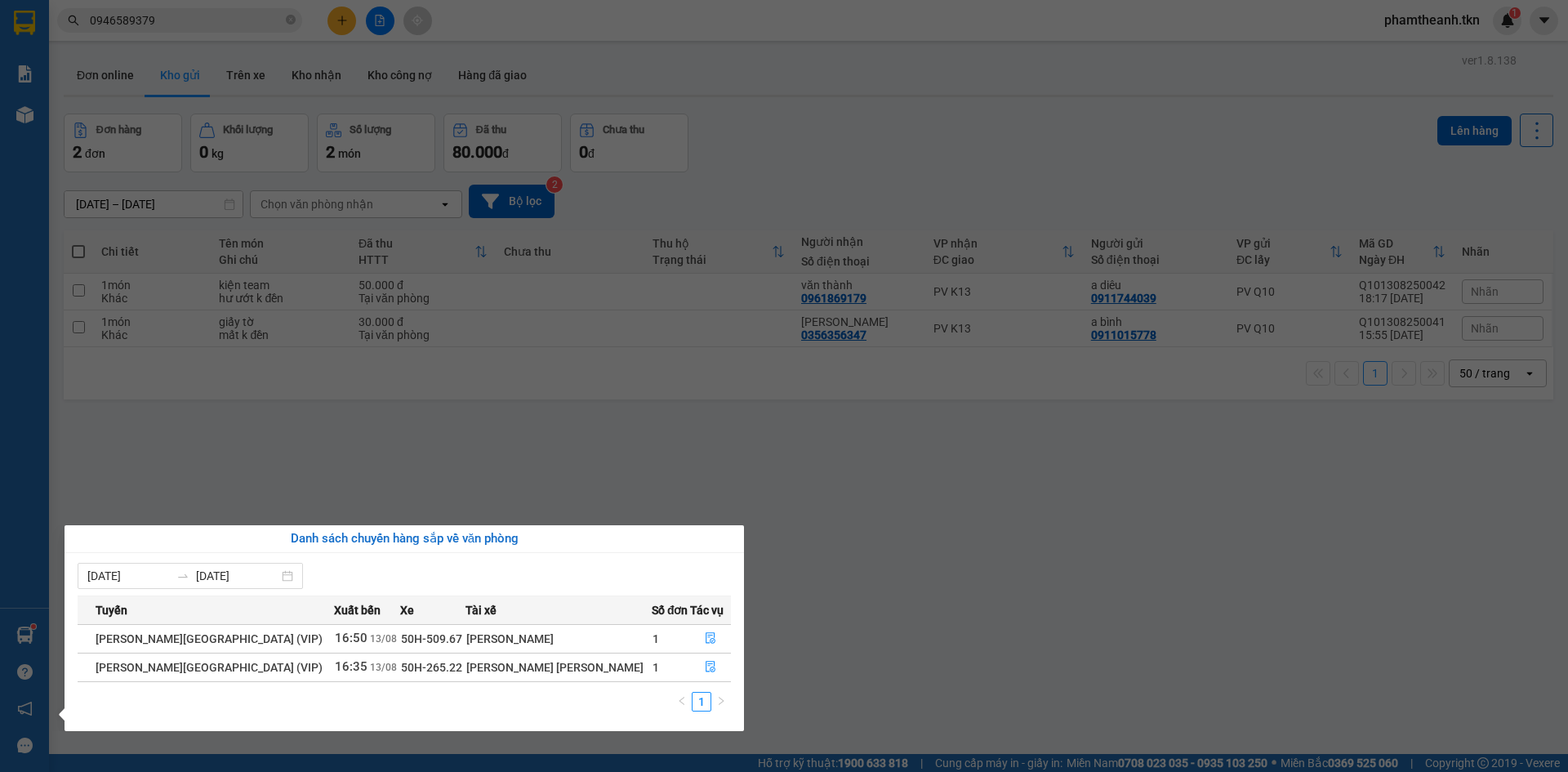
click at [179, 393] on section "Kết quả [PERSON_NAME] ( 20 ) Bộ lọc Mã ĐH Trạng thái Món hàng Thu hộ Tổng [PERS…" at bounding box center [784, 386] width 1568 height 772
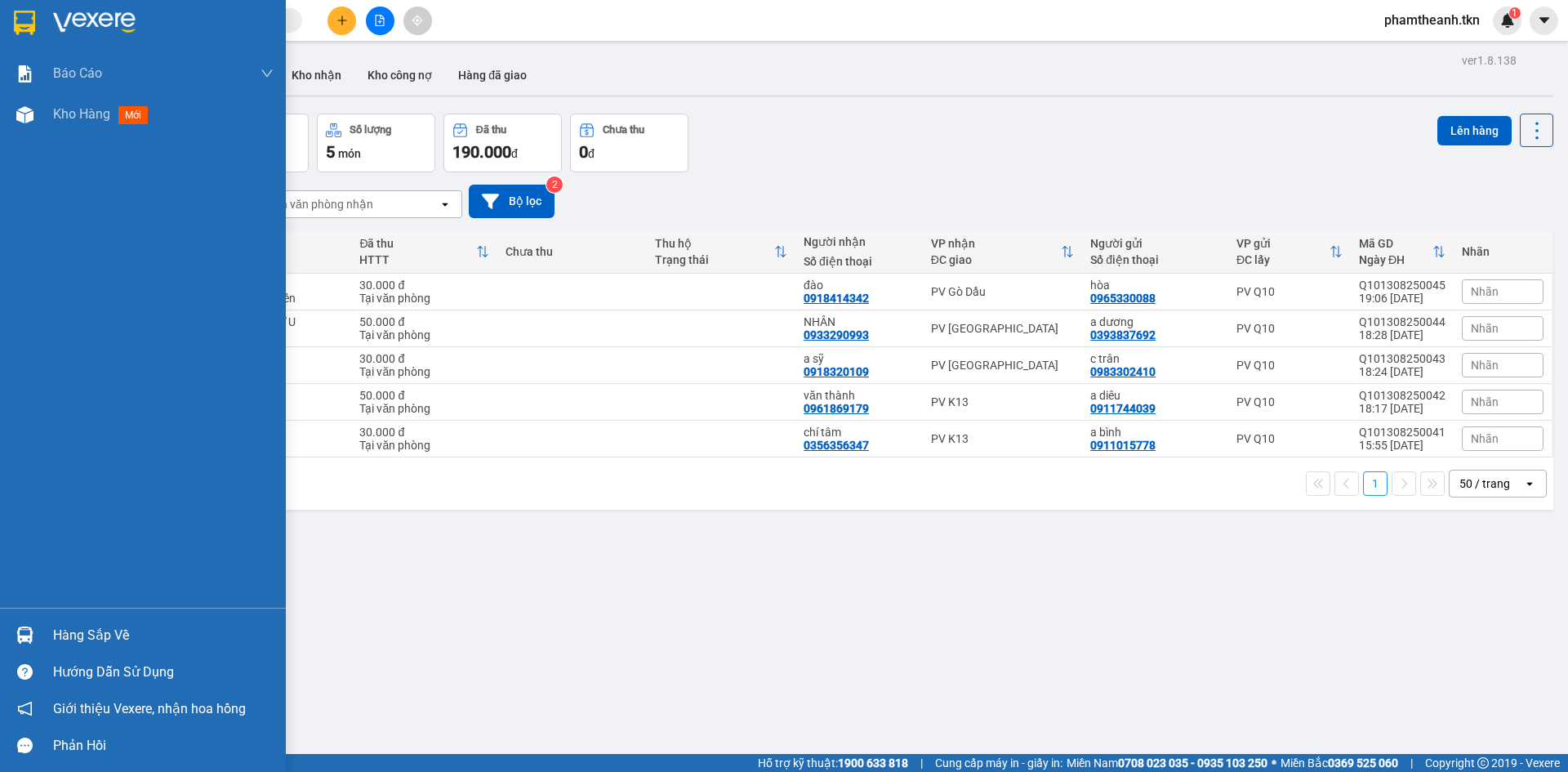
click at [47, 623] on div "Hàng sắp về" at bounding box center [143, 635] width 286 height 37
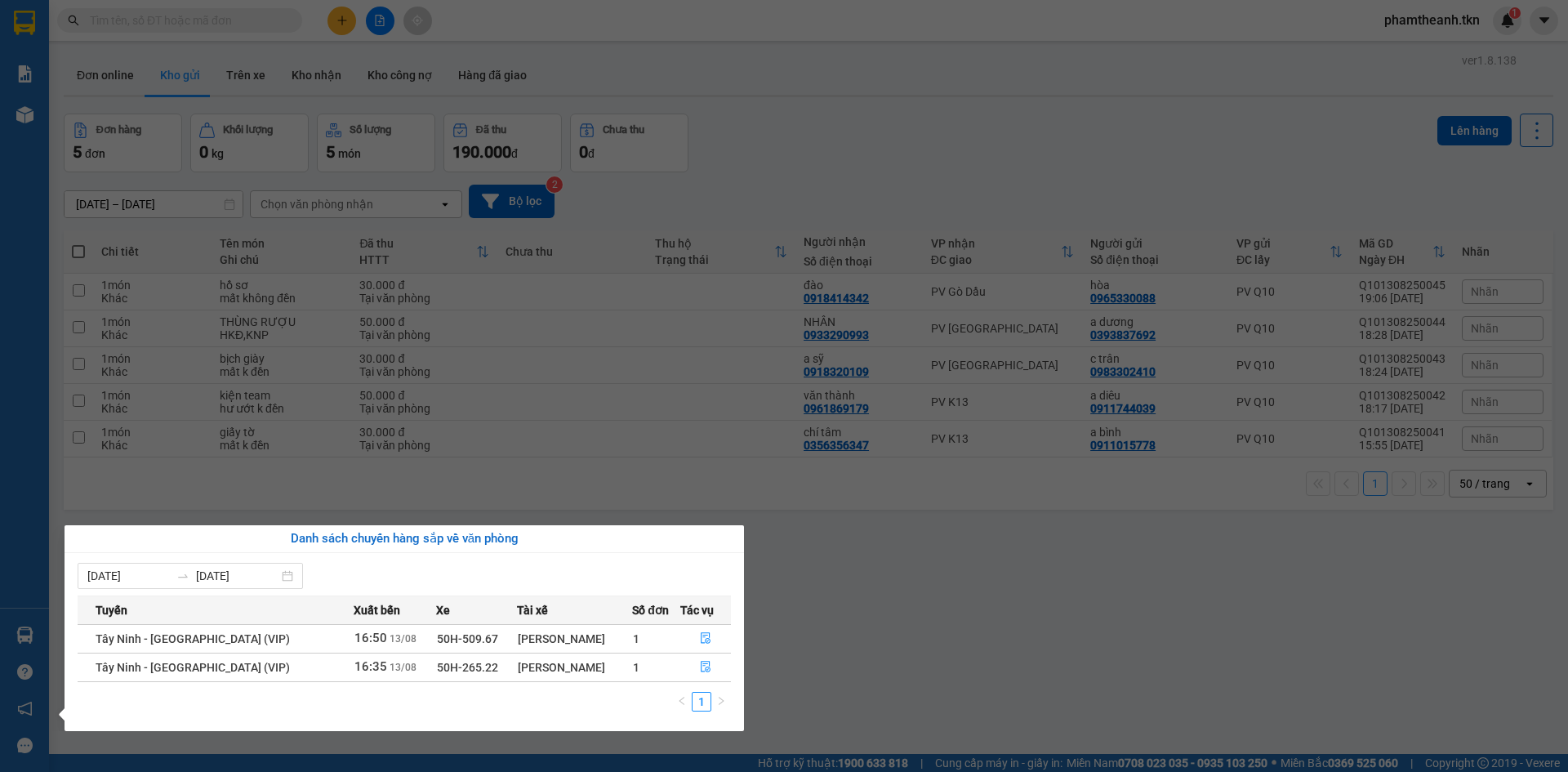
click at [1251, 588] on section "Kết quả tìm kiếm ( 0 ) Bộ lọc No Data phamtheanh.tkn 1 Báo cáo Mẫu 1: Báo cáo d…" at bounding box center [784, 386] width 1568 height 772
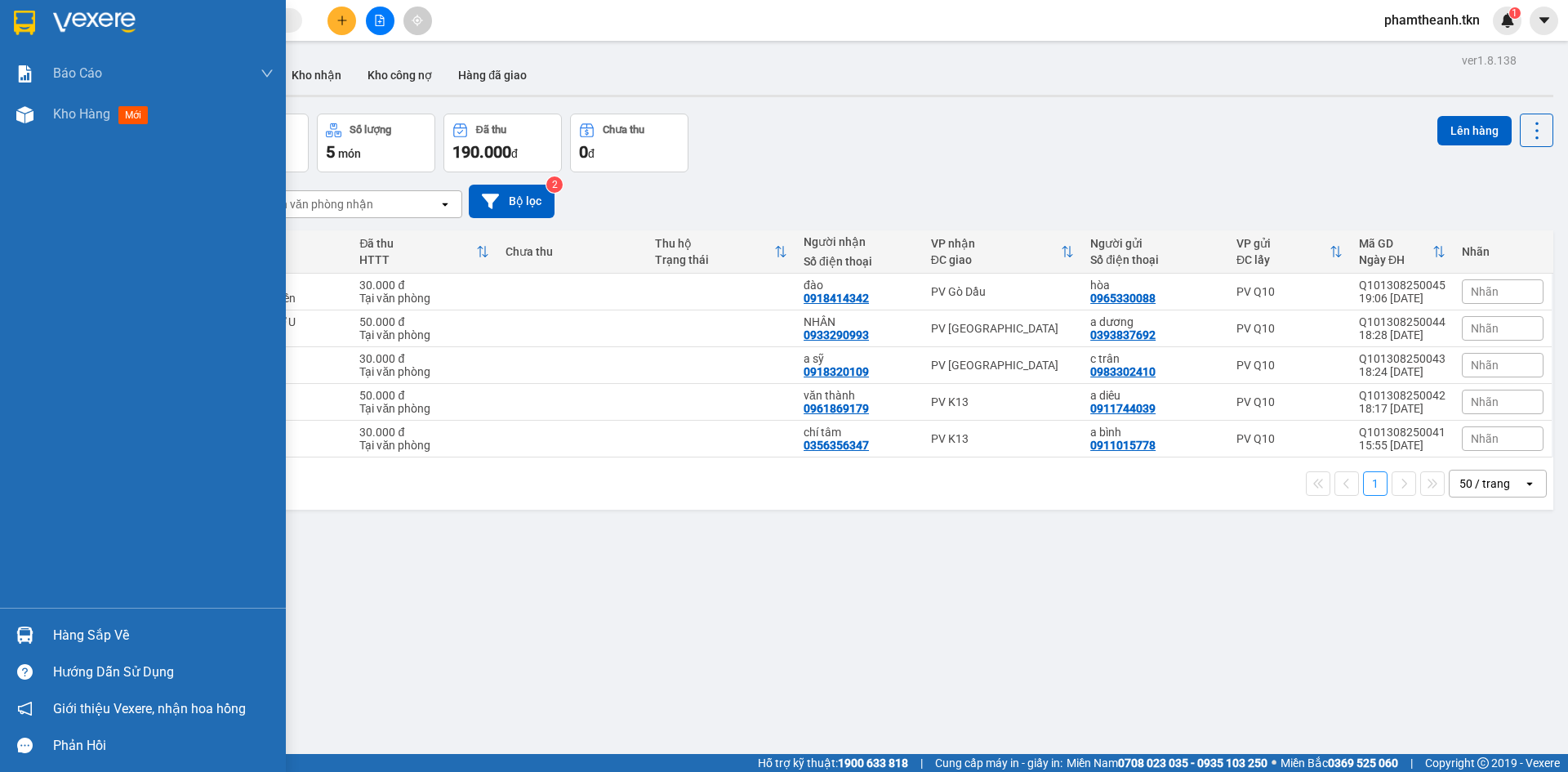
drag, startPoint x: 42, startPoint y: 632, endPoint x: 80, endPoint y: 633, distance: 38.0
click at [43, 633] on div "Hàng sắp về" at bounding box center [143, 635] width 286 height 37
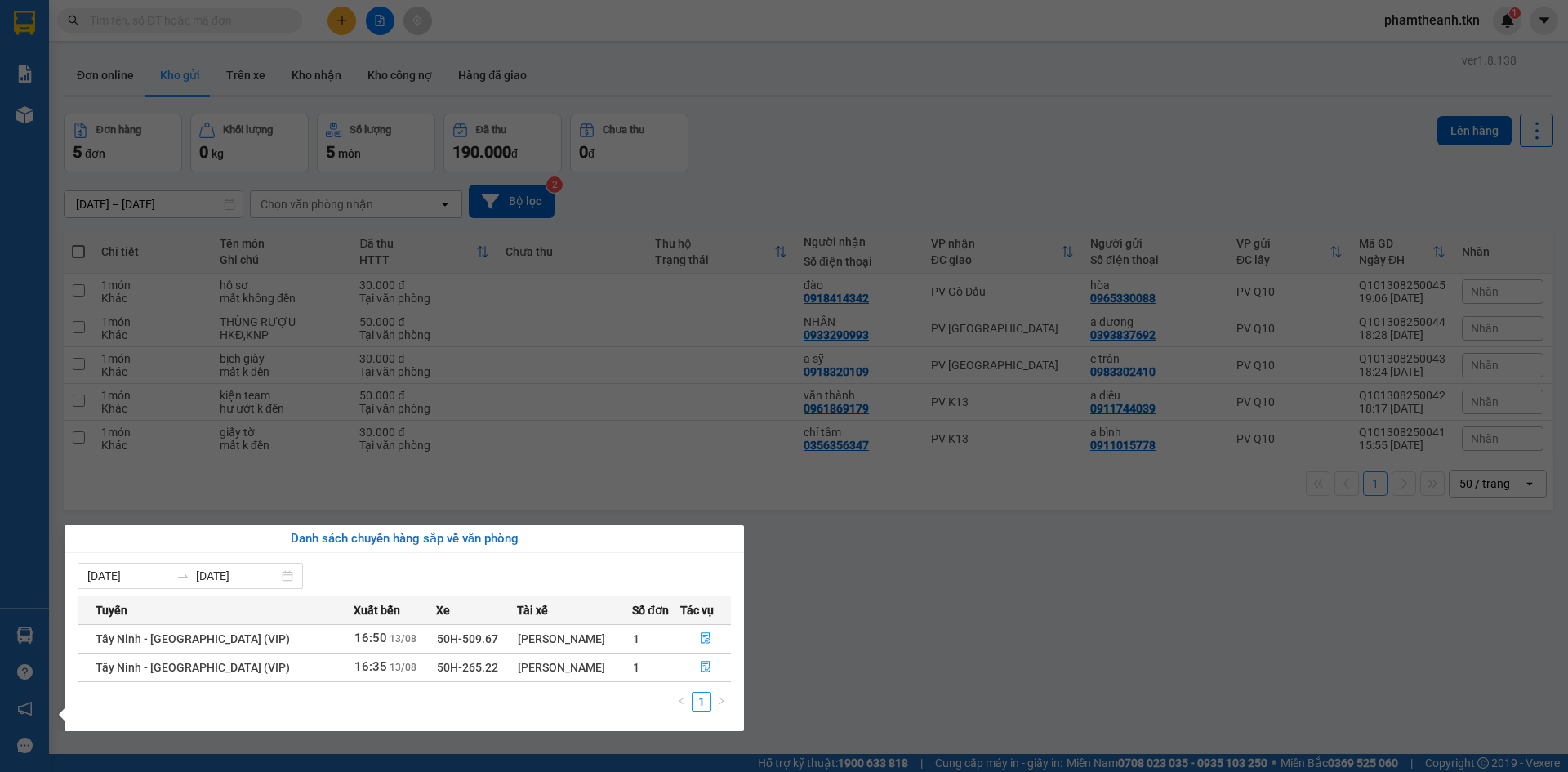
click at [865, 661] on section "Kết quả tìm kiếm ( 0 ) Bộ lọc No Data phamtheanh.tkn 1 Báo cáo Mẫu 1: Báo cáo d…" at bounding box center [784, 386] width 1568 height 772
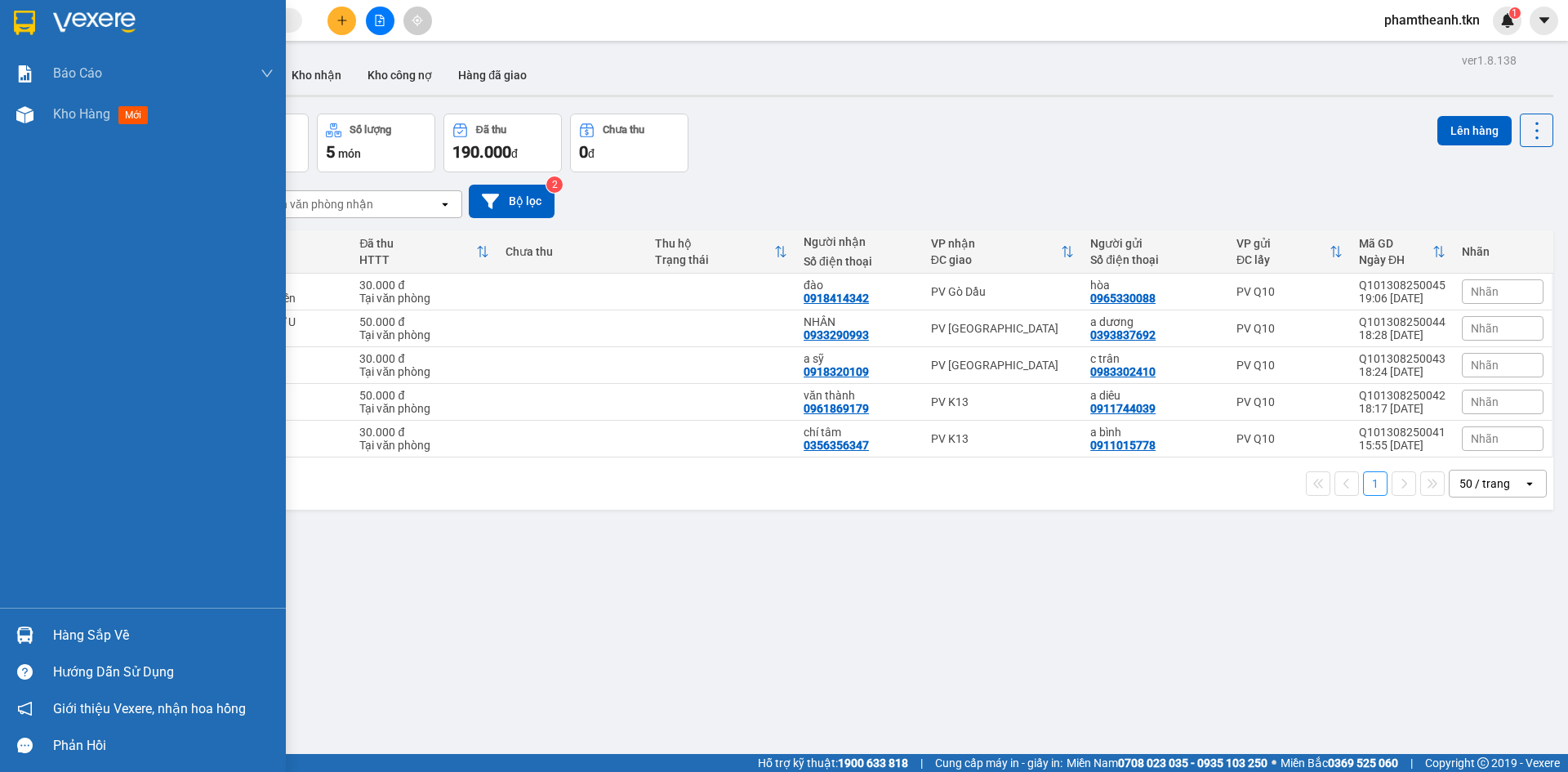
click at [38, 626] on div at bounding box center [24, 635] width 28 height 28
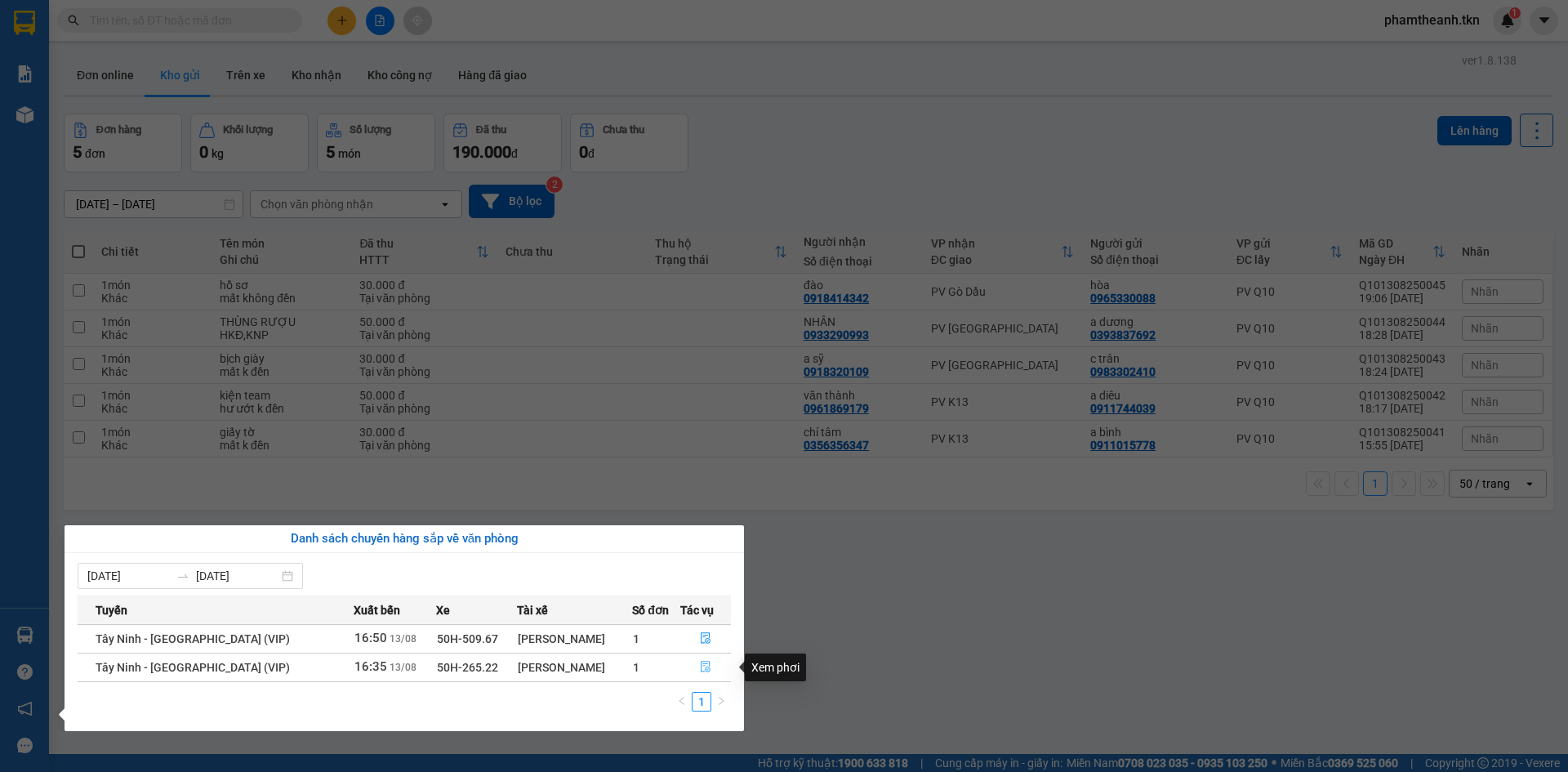
click at [706, 669] on icon "file-done" at bounding box center [705, 667] width 9 height 11
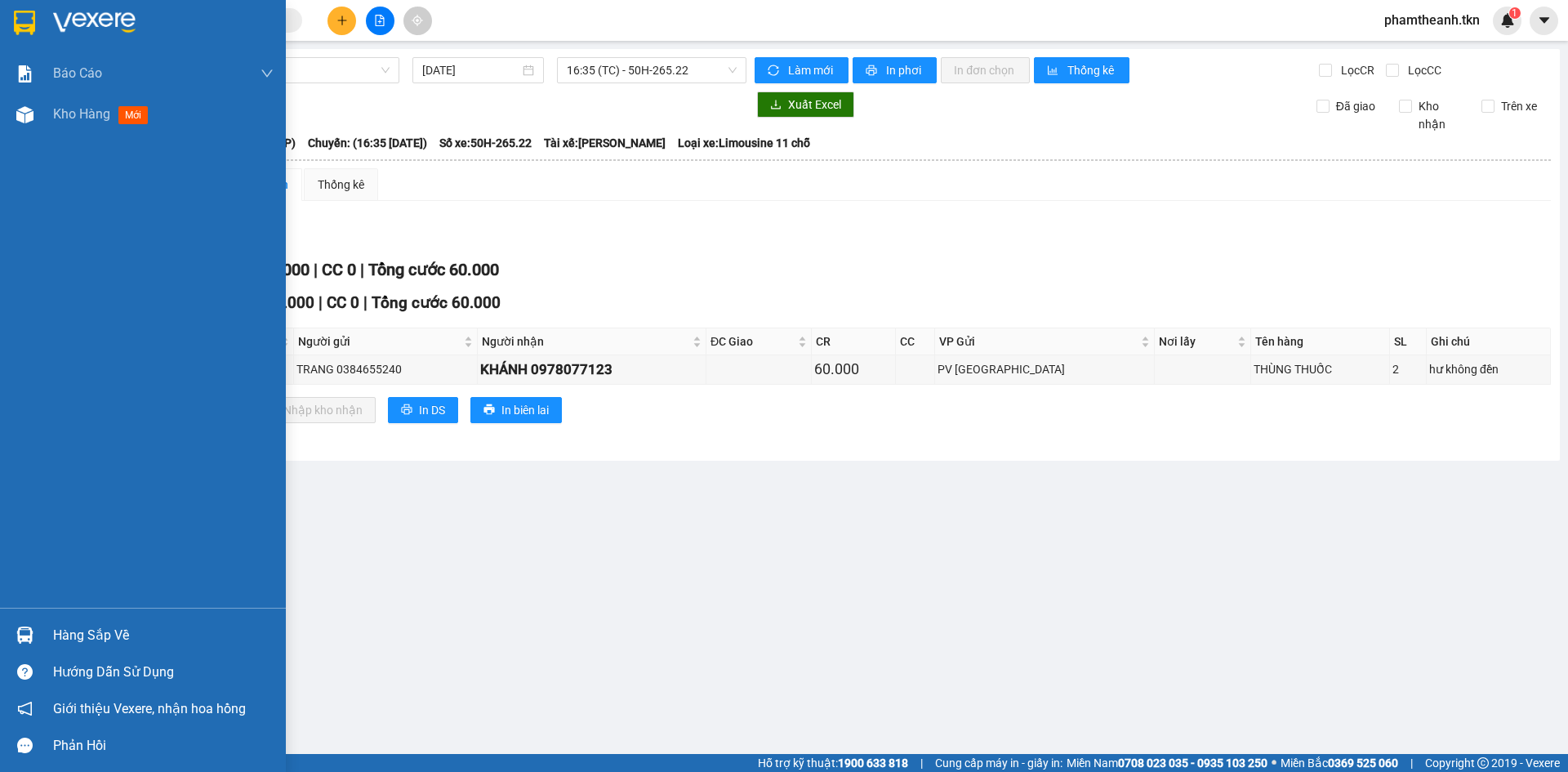
click at [50, 624] on div "Hàng sắp về" at bounding box center [143, 635] width 286 height 37
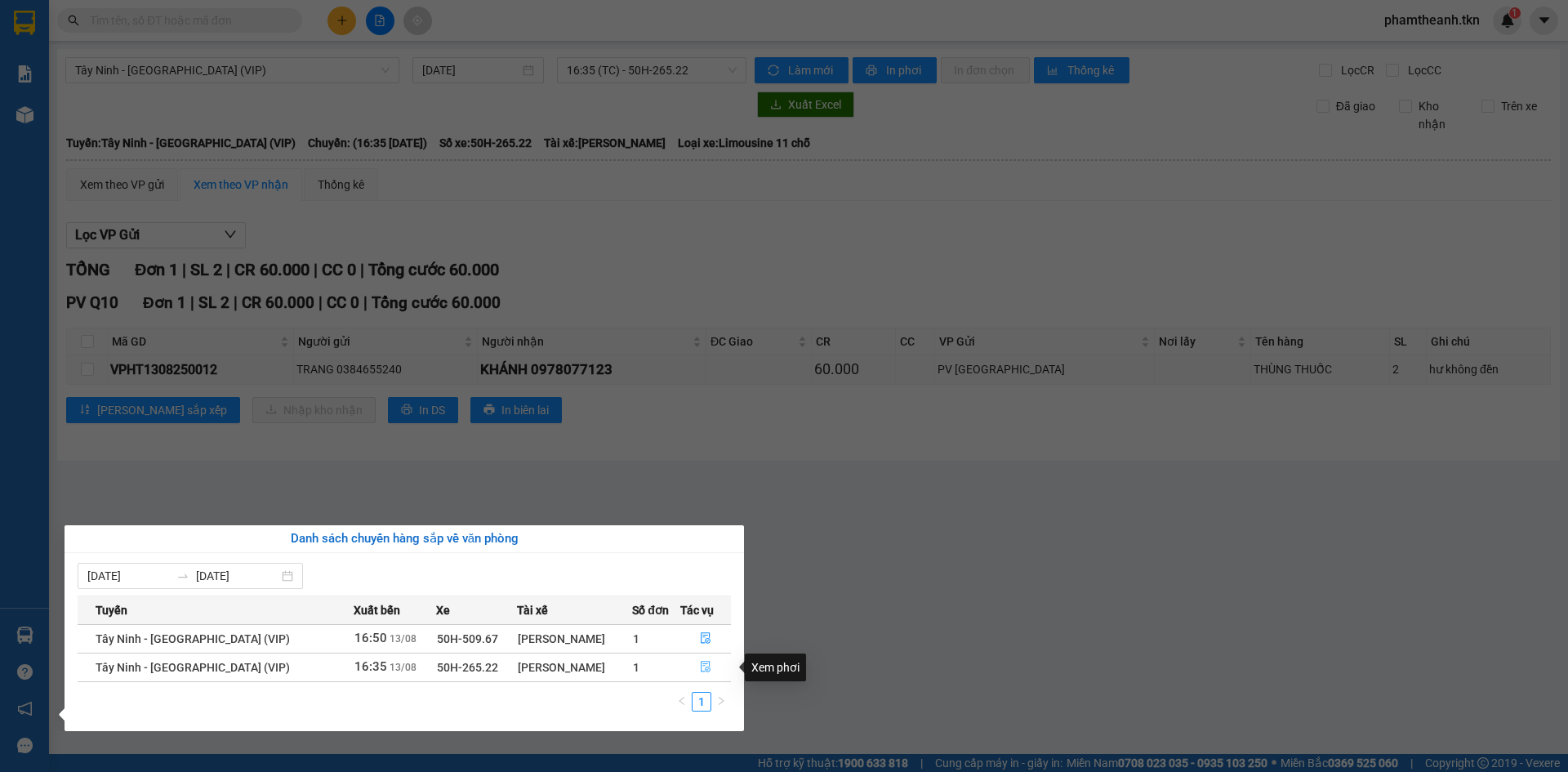
click at [700, 667] on icon "file-done" at bounding box center [705, 667] width 11 height 11
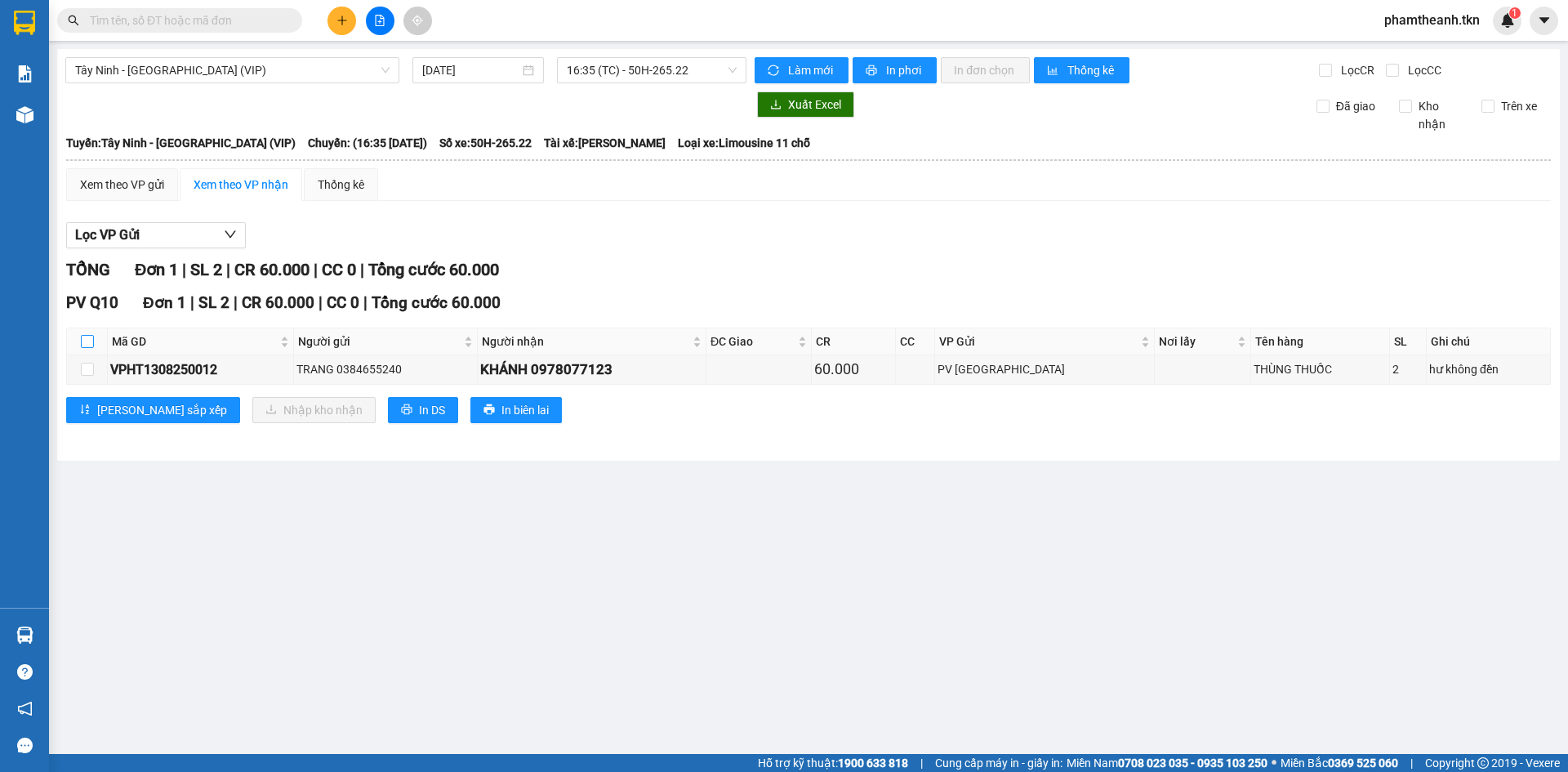
click at [92, 341] on input "checkbox" at bounding box center [87, 341] width 13 height 13
checkbox input "true"
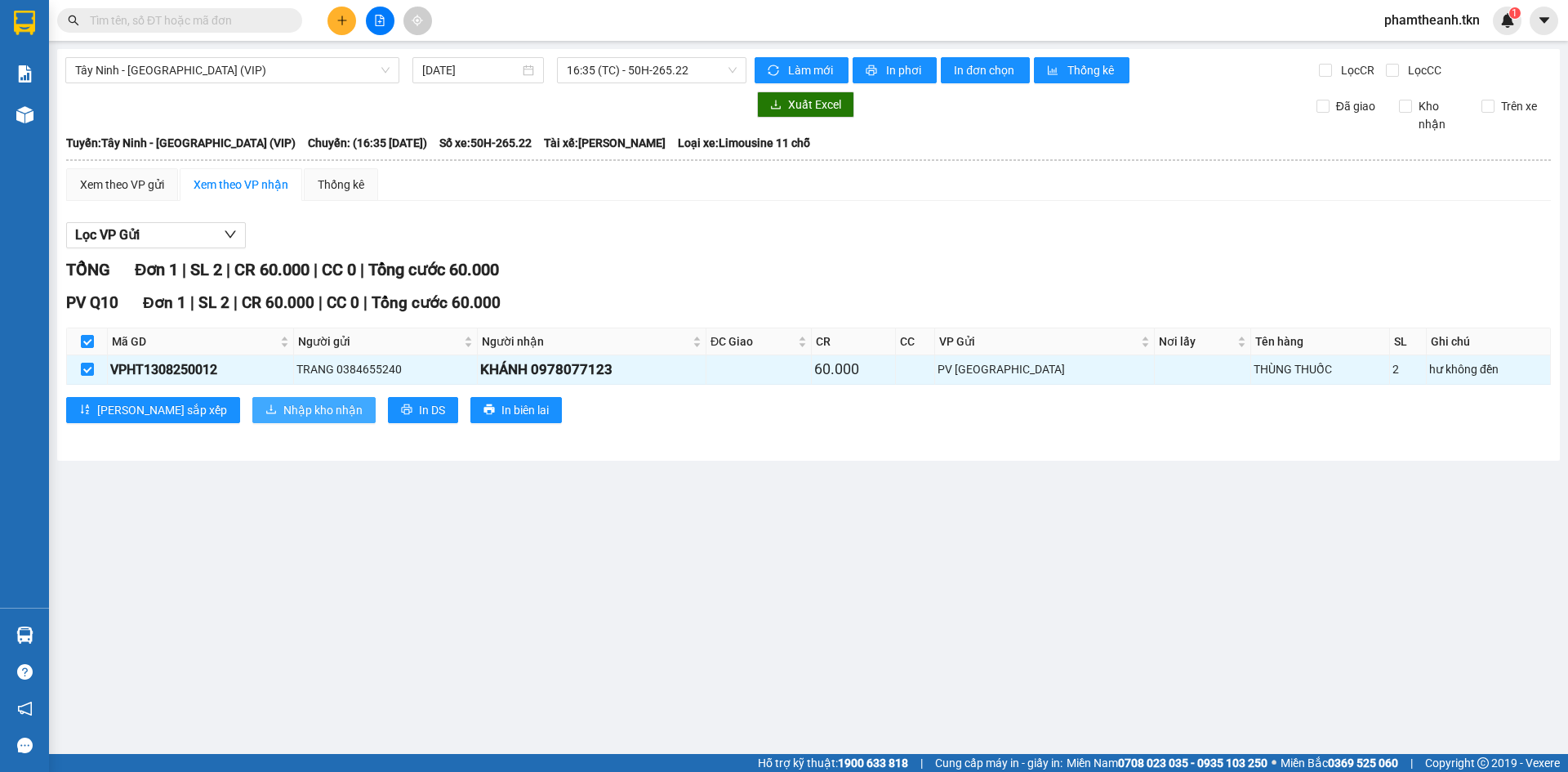
click at [283, 413] on span "Nhập kho nhận" at bounding box center [322, 410] width 80 height 18
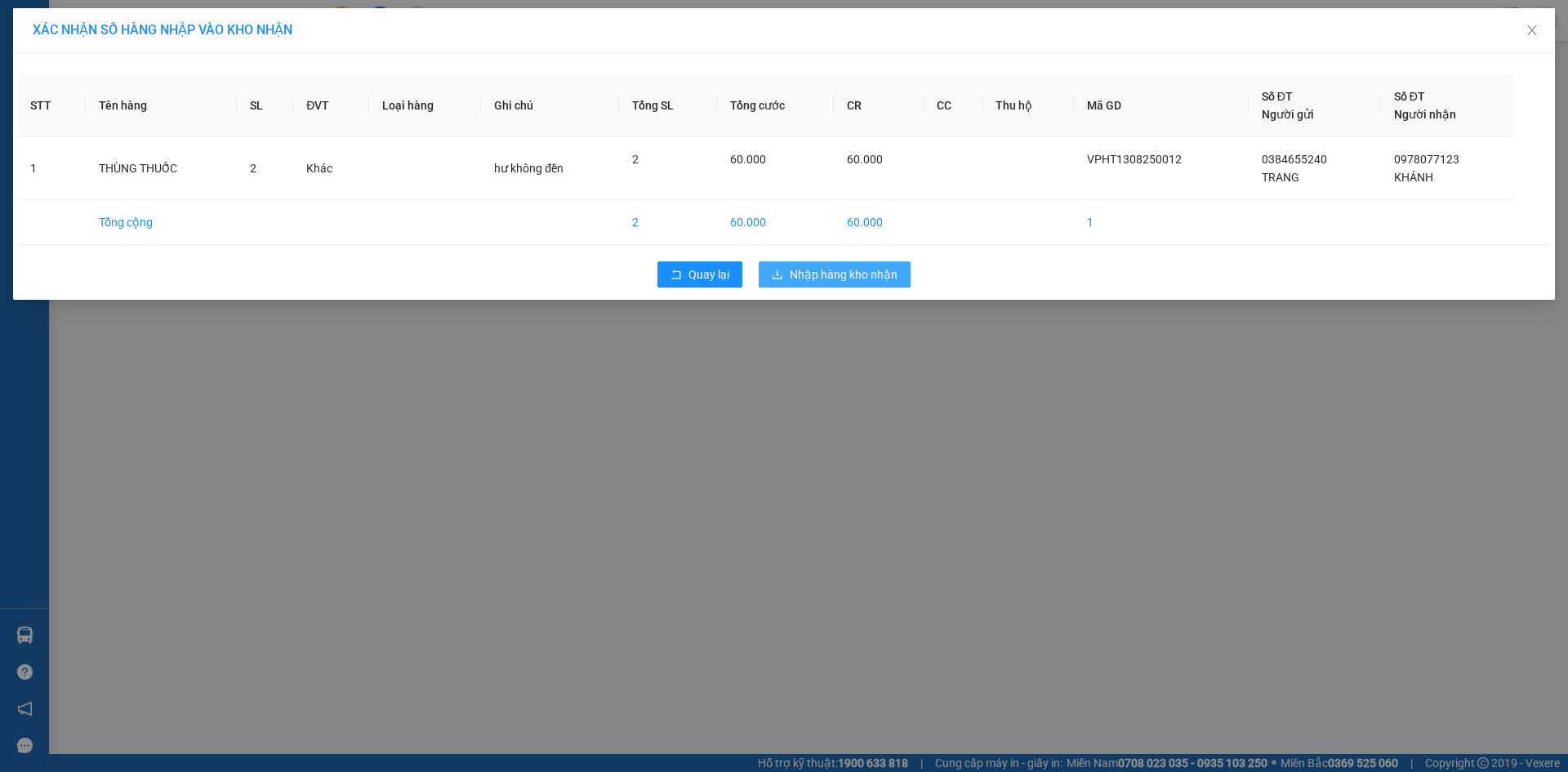
drag, startPoint x: 765, startPoint y: 262, endPoint x: 771, endPoint y: 269, distance: 9.2
click at [768, 265] on button "Nhập hàng kho nhận" at bounding box center [835, 275] width 152 height 27
click at [780, 270] on icon "loading" at bounding box center [778, 274] width 16 height 16
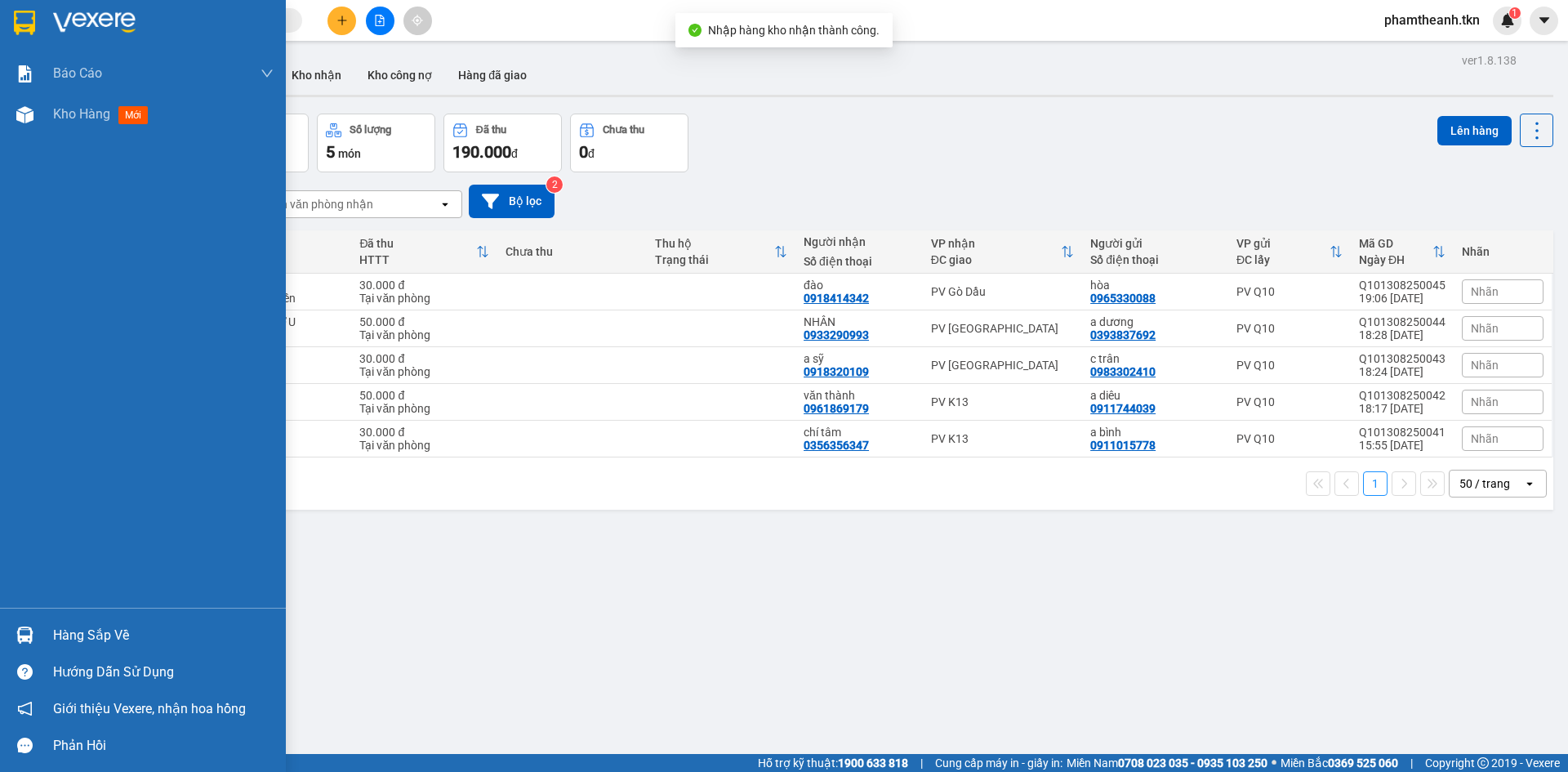
click at [31, 625] on div at bounding box center [24, 635] width 28 height 28
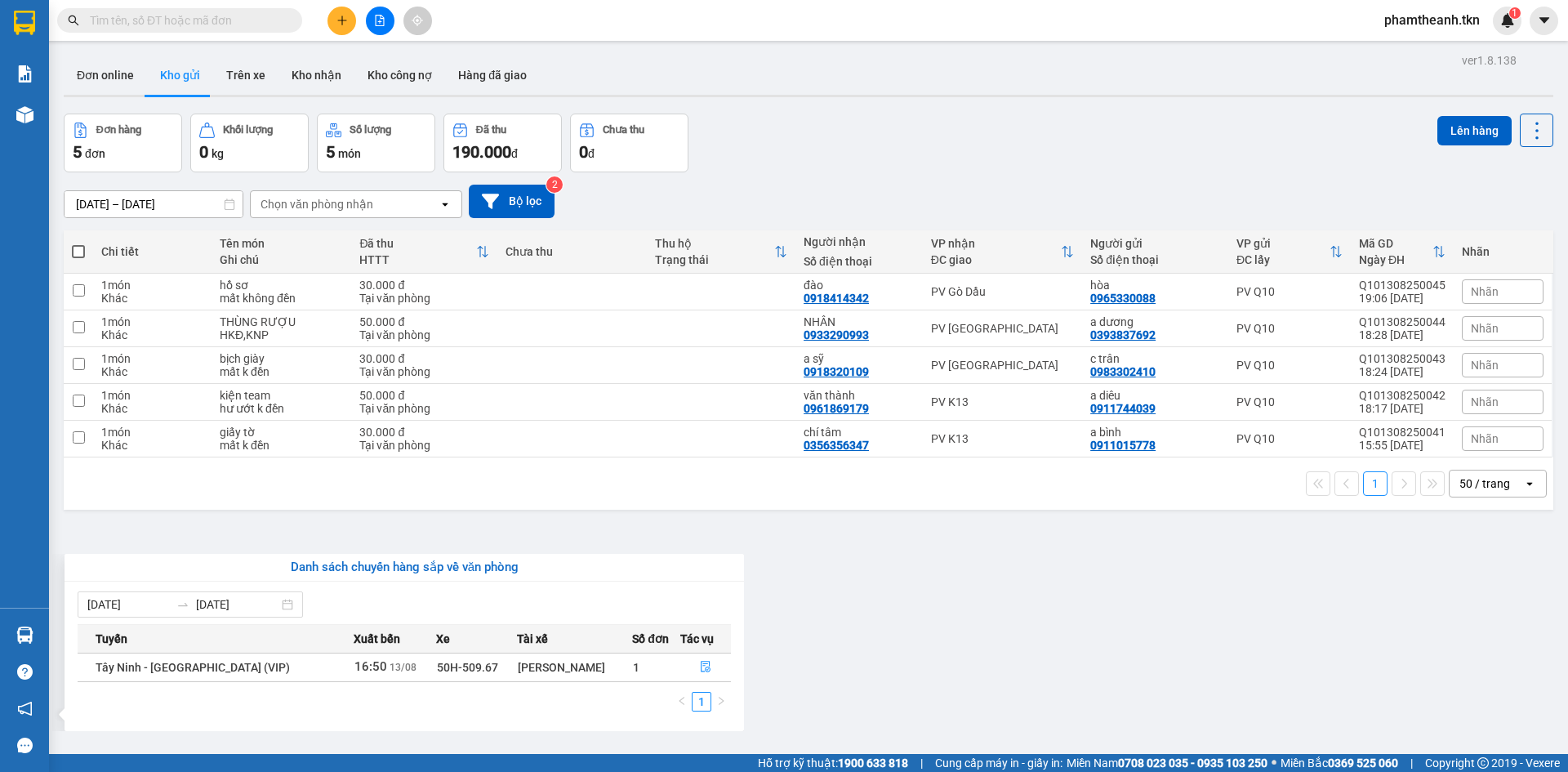
click at [371, 540] on section "Kết quả tìm kiếm ( 0 ) Bộ lọc No Data phamtheanh.tkn 1 Báo cáo Mẫu 1: Báo cáo d…" at bounding box center [784, 386] width 1568 height 772
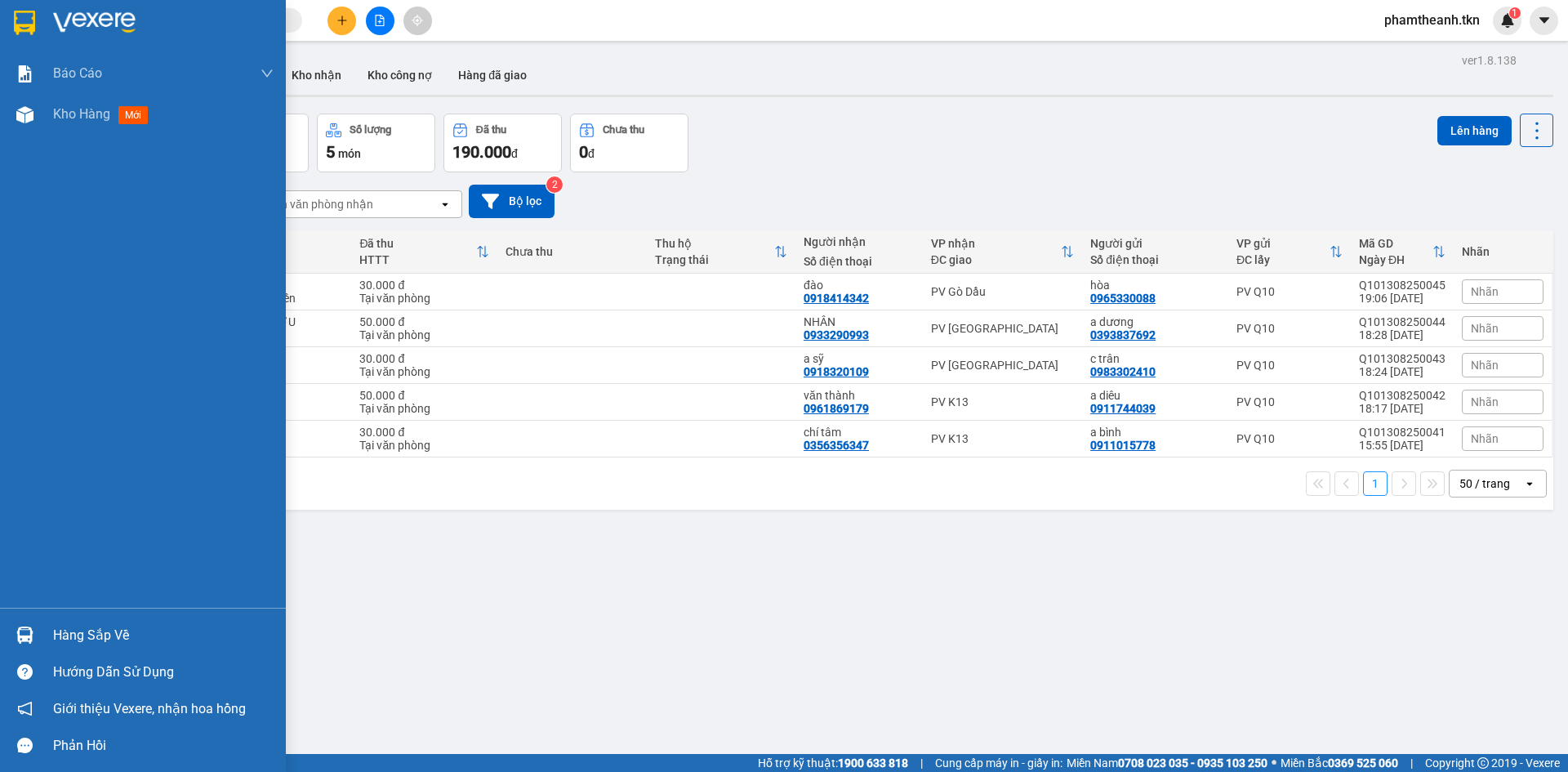
click at [64, 617] on div "Hàng sắp về" at bounding box center [143, 635] width 286 height 37
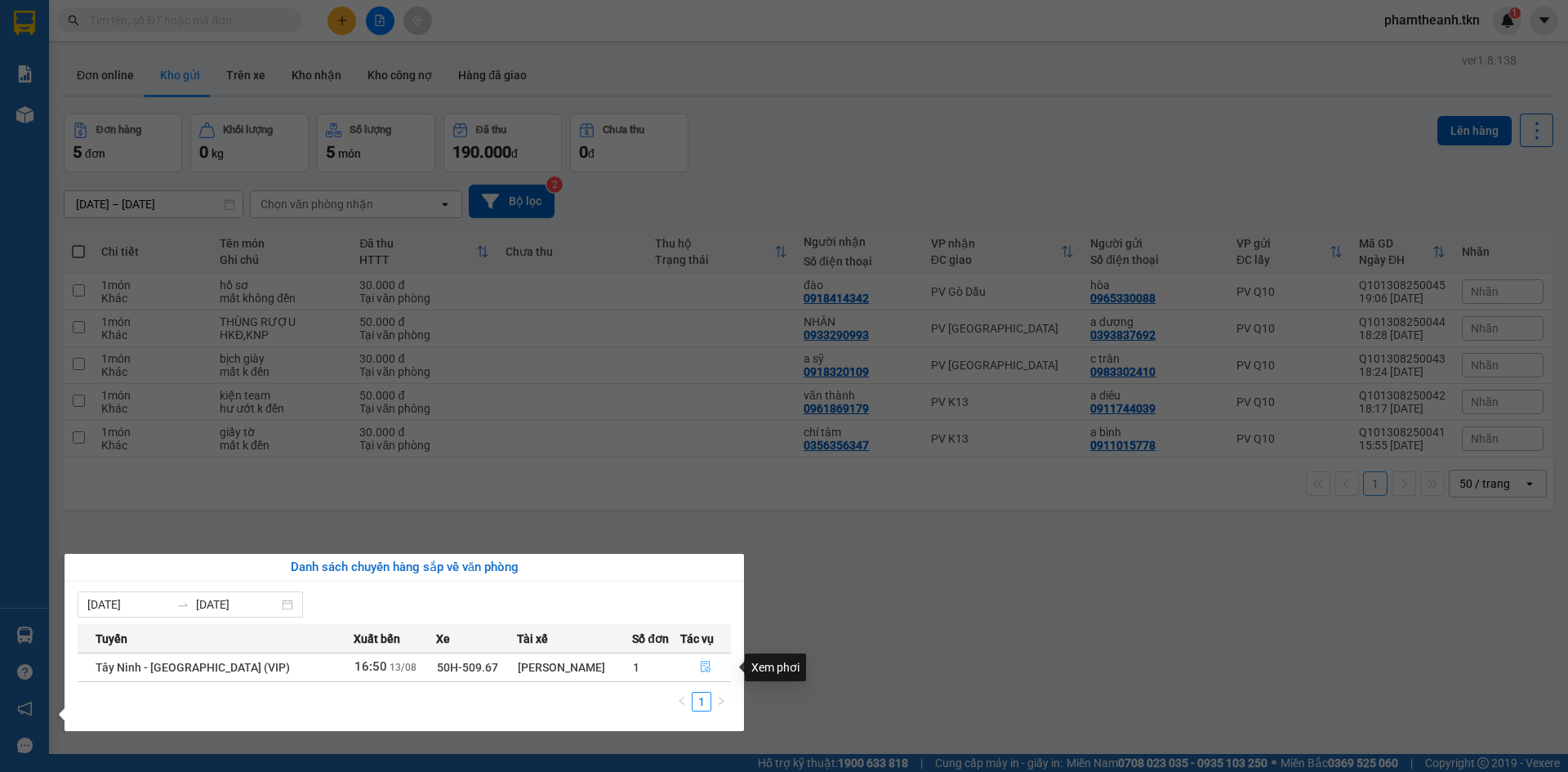
click at [703, 669] on icon "file-done" at bounding box center [705, 667] width 11 height 11
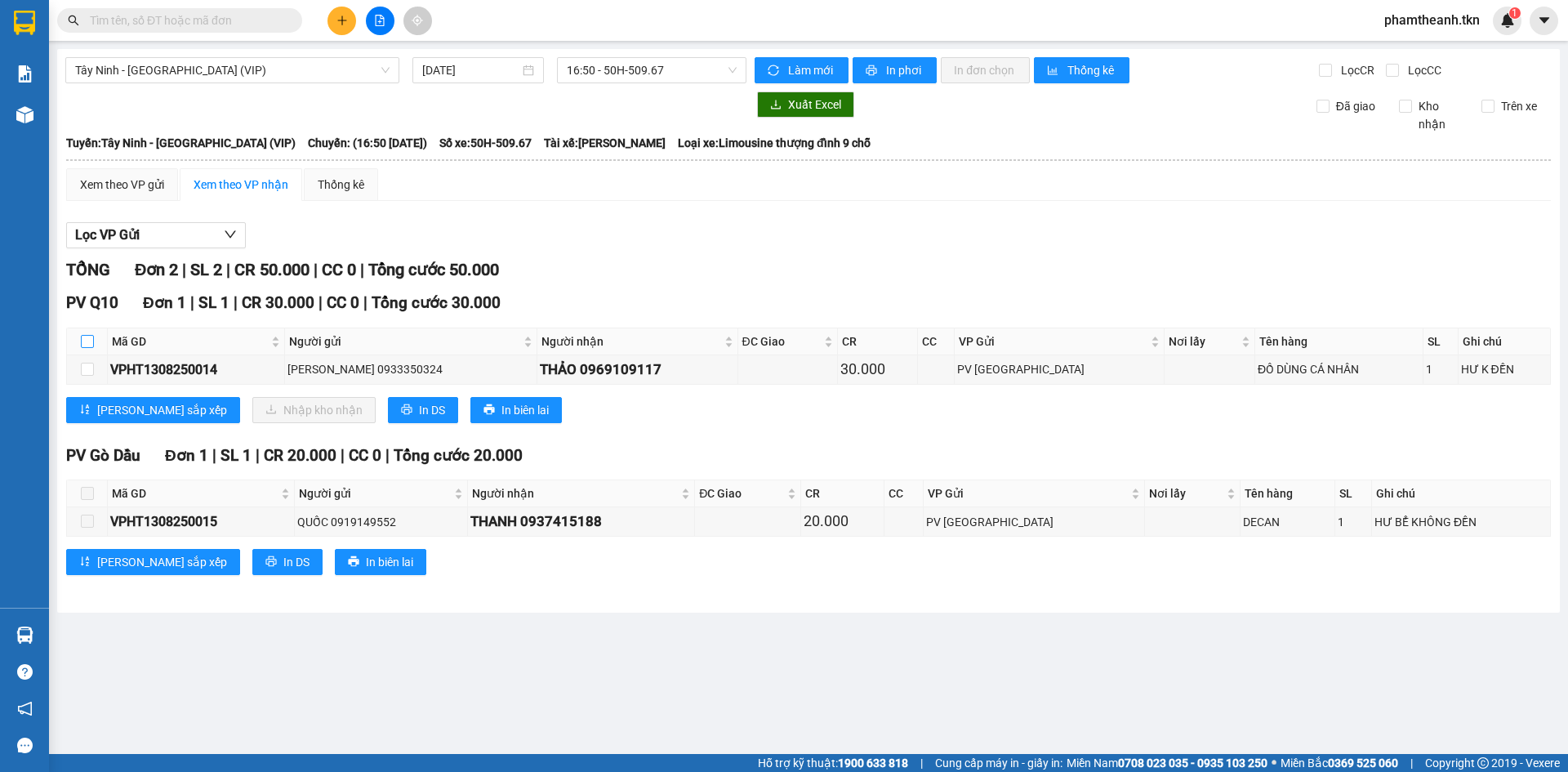
click at [92, 342] on input "checkbox" at bounding box center [87, 341] width 13 height 13
checkbox input "true"
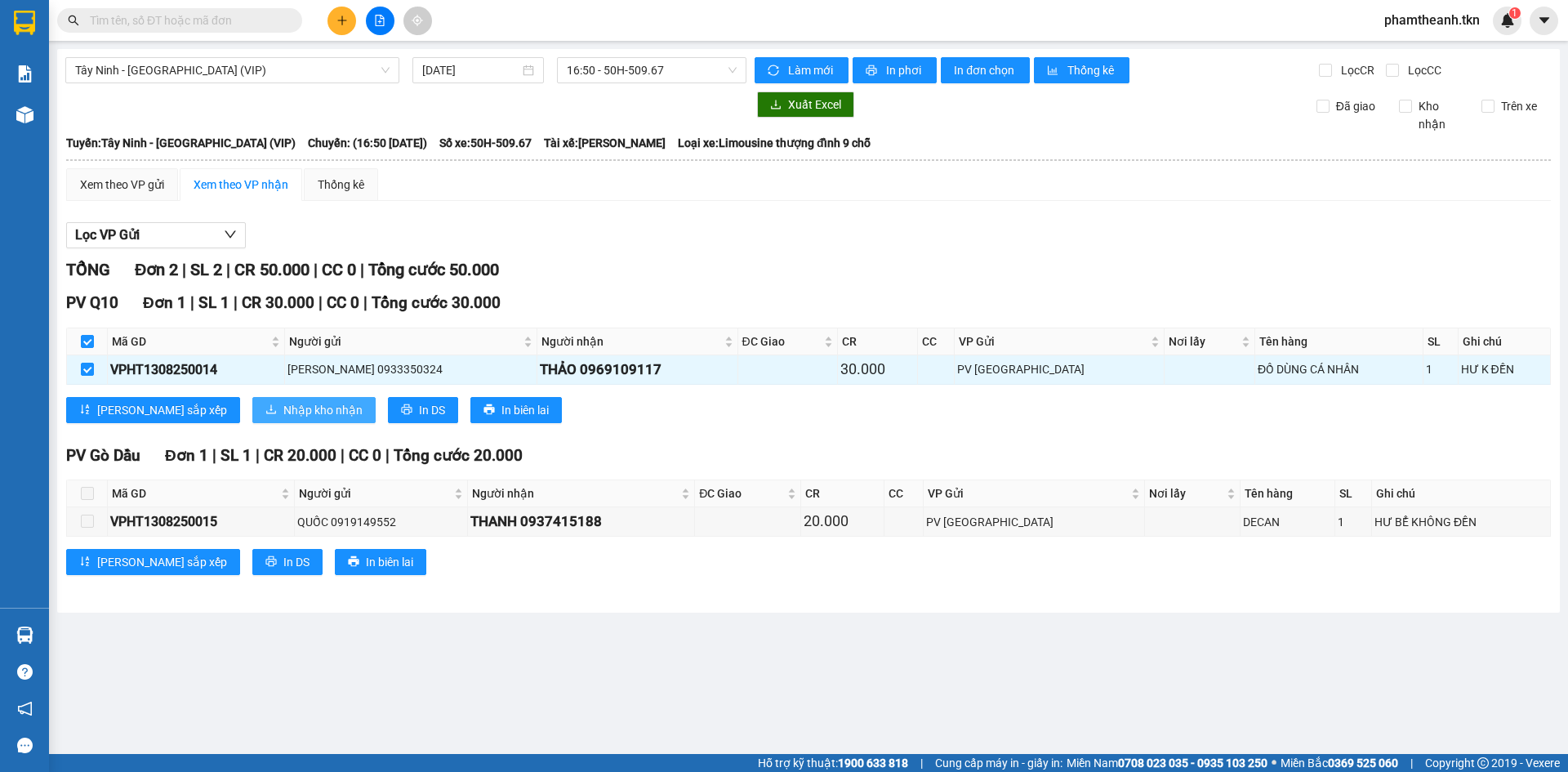
click at [252, 409] on button "Nhập kho nhận" at bounding box center [314, 410] width 123 height 27
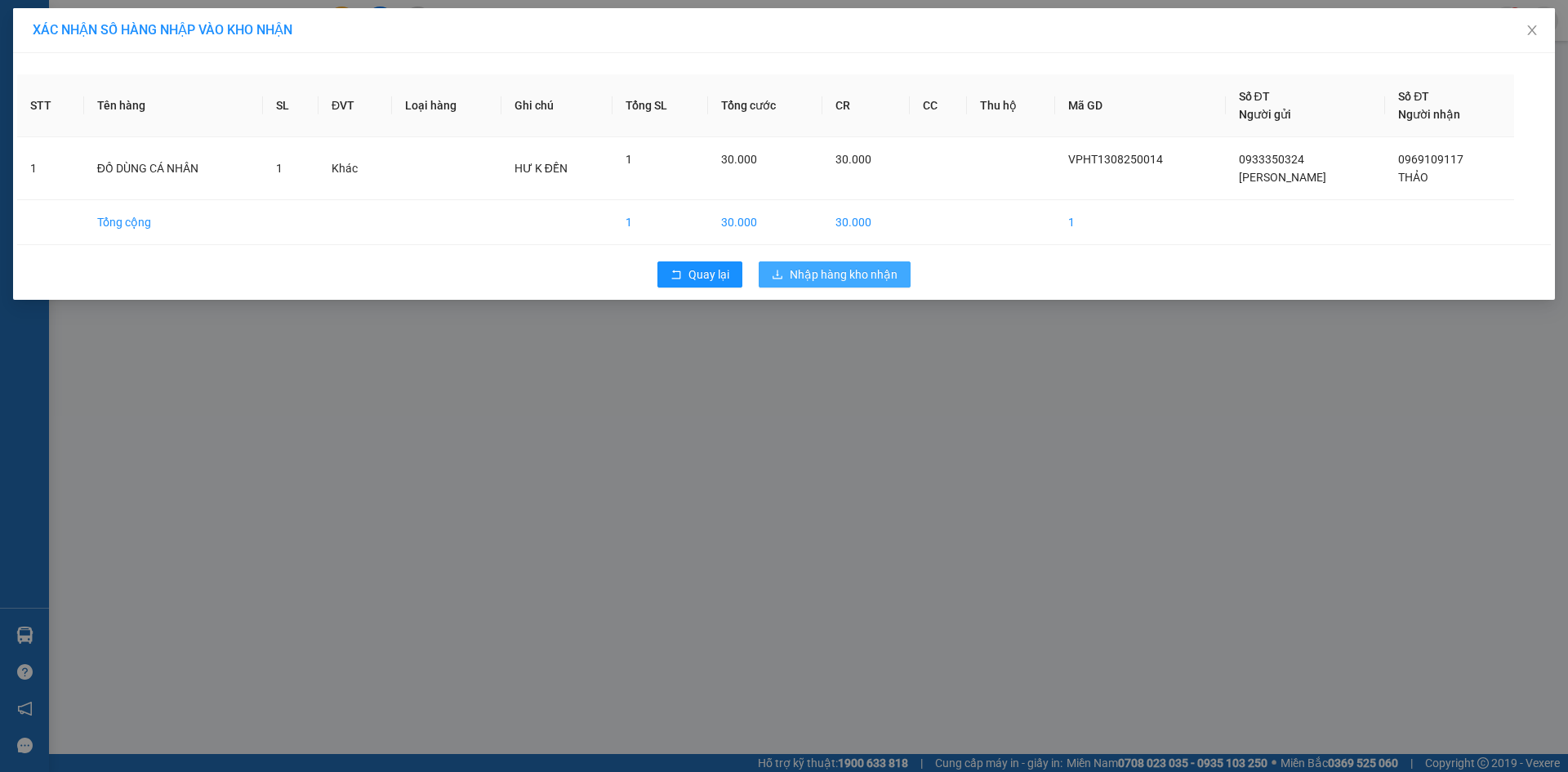
click at [815, 271] on span "Nhập hàng kho nhận" at bounding box center [843, 274] width 108 height 18
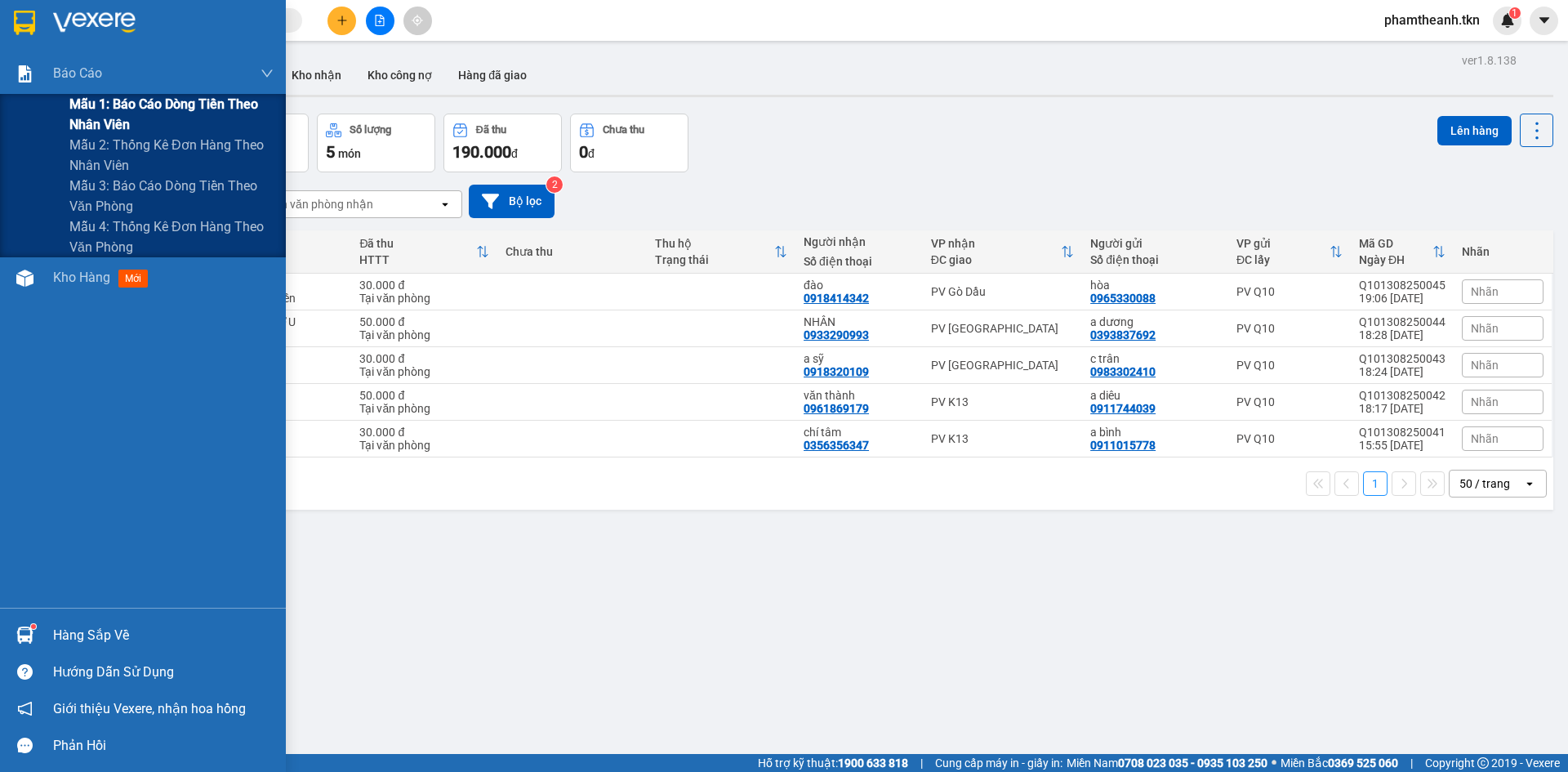
click at [127, 111] on span "Mẫu 1: Báo cáo dòng tiền theo nhân viên" at bounding box center [171, 115] width 204 height 41
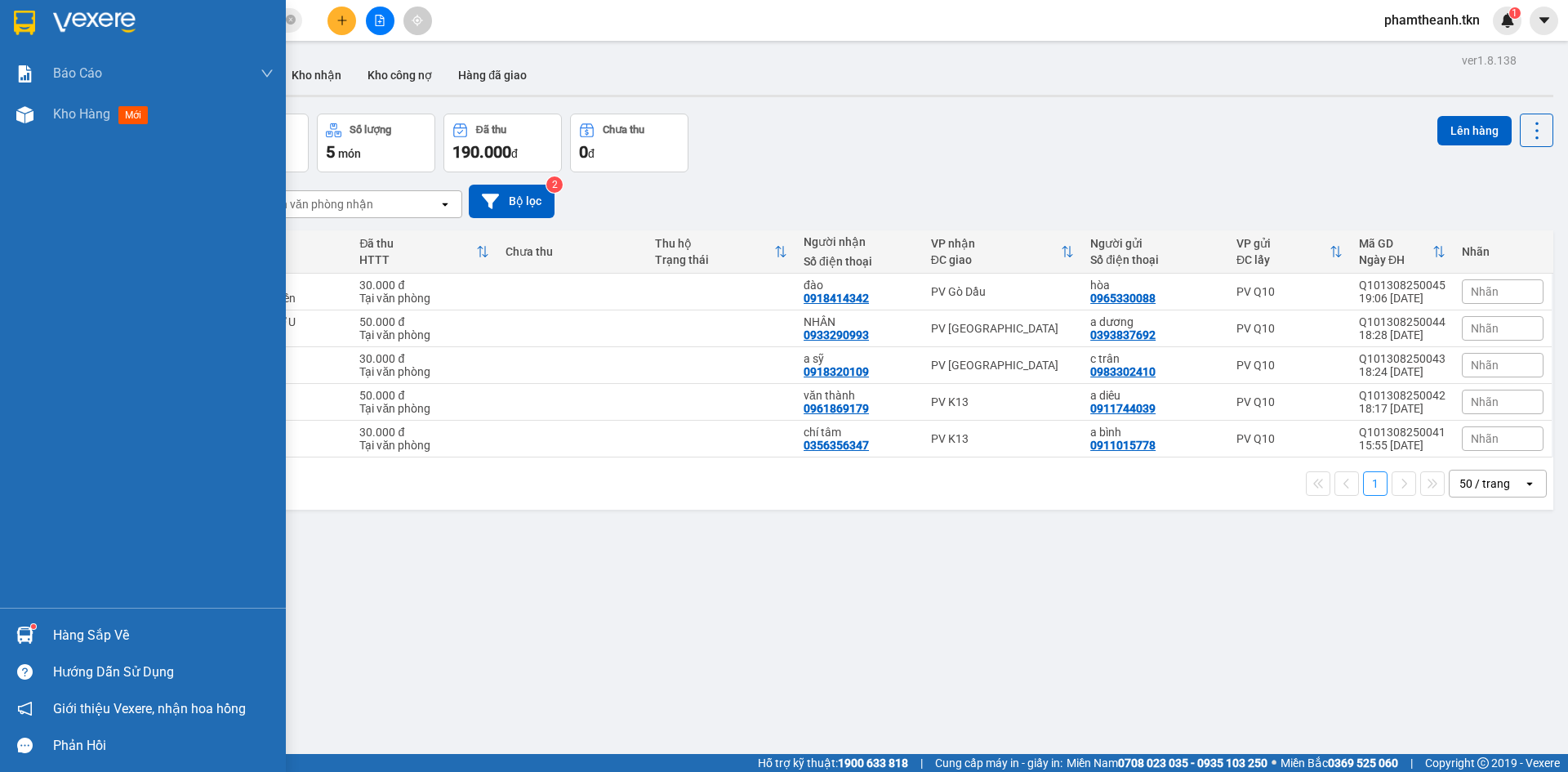
click at [92, 655] on div "Hướng dẫn sử dụng" at bounding box center [143, 672] width 286 height 37
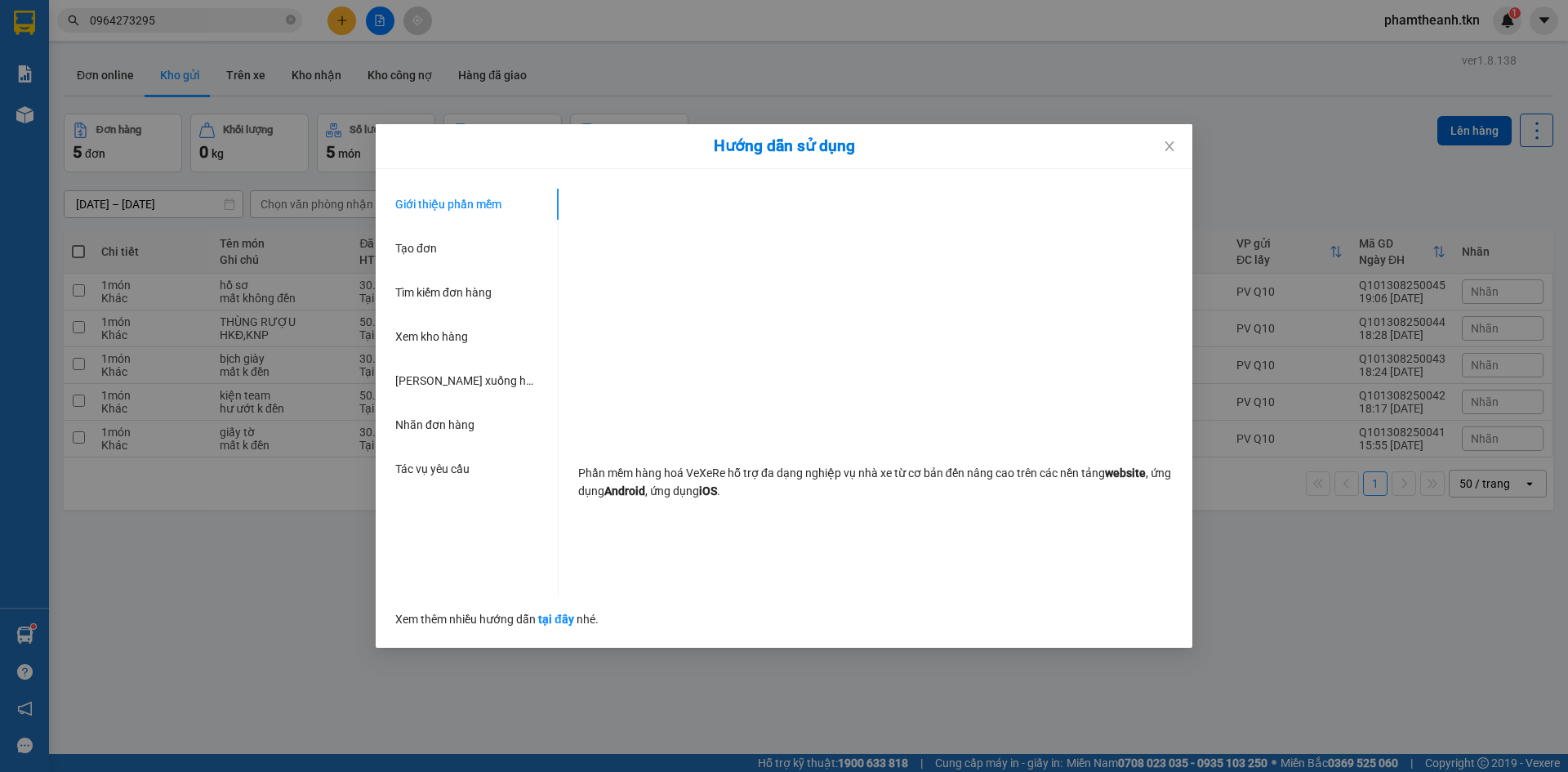
click at [132, 626] on div "Hướng dẫn sử dụng Giới thiệu phần mềm Tạo đơn Tìm kiếm đơn hàng Xem kho hàng Lê…" at bounding box center [784, 386] width 1568 height 772
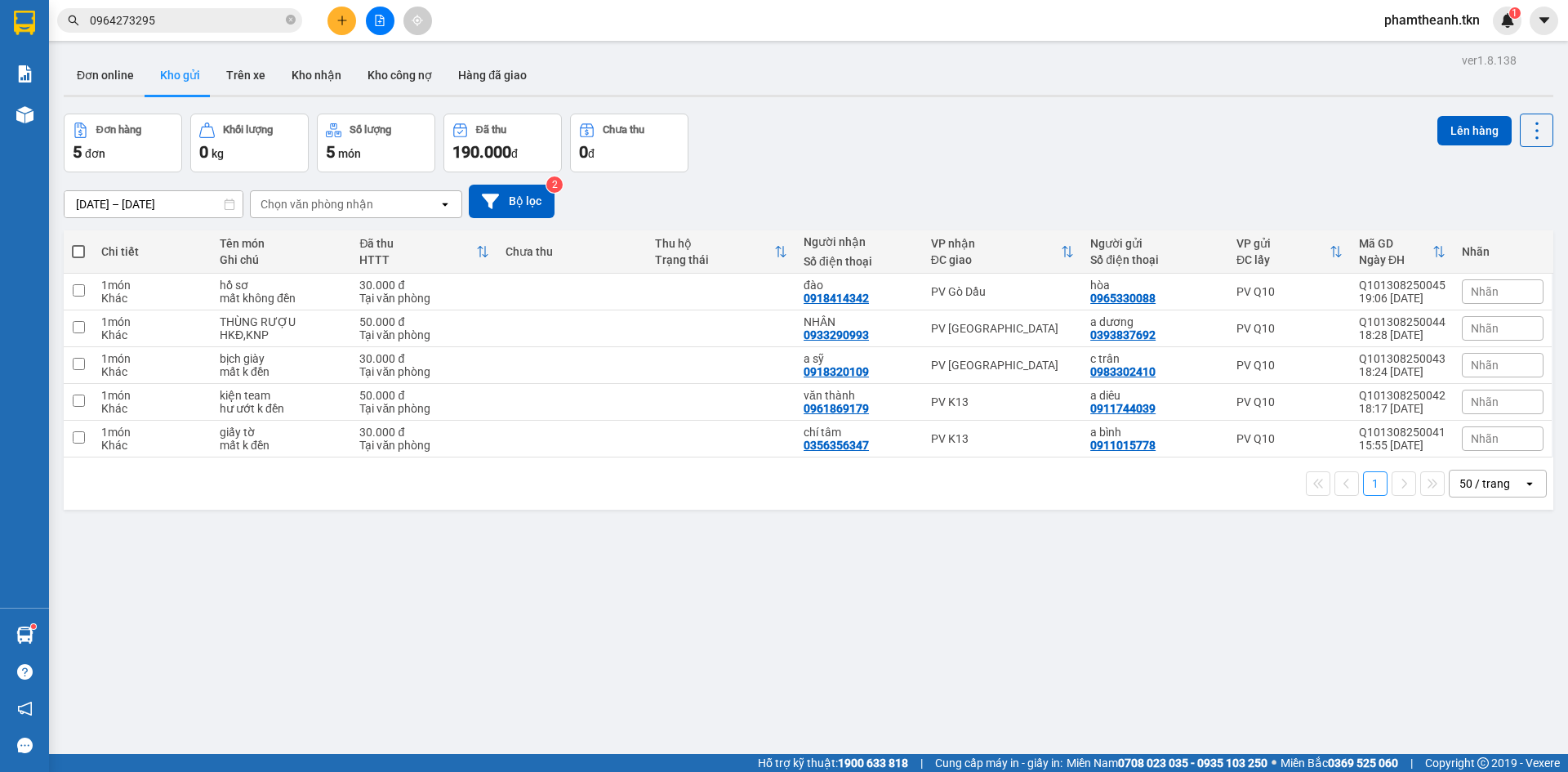
click at [43, 625] on div "Hàng sắp về" at bounding box center [24, 635] width 49 height 37
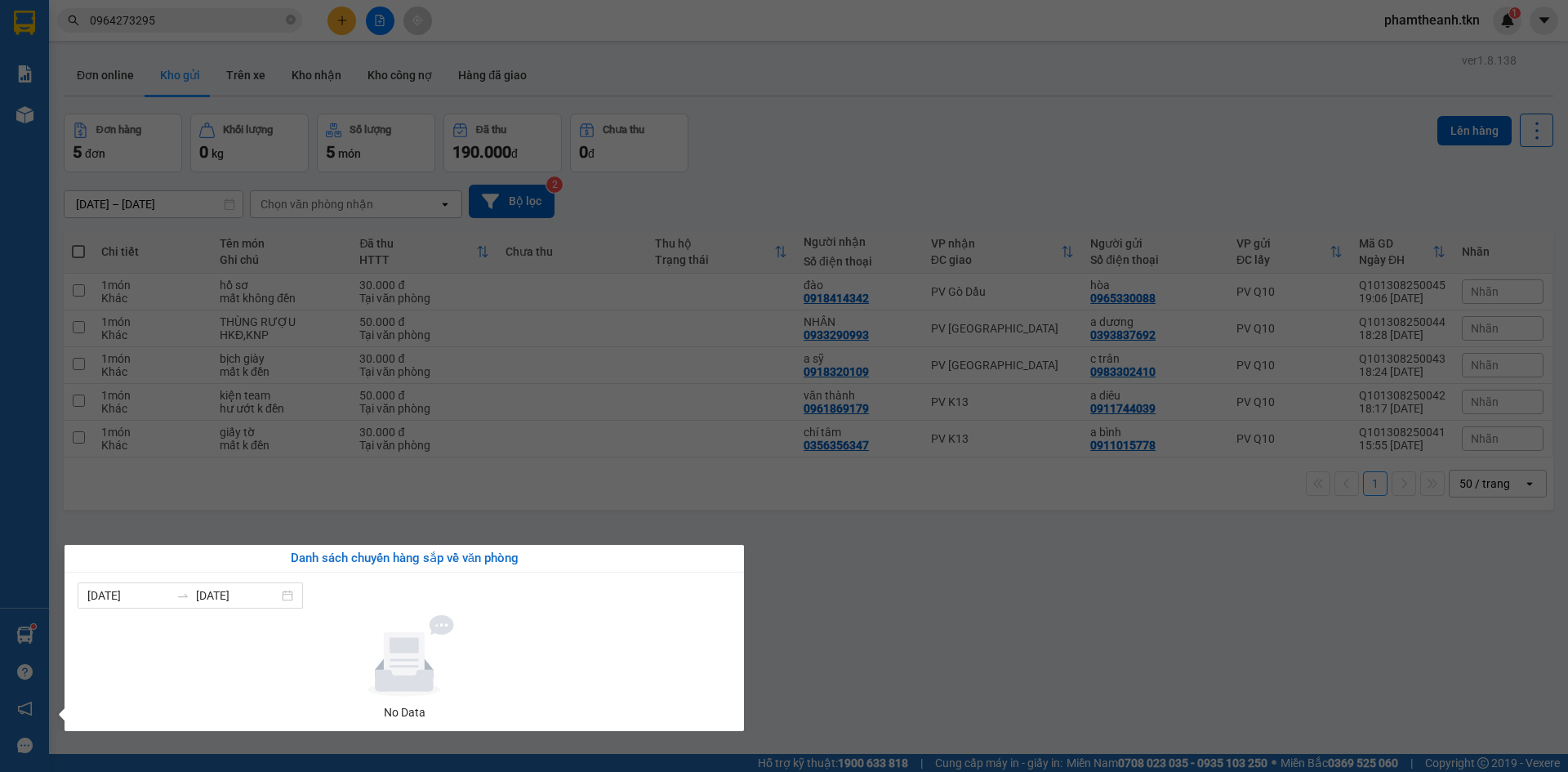
click at [855, 209] on section "Kết quả tìm kiếm ( 16 ) Bộ lọc Mã ĐH Trạng thái Món hàng Thu hộ Tổng cước Chưa …" at bounding box center [784, 386] width 1568 height 772
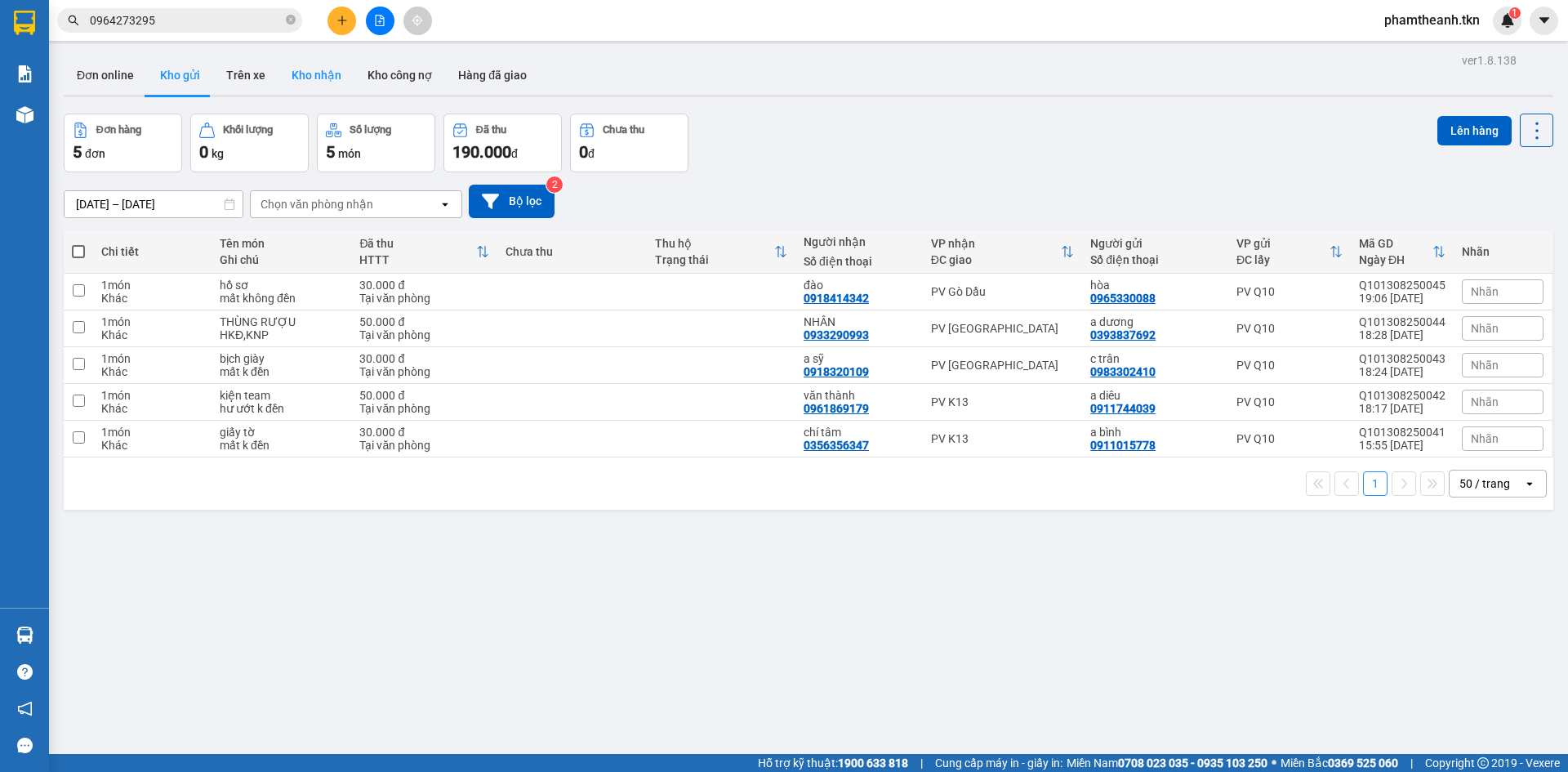
click at [337, 85] on button "Kho nhận" at bounding box center [317, 75] width 76 height 39
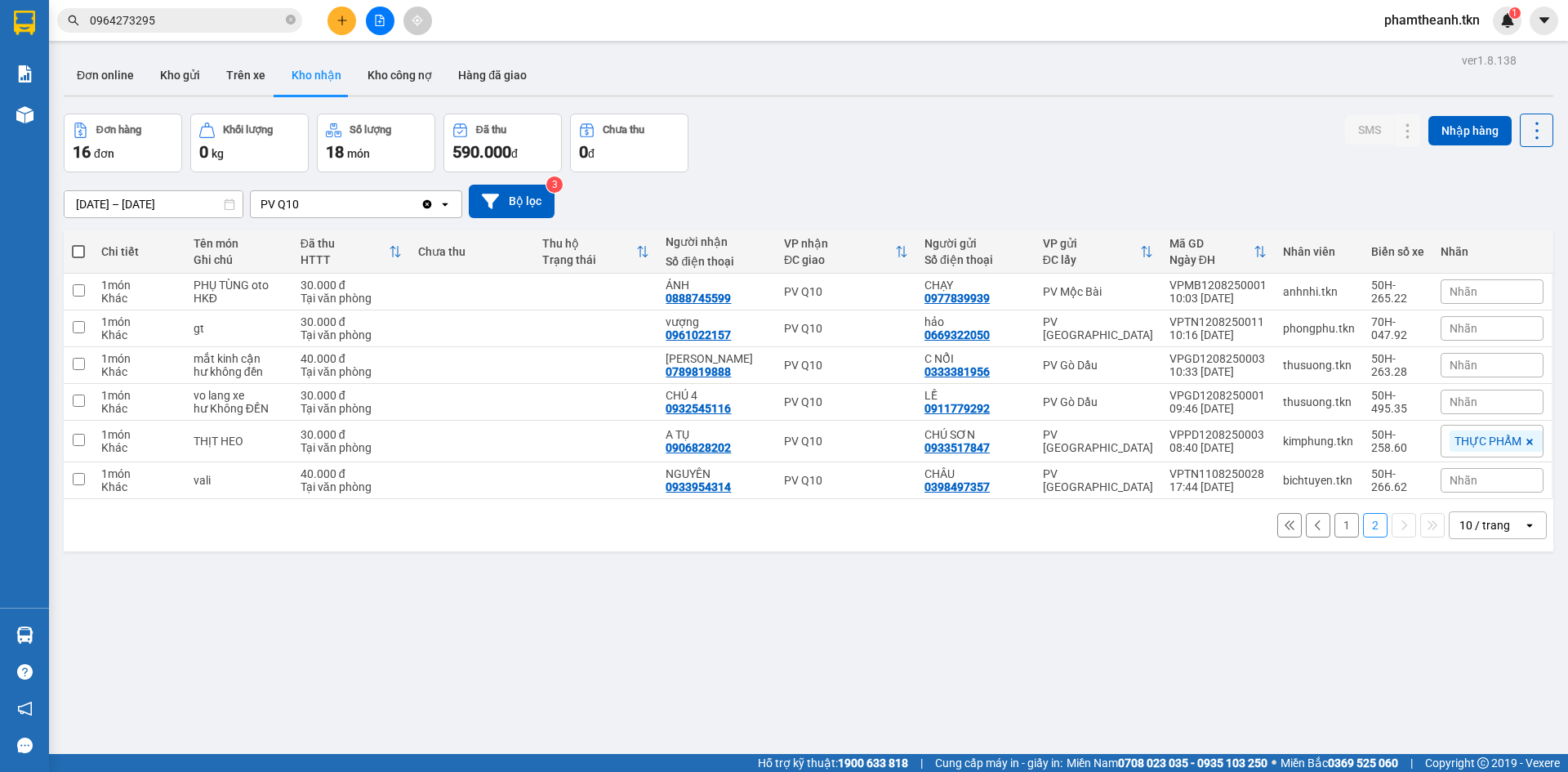
click at [21, 641] on img at bounding box center [25, 635] width 17 height 17
click at [334, 519] on section "Kết quả tìm kiếm ( 16 ) Bộ lọc Mã ĐH Trạng thái Món hàng Thu hộ Tổng cước Chưa …" at bounding box center [784, 386] width 1568 height 772
click at [1450, 531] on div "10 / trang" at bounding box center [1487, 526] width 74 height 27
click at [1468, 632] on div "20 / trang" at bounding box center [1486, 619] width 98 height 29
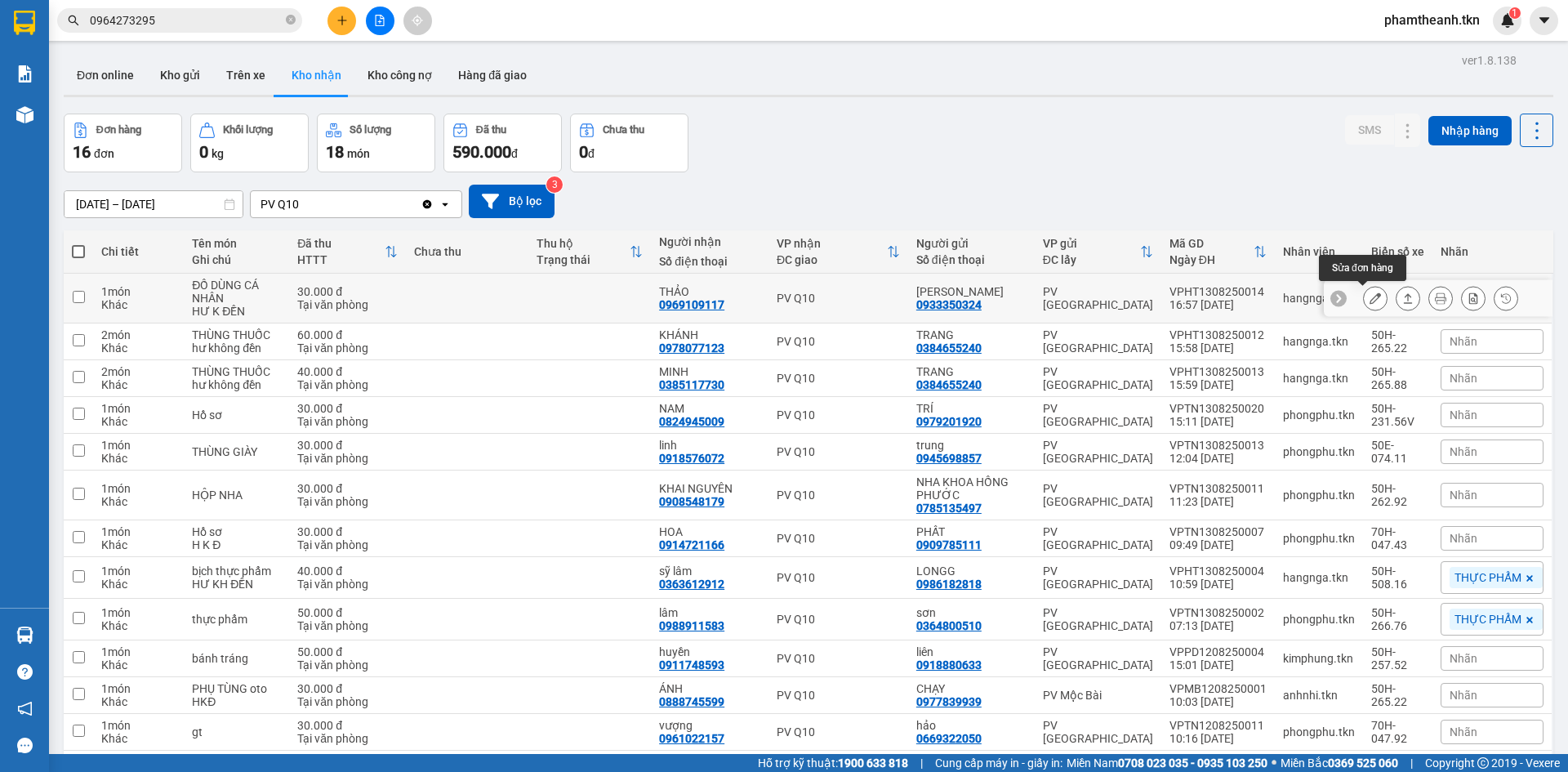
click at [1370, 299] on icon at bounding box center [1375, 298] width 11 height 11
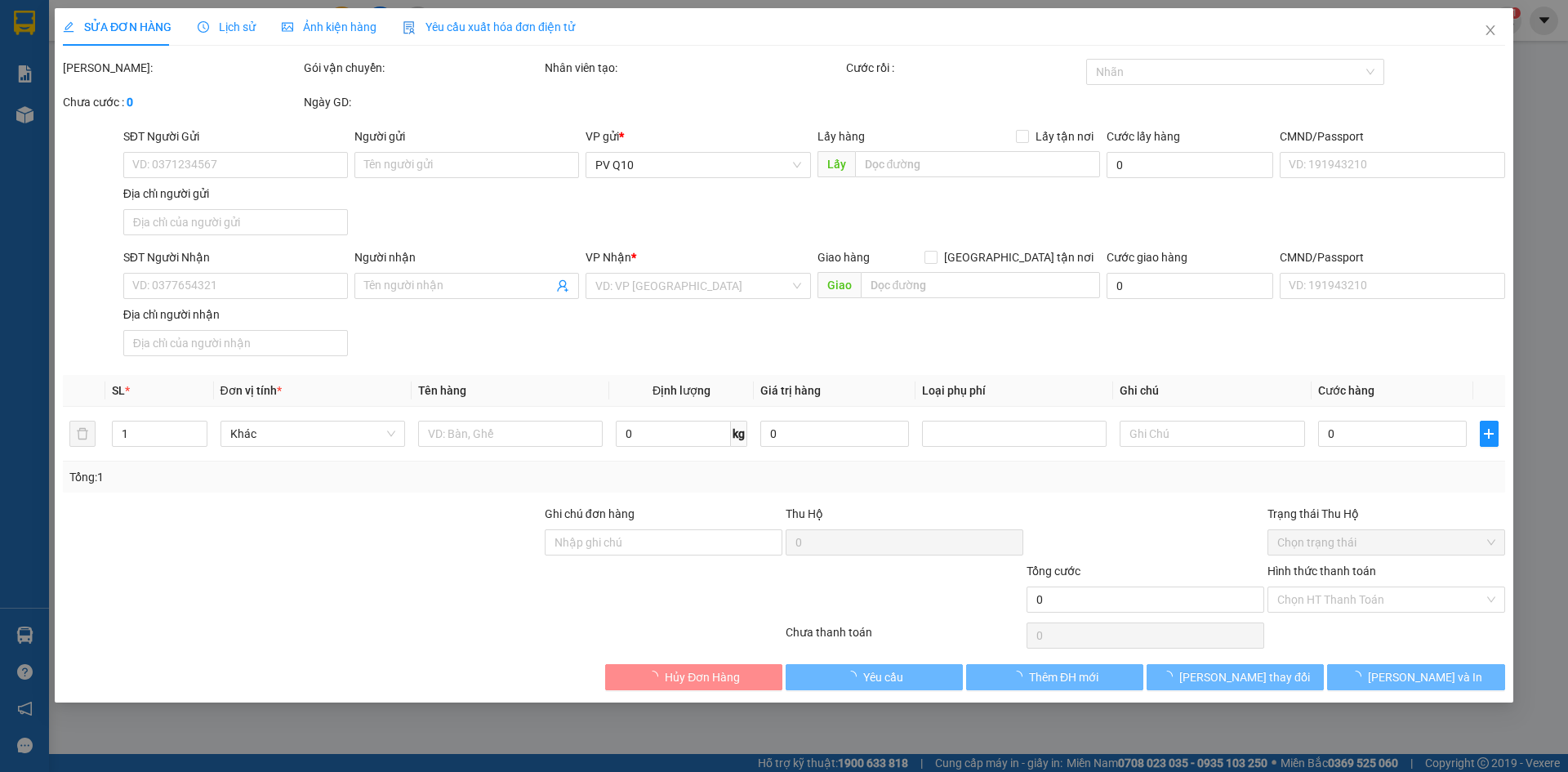
type input "0933350324"
type input "MINH ANH"
type input "0969109117"
type input "THẢO"
type input "30.000"
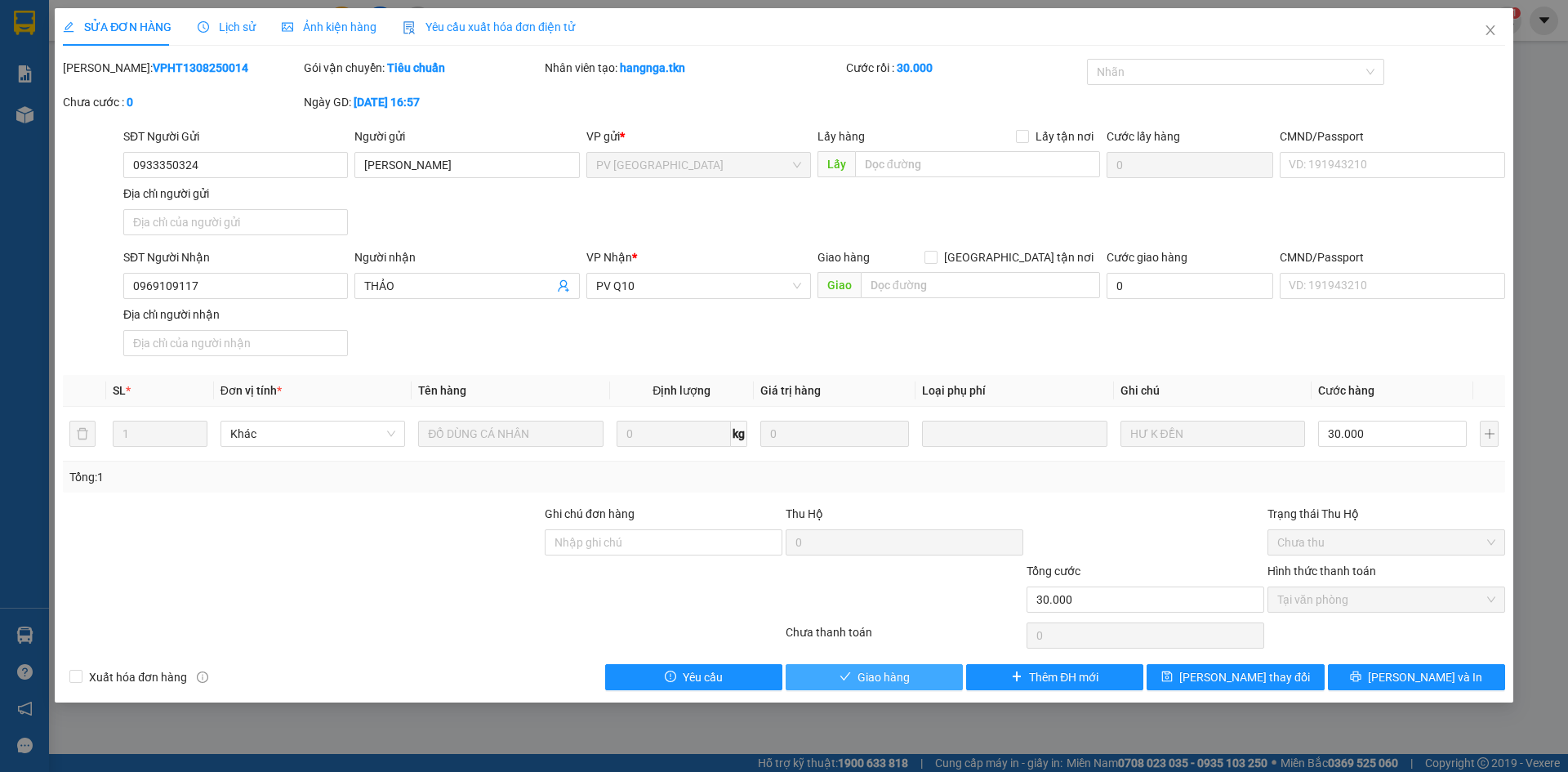
click at [882, 682] on span "Giao hàng" at bounding box center [884, 677] width 52 height 18
